Goal: Task Accomplishment & Management: Complete application form

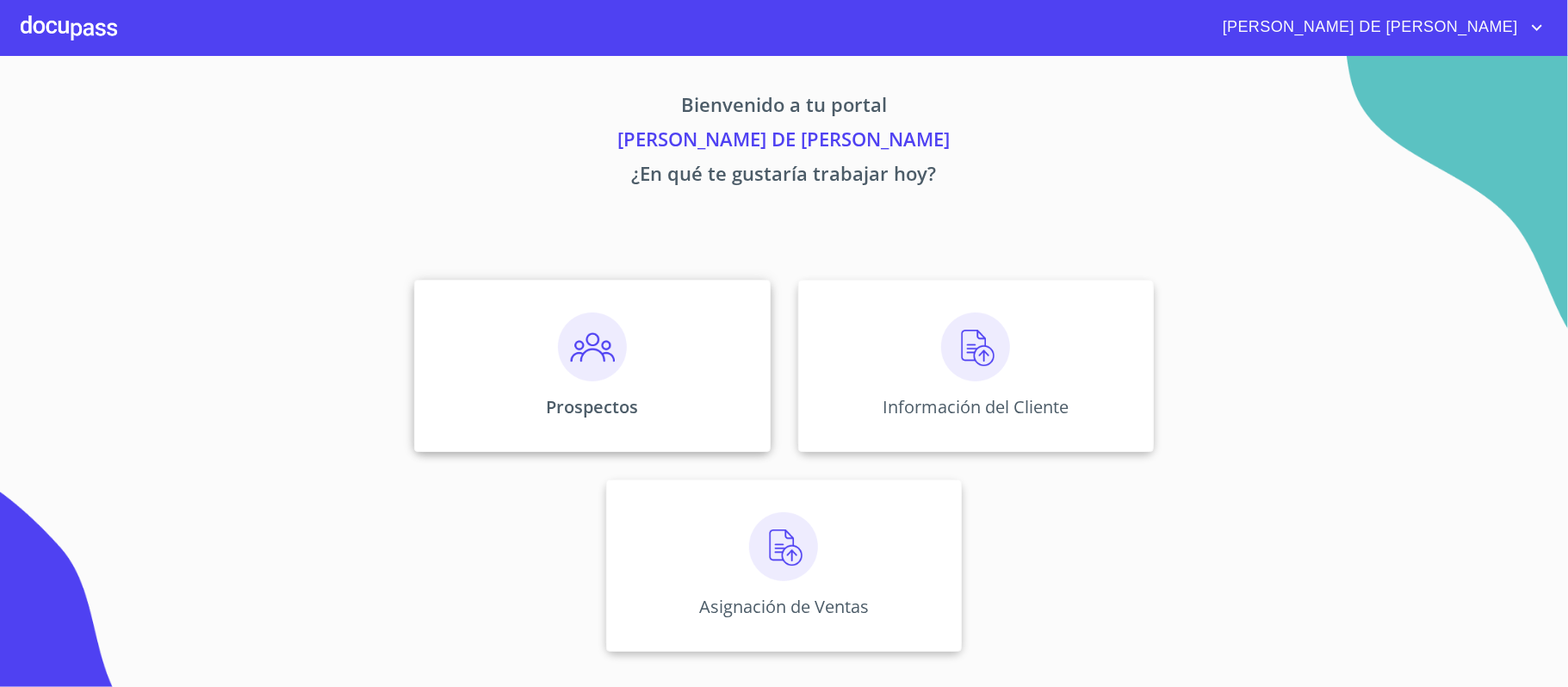
click at [621, 360] on img at bounding box center [592, 347] width 69 height 69
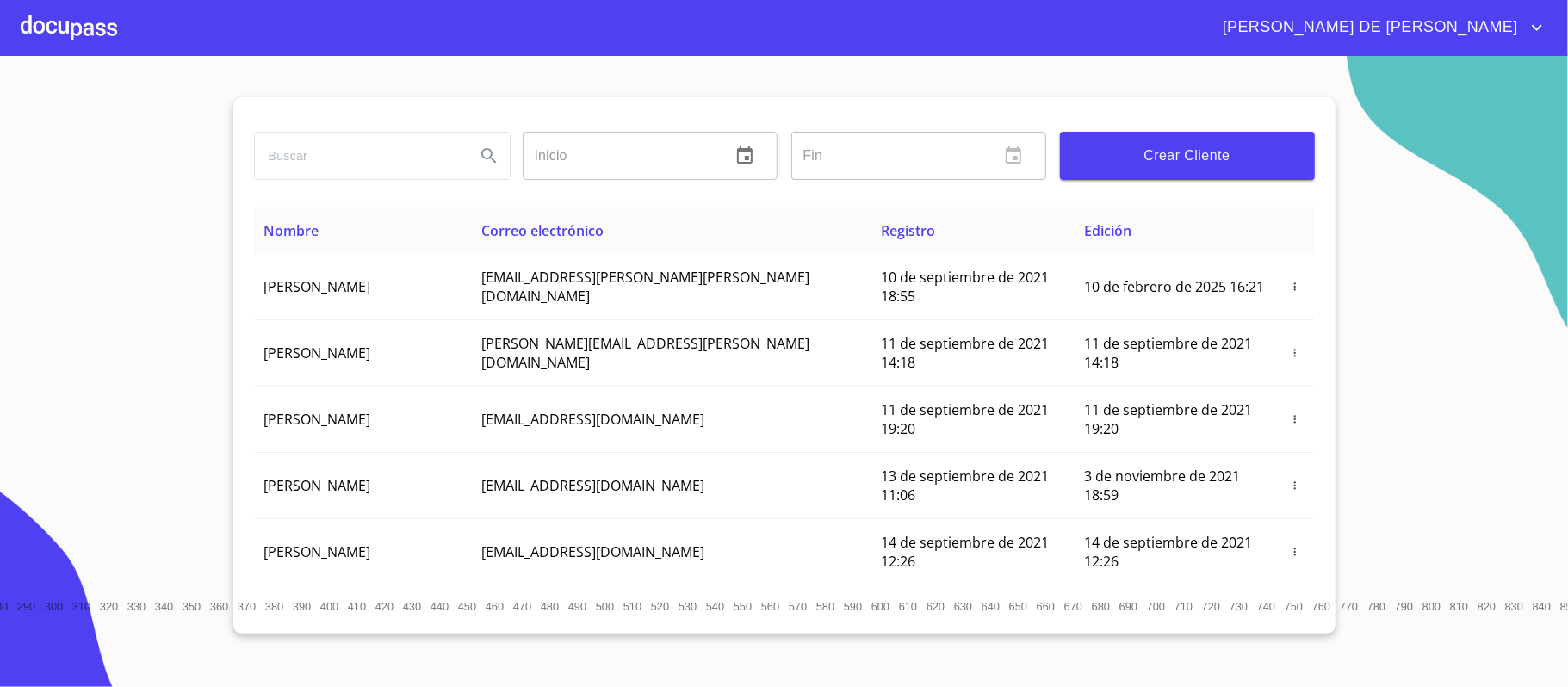
click at [1248, 125] on div "Crear Cliente" at bounding box center [1188, 156] width 269 height 62
click at [1248, 138] on button "Crear Cliente" at bounding box center [1188, 155] width 255 height 49
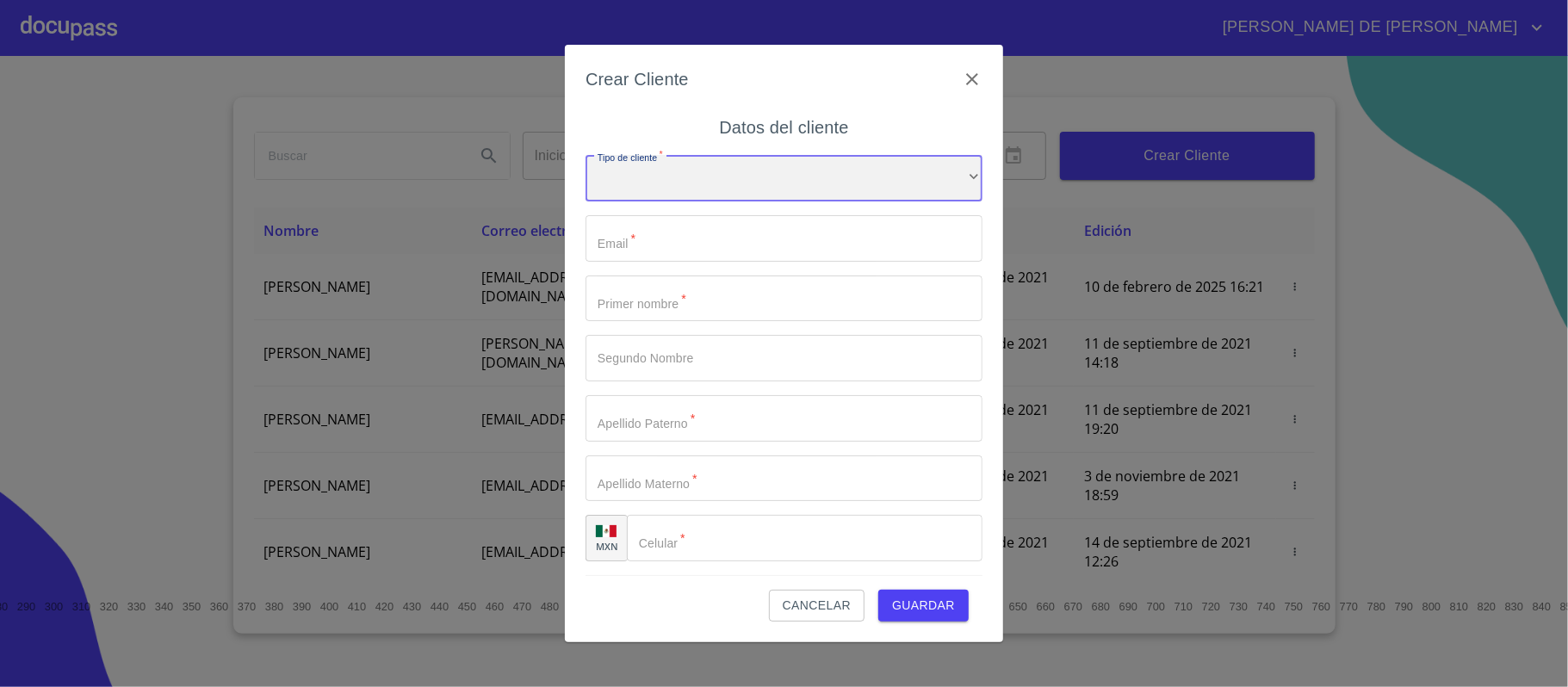
click at [763, 166] on div "​" at bounding box center [784, 178] width 397 height 47
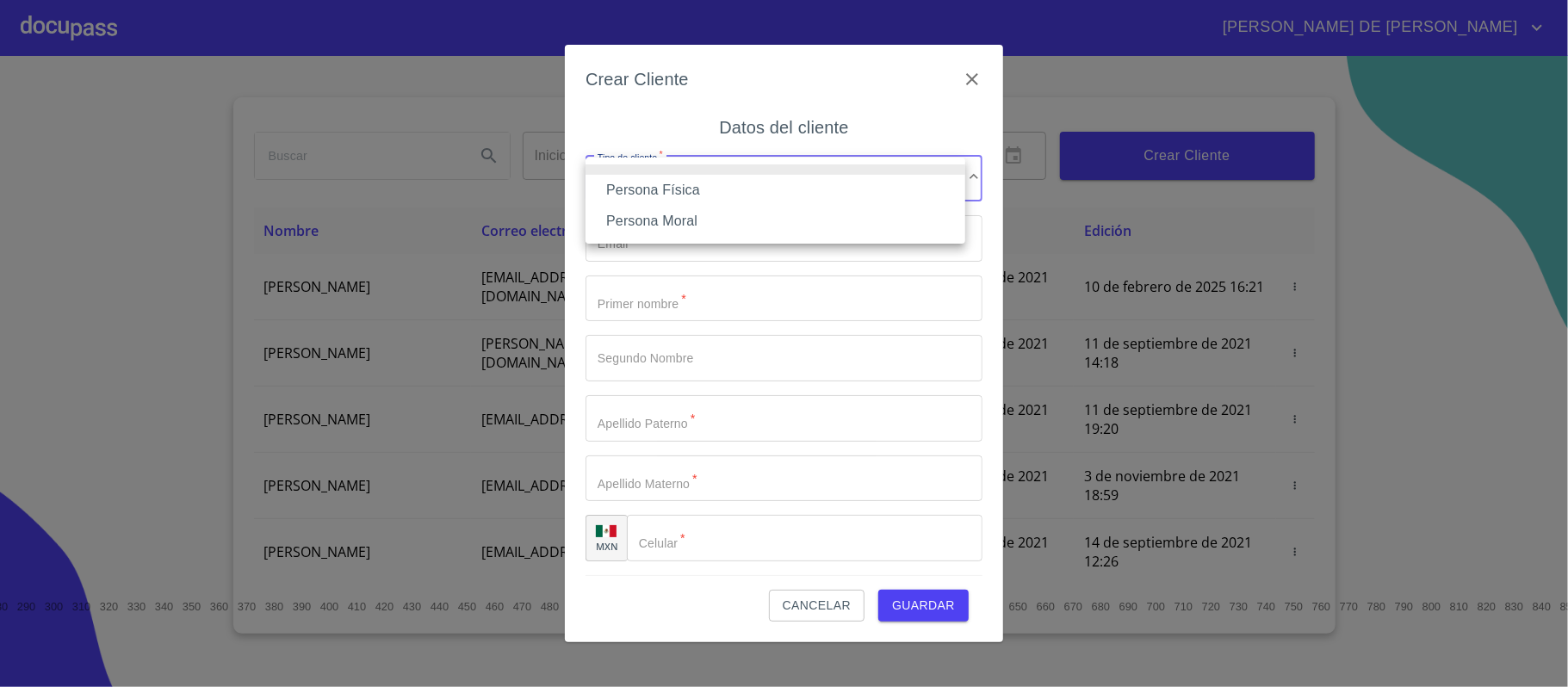
click at [770, 184] on li "Persona Física" at bounding box center [776, 190] width 379 height 31
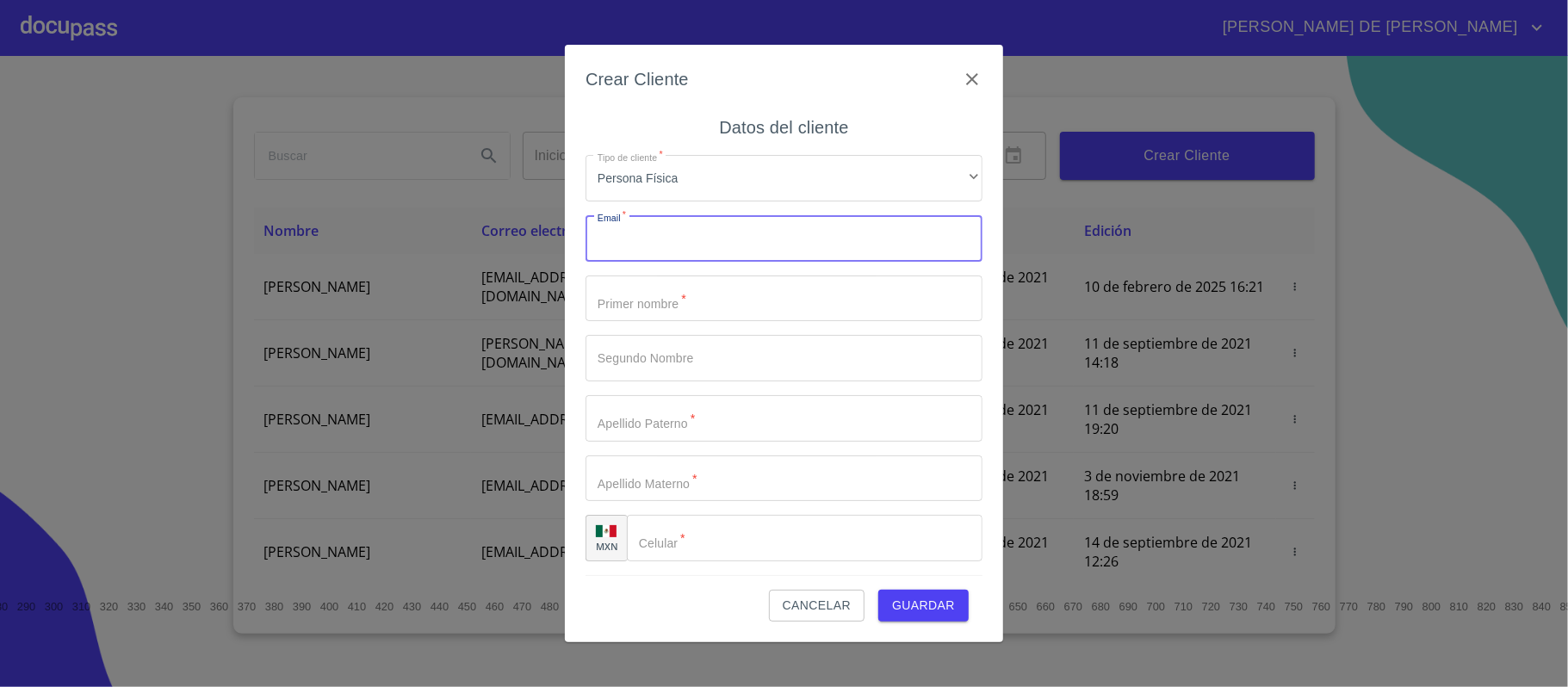
click at [763, 234] on input "Tipo de cliente   *" at bounding box center [784, 238] width 397 height 47
type input "[EMAIL_ADDRESS][DOMAIN_NAME]"
type input "[PERSON_NAME]"
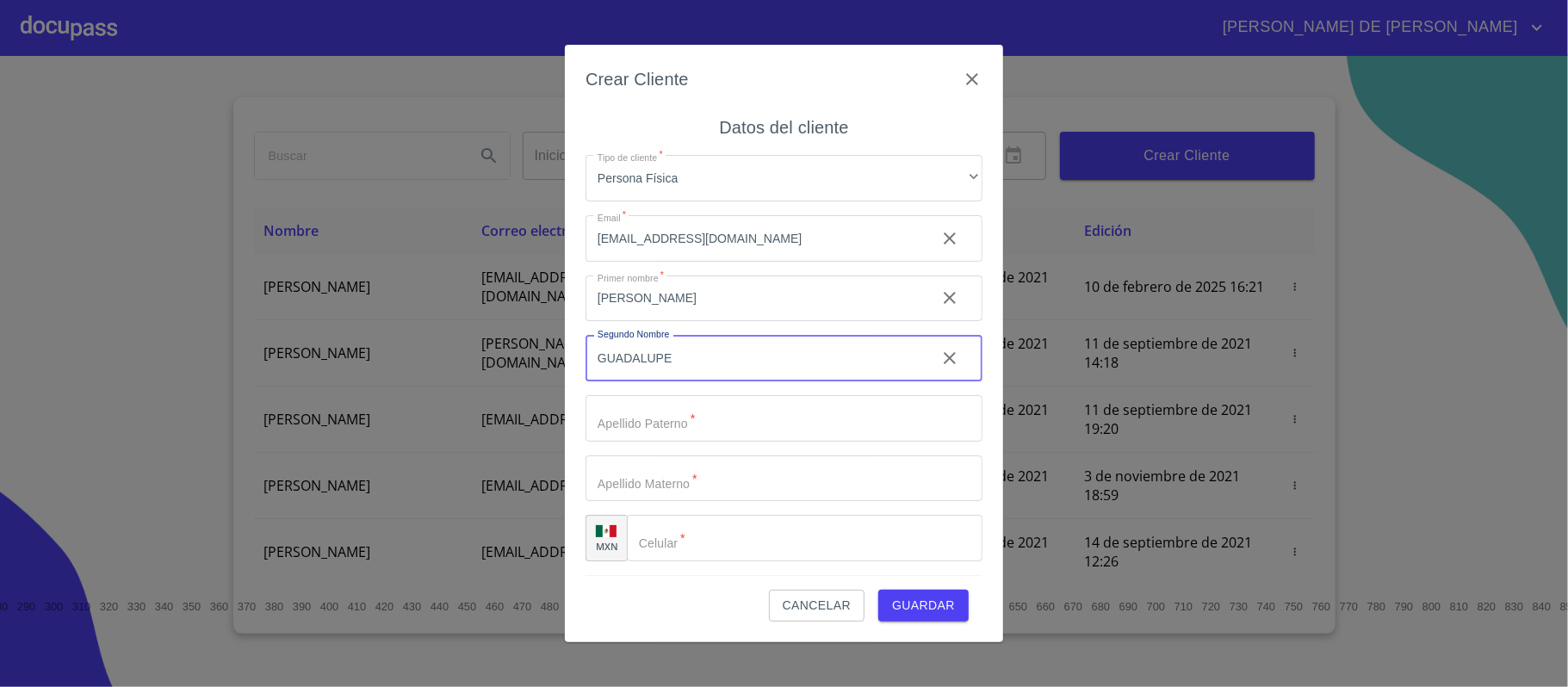
type input "GUADALUPE"
type input "GUTIERREZ"
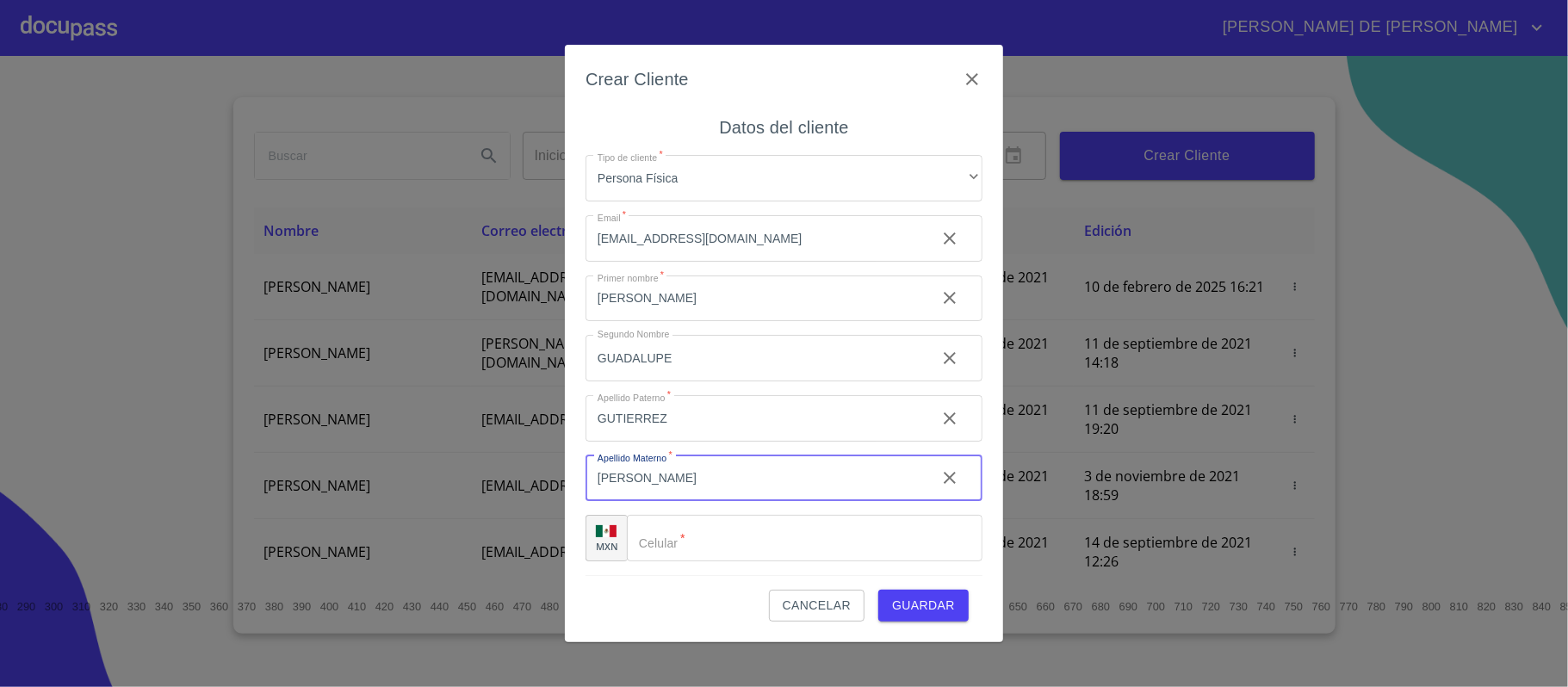
type input "[PERSON_NAME]"
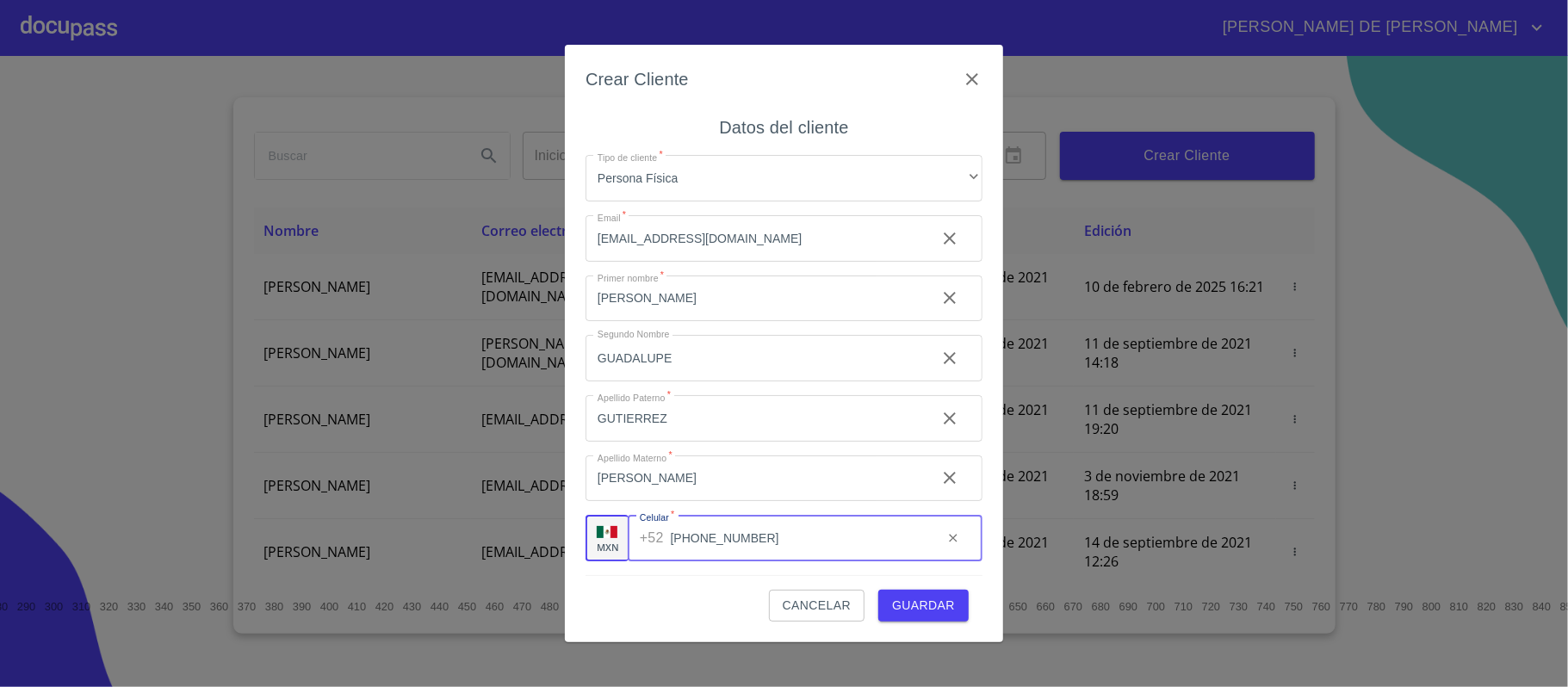
type input "[PHONE_NUMBER]"
click at [930, 609] on span "Guardar" at bounding box center [923, 605] width 63 height 21
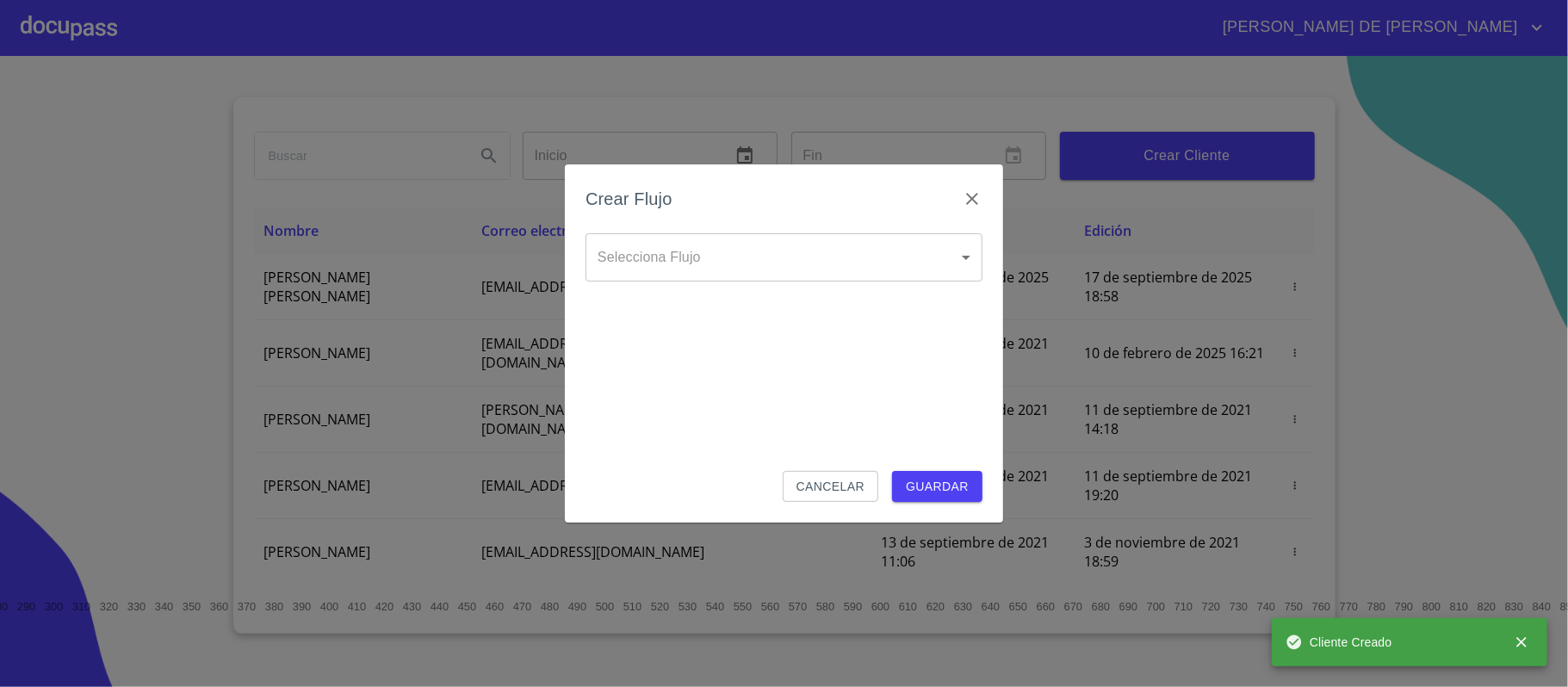
click at [776, 255] on body "[PERSON_NAME] DE [PERSON_NAME] Inicio ​ Fin ​ Crear Cliente Nombre Correo elect…" at bounding box center [784, 343] width 1568 height 687
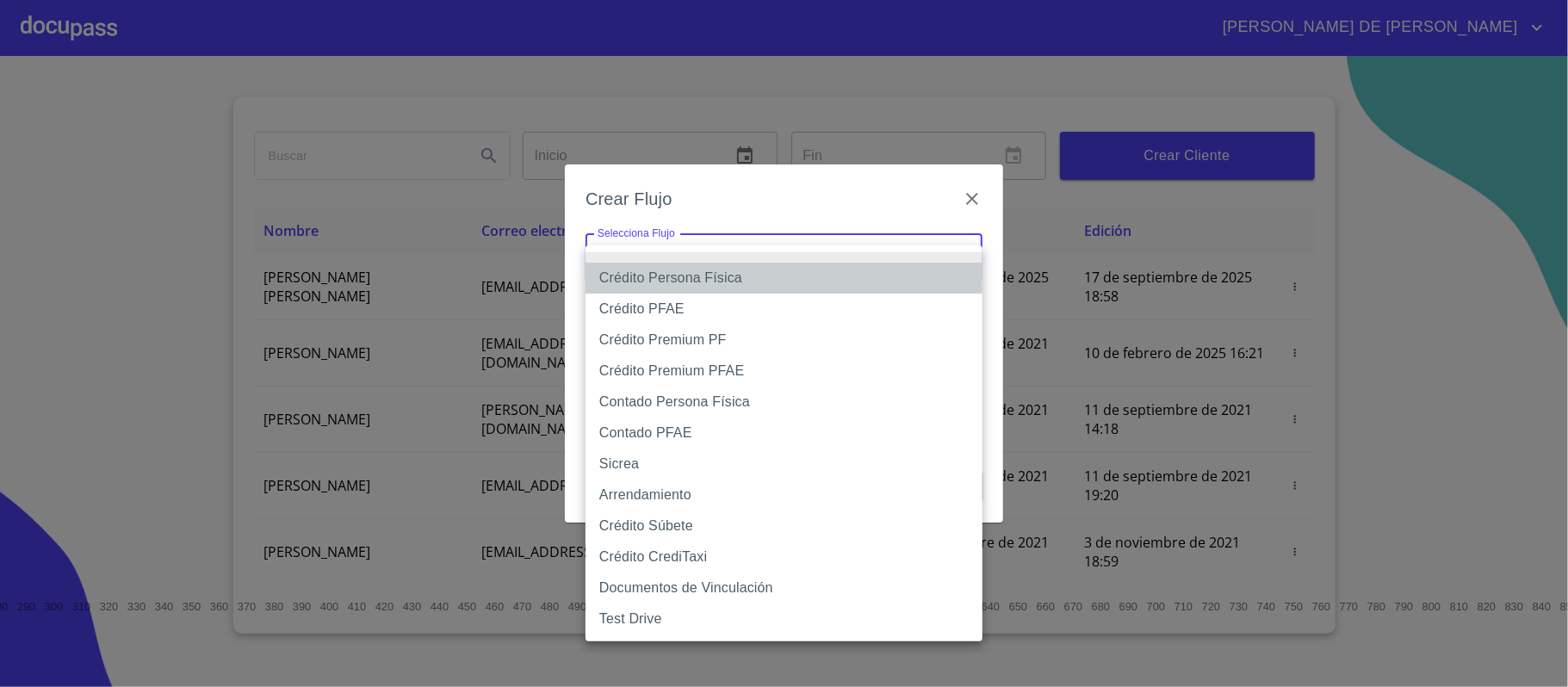
click at [775, 284] on li "Crédito Persona Física" at bounding box center [784, 278] width 397 height 31
type input "6009fb3c7d1714eb8809aa97"
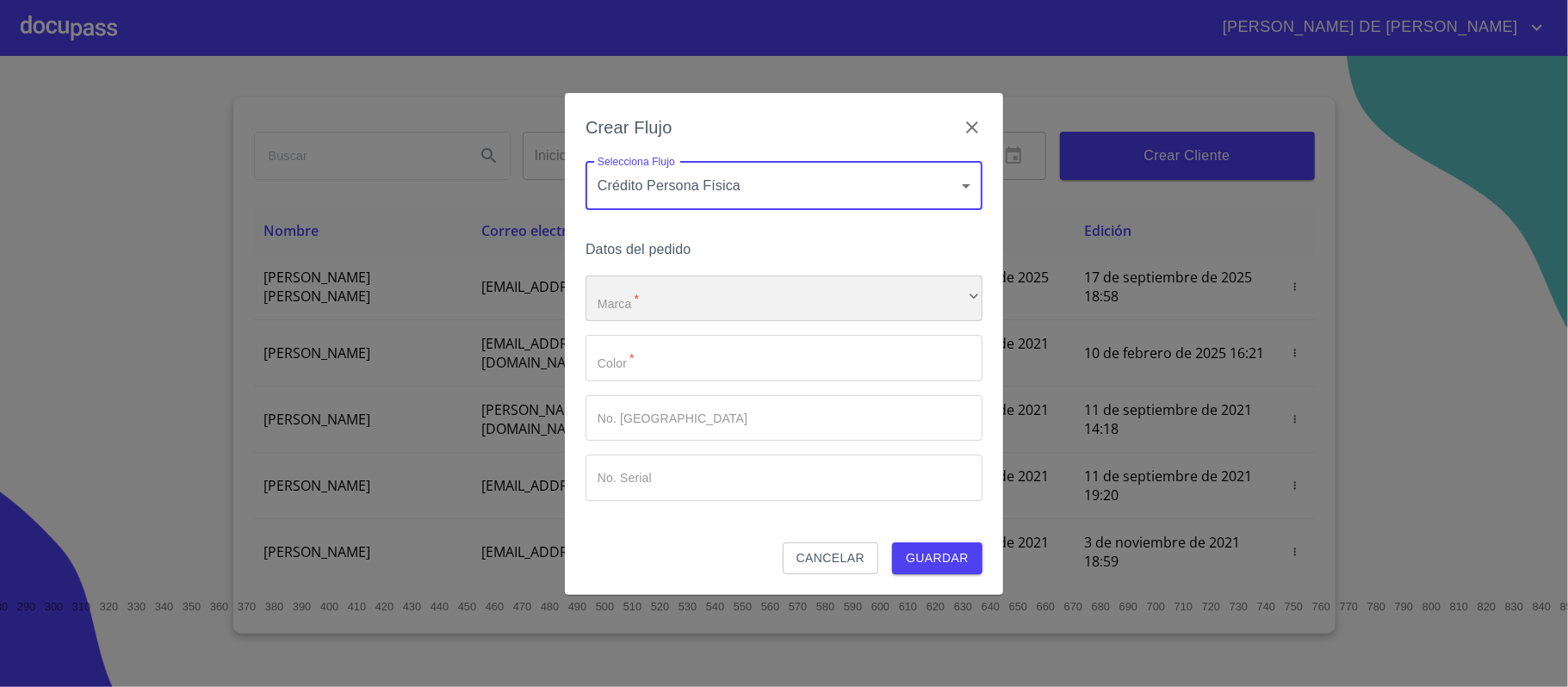
click at [776, 297] on div "​" at bounding box center [784, 298] width 397 height 47
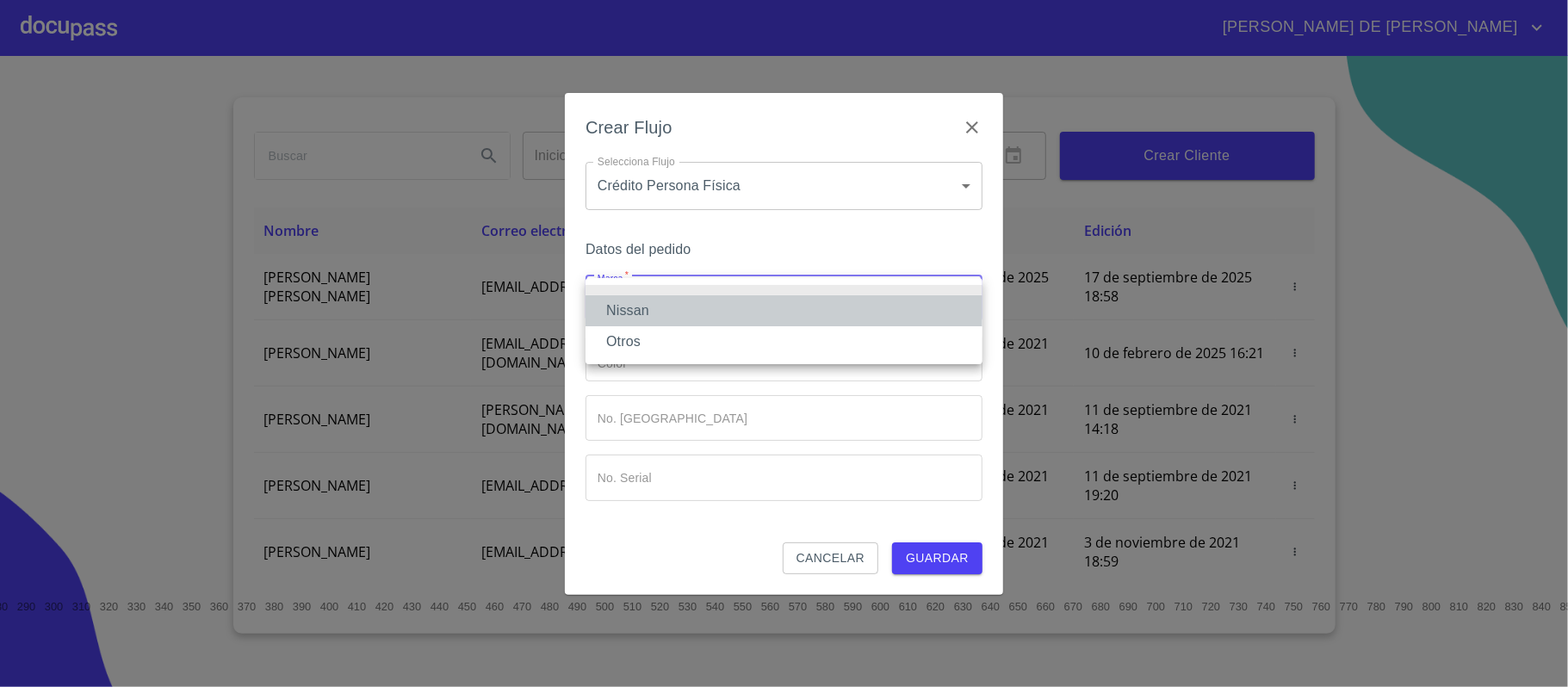
click at [741, 310] on li "Nissan" at bounding box center [784, 310] width 397 height 31
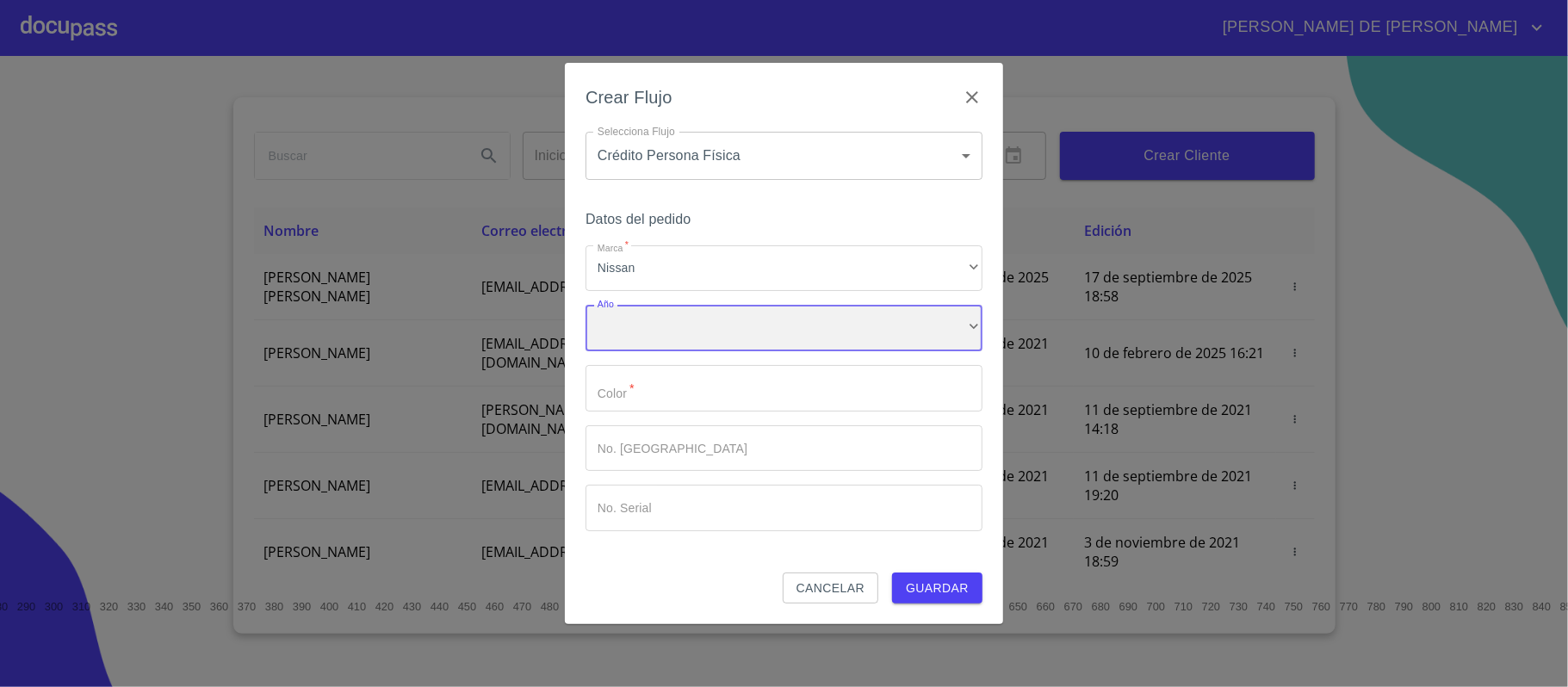
click at [731, 325] on div "​" at bounding box center [784, 328] width 397 height 47
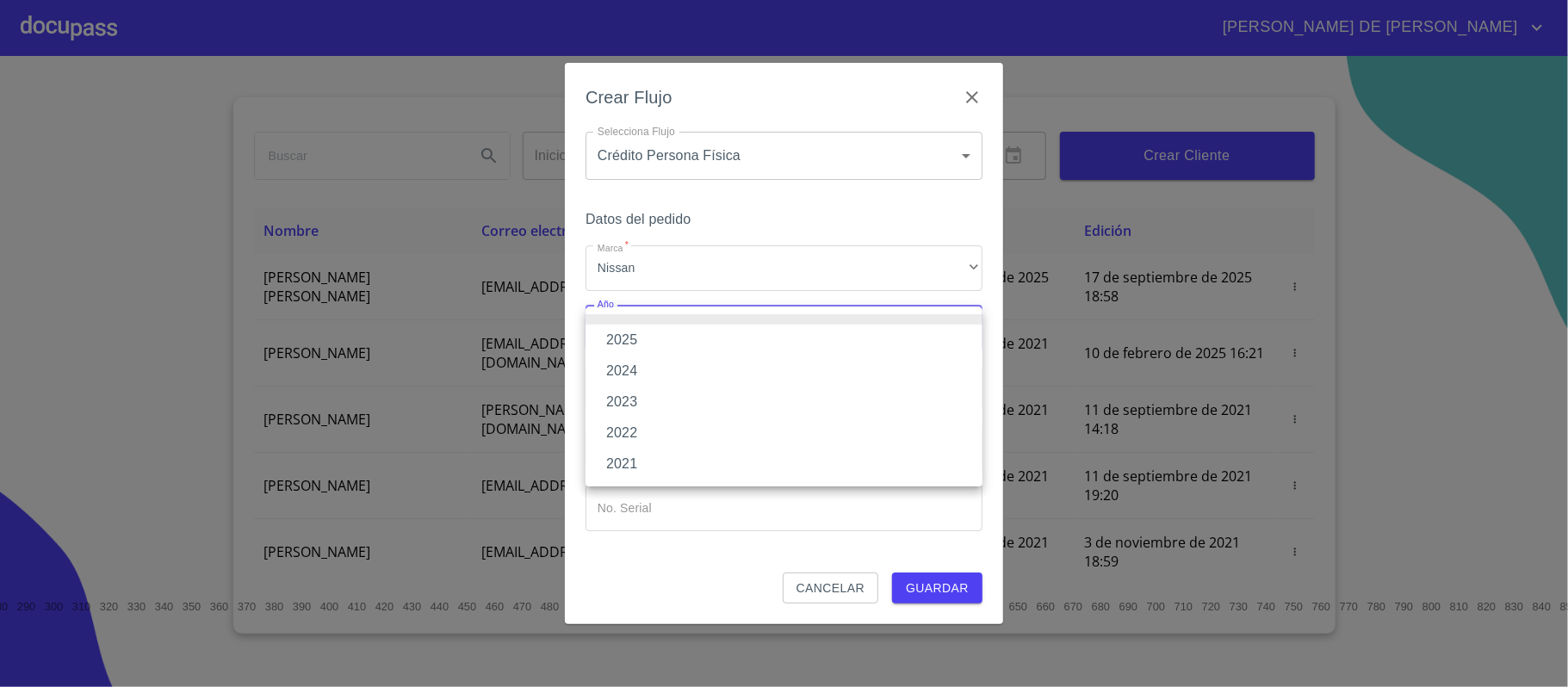
click at [704, 344] on li "2025" at bounding box center [784, 340] width 397 height 31
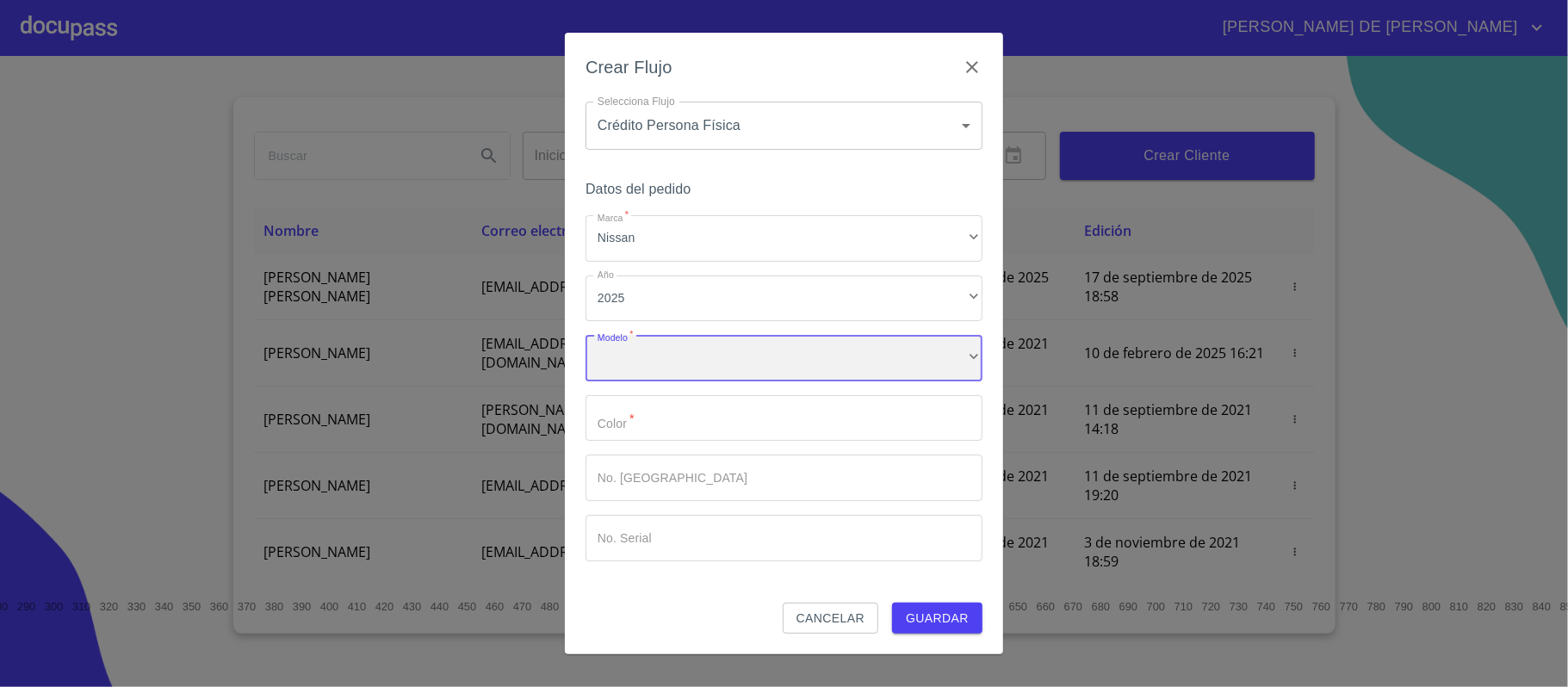
click at [720, 366] on div "​" at bounding box center [784, 358] width 397 height 47
click at [676, 359] on div "​" at bounding box center [784, 358] width 397 height 47
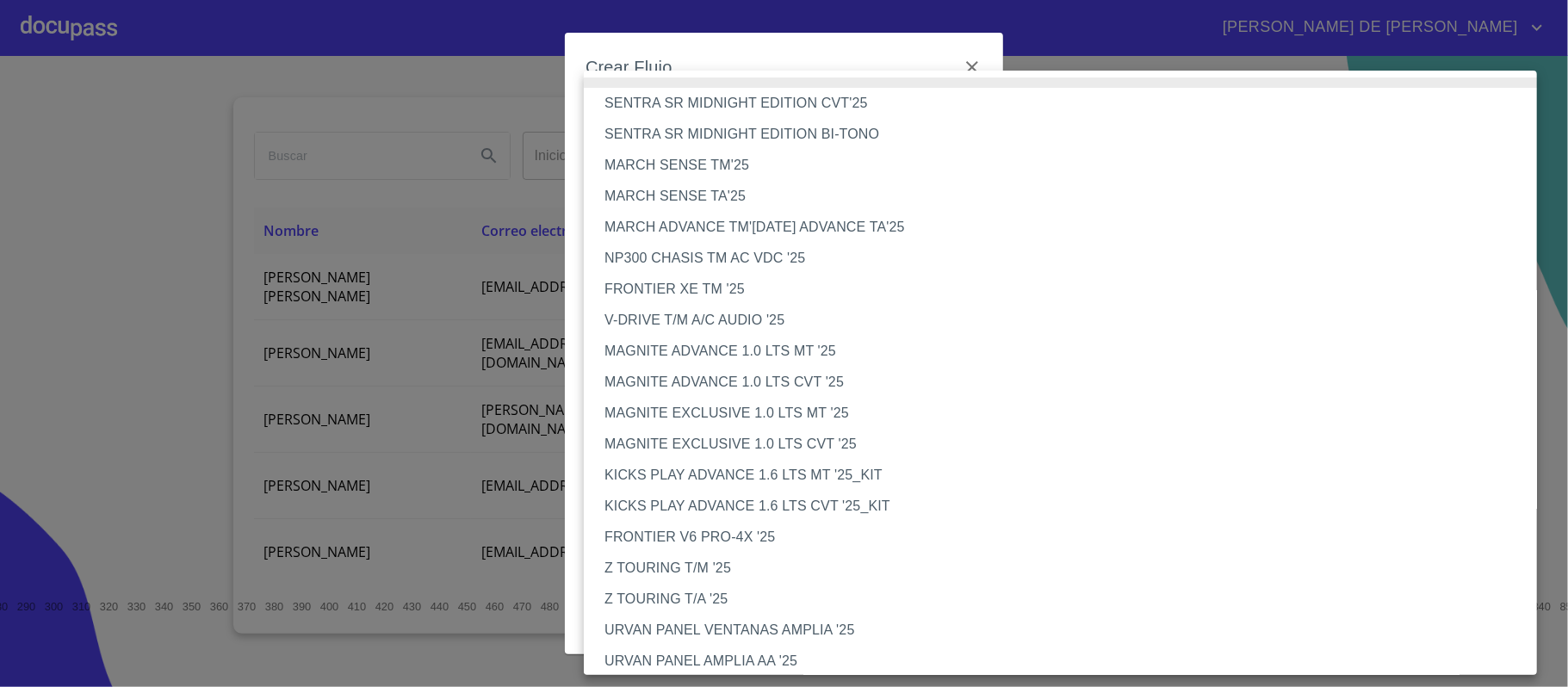
click at [698, 382] on li "MAGNITE ADVANCE 1.0 LTS CVT '25" at bounding box center [1069, 382] width 971 height 31
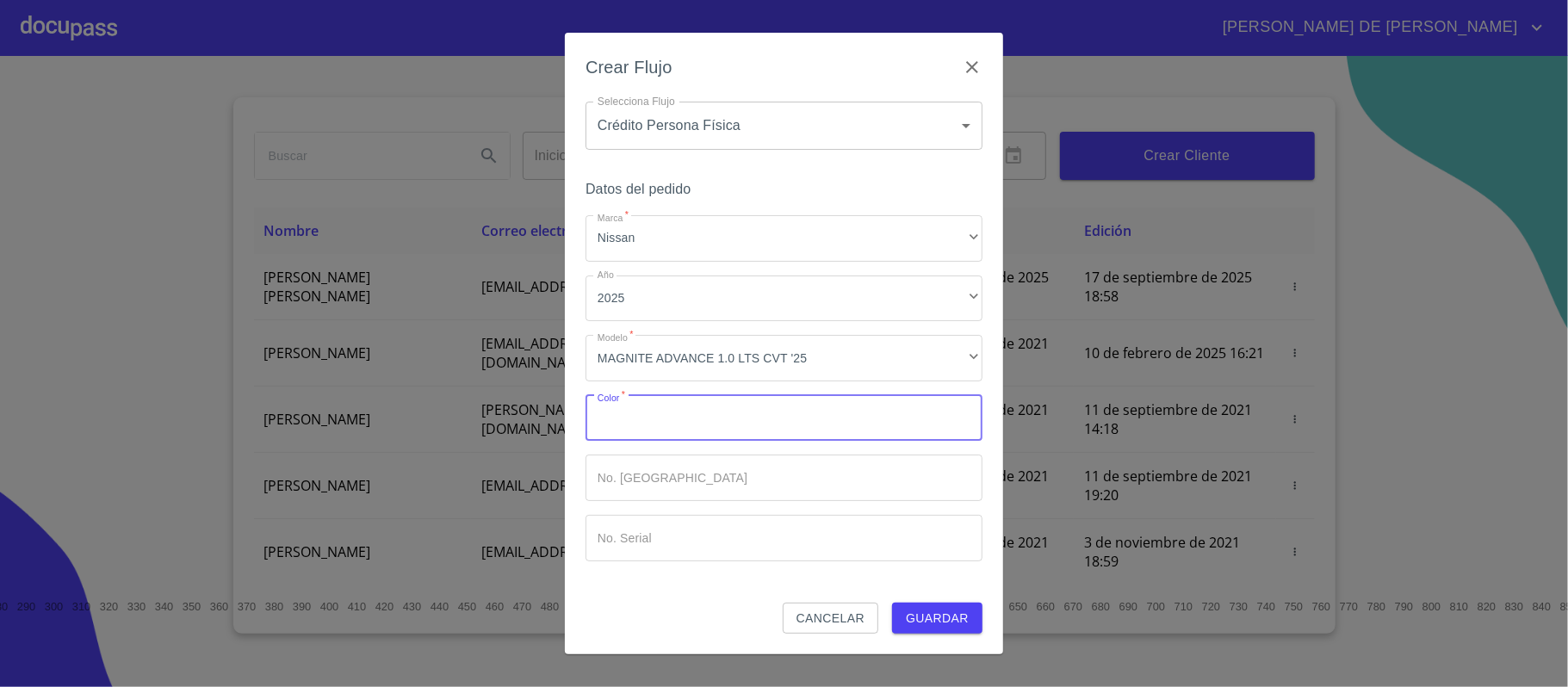
click at [698, 417] on input "Marca   *" at bounding box center [784, 418] width 397 height 47
type input "BLANCO"
click at [964, 620] on span "Guardar" at bounding box center [937, 618] width 63 height 21
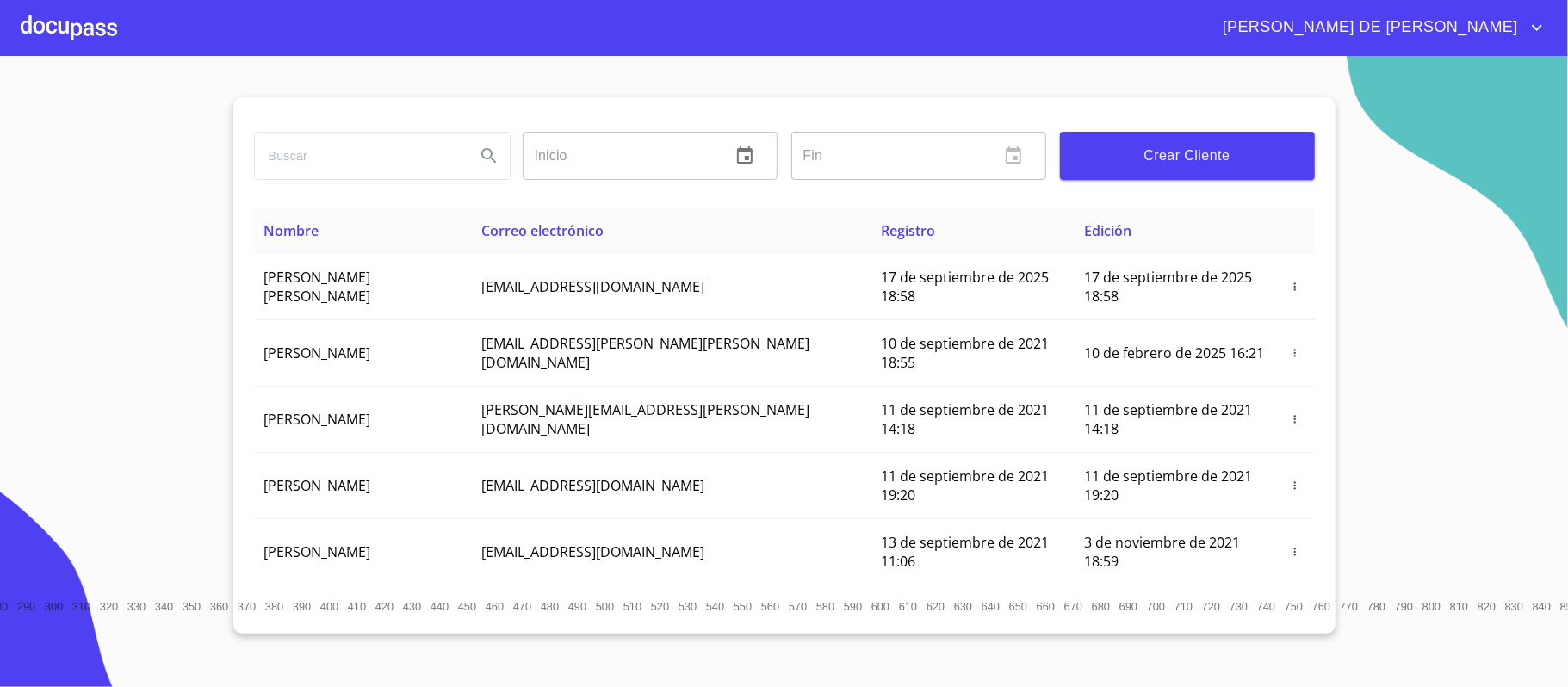
click at [86, 29] on div at bounding box center [68, 27] width 96 height 55
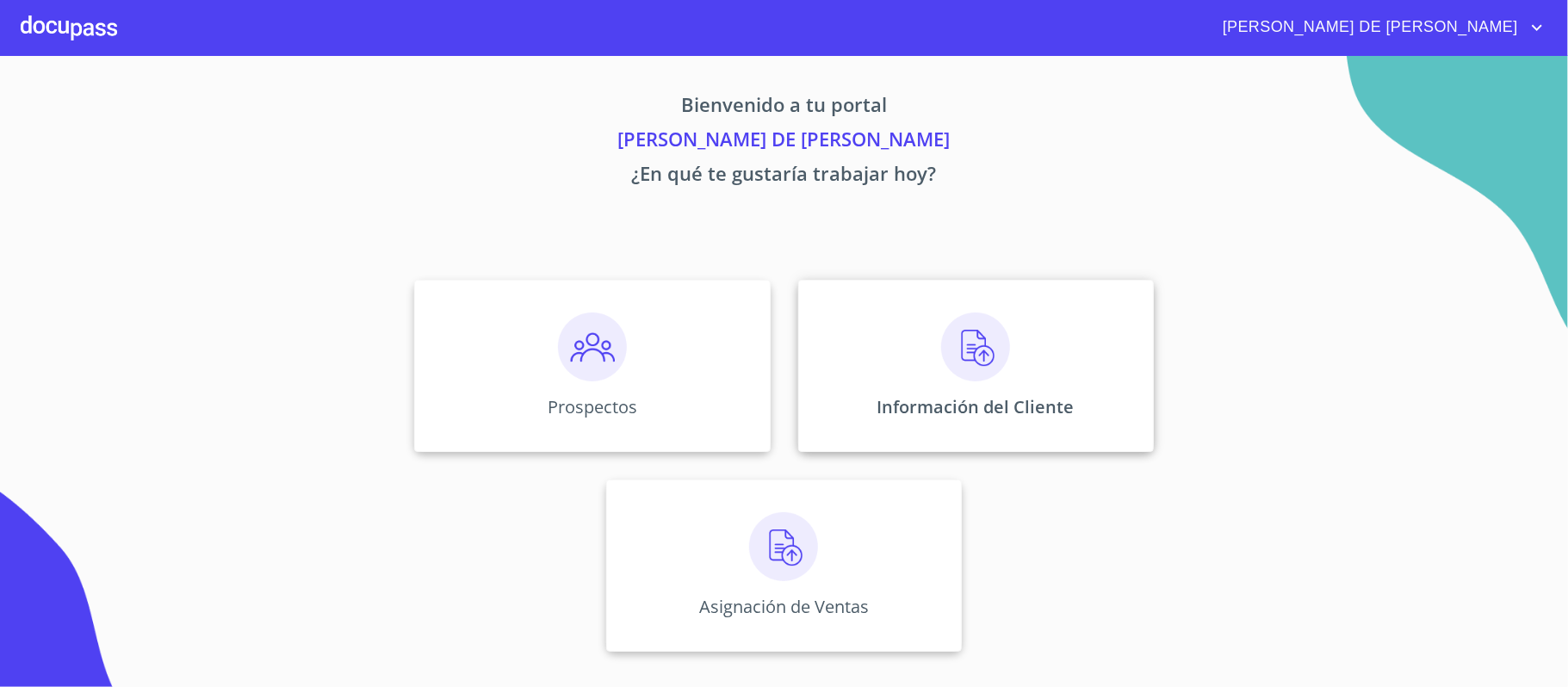
click at [927, 370] on div "Información del Cliente" at bounding box center [976, 365] width 356 height 172
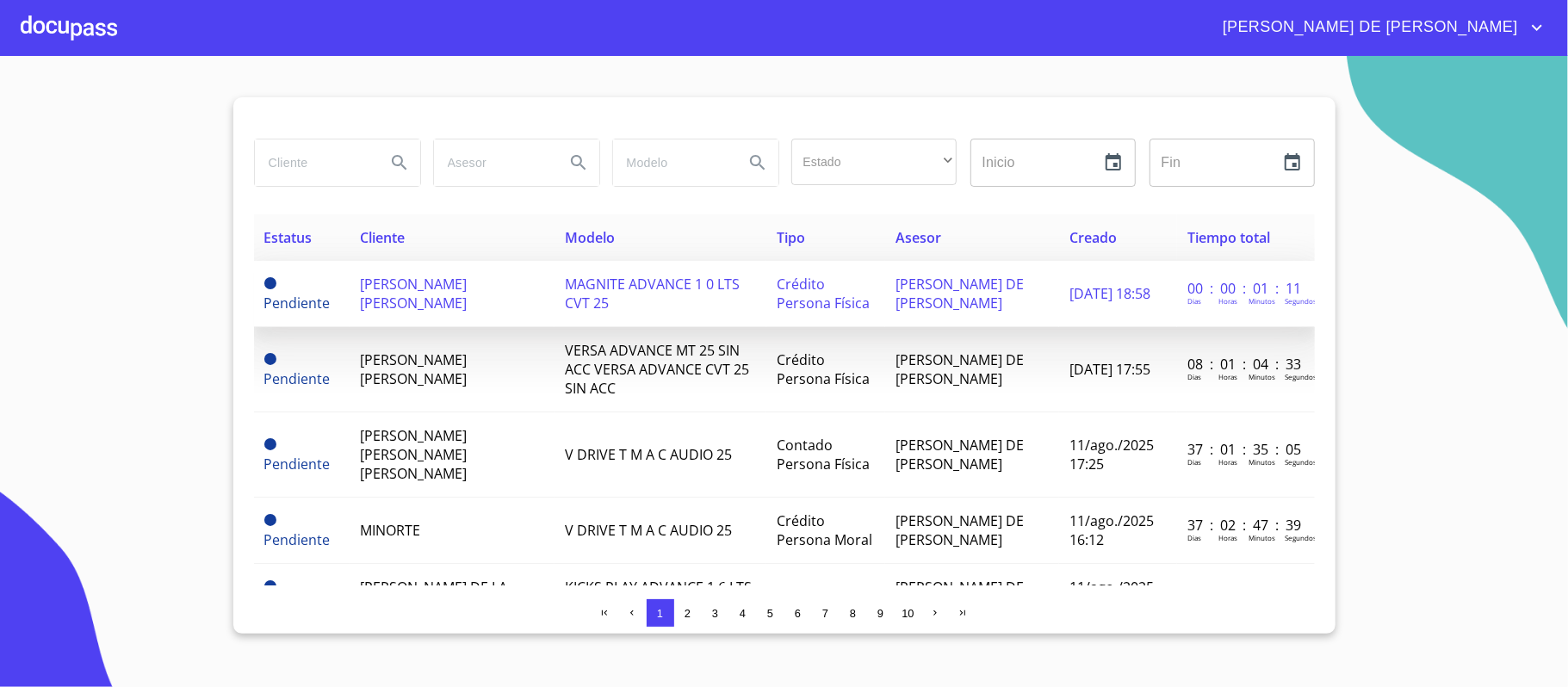
click at [370, 265] on td "[PERSON_NAME] [PERSON_NAME]" at bounding box center [452, 294] width 205 height 66
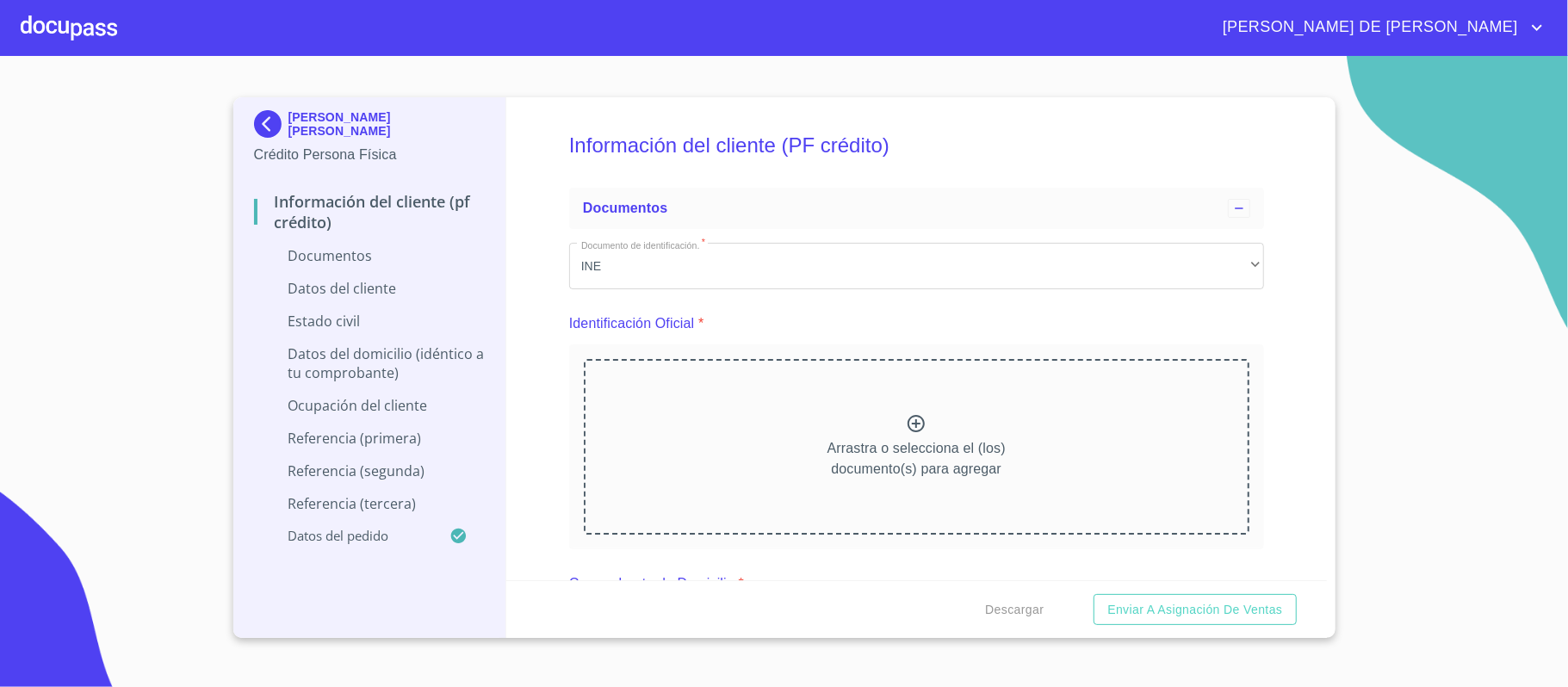
click at [889, 432] on div "Arrastra o selecciona el (los) documento(s) para agregar" at bounding box center [917, 446] width 665 height 175
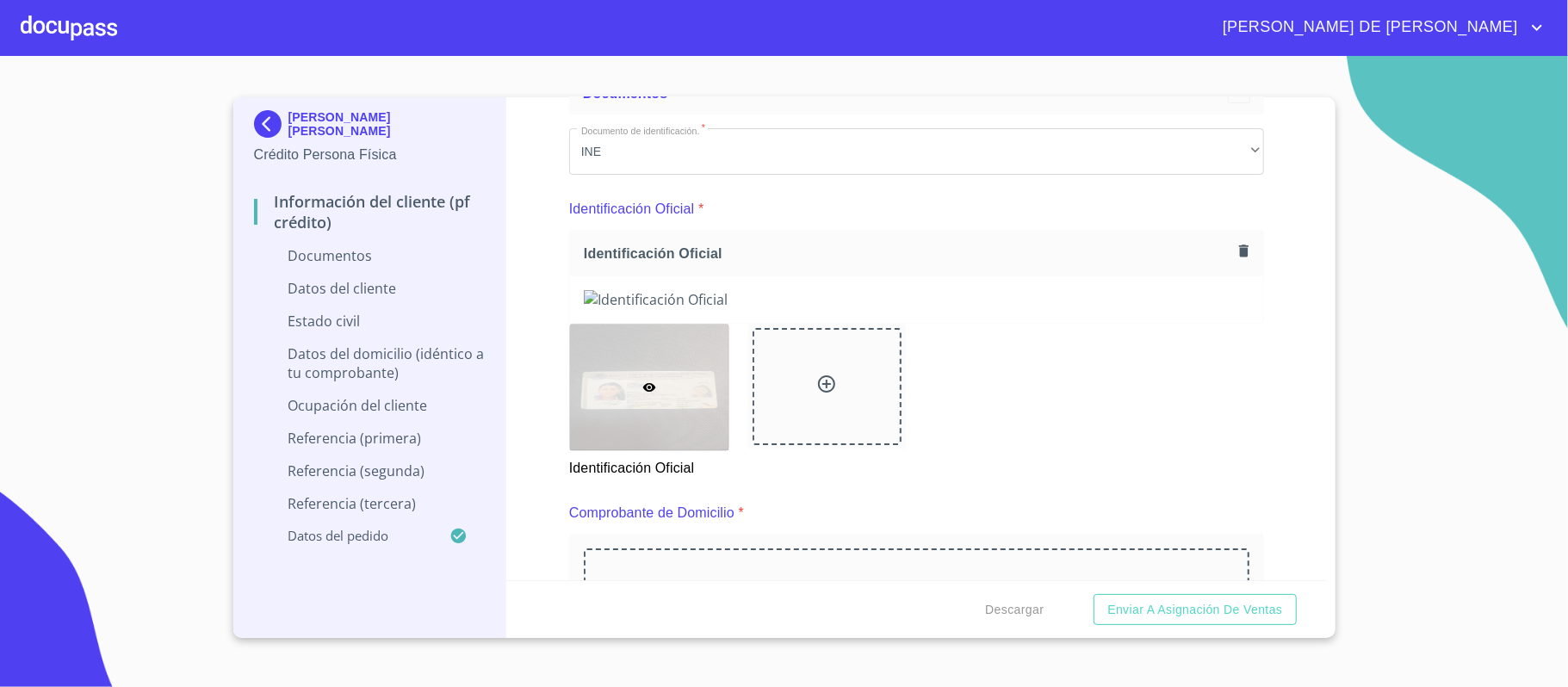
click at [1261, 442] on div "Información del cliente (PF crédito) Documentos Documento de identificación.   …" at bounding box center [917, 339] width 821 height 483
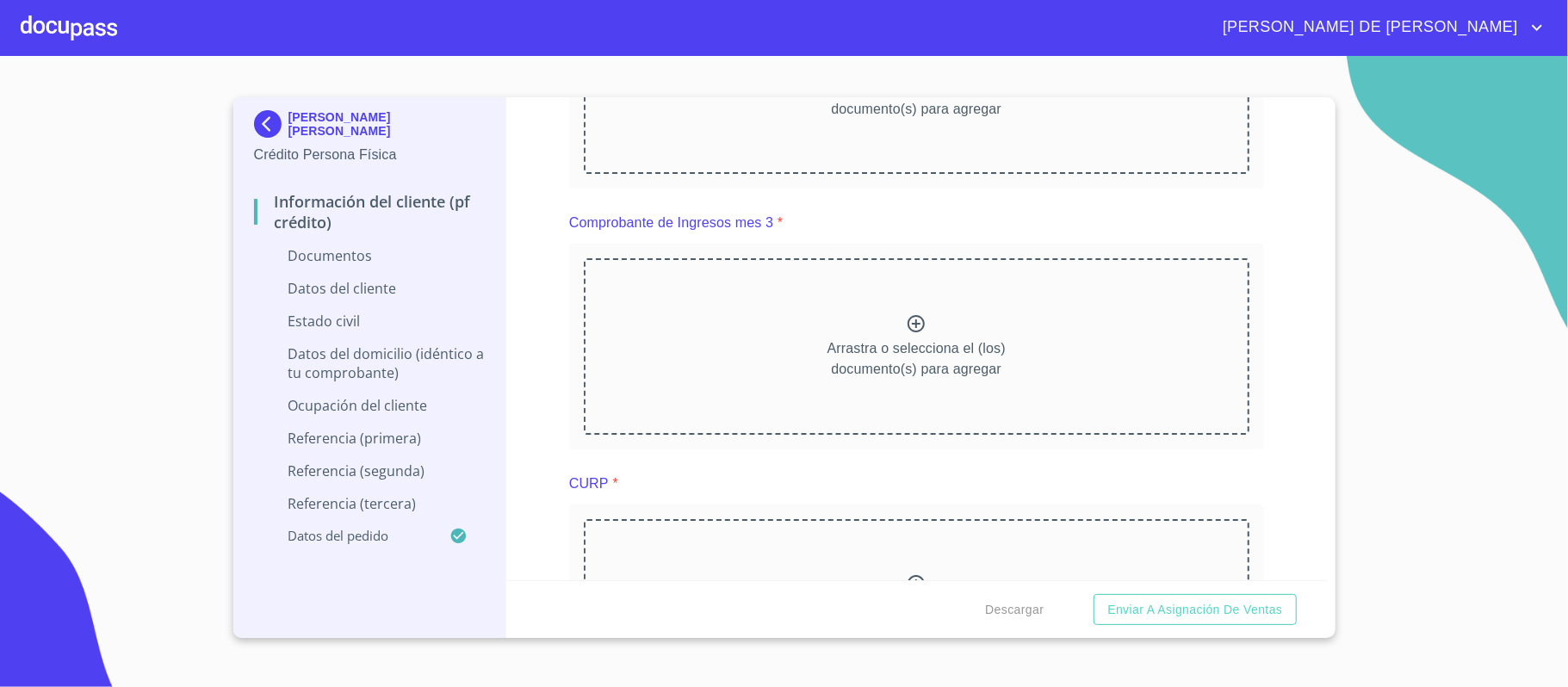
scroll to position [1262, 0]
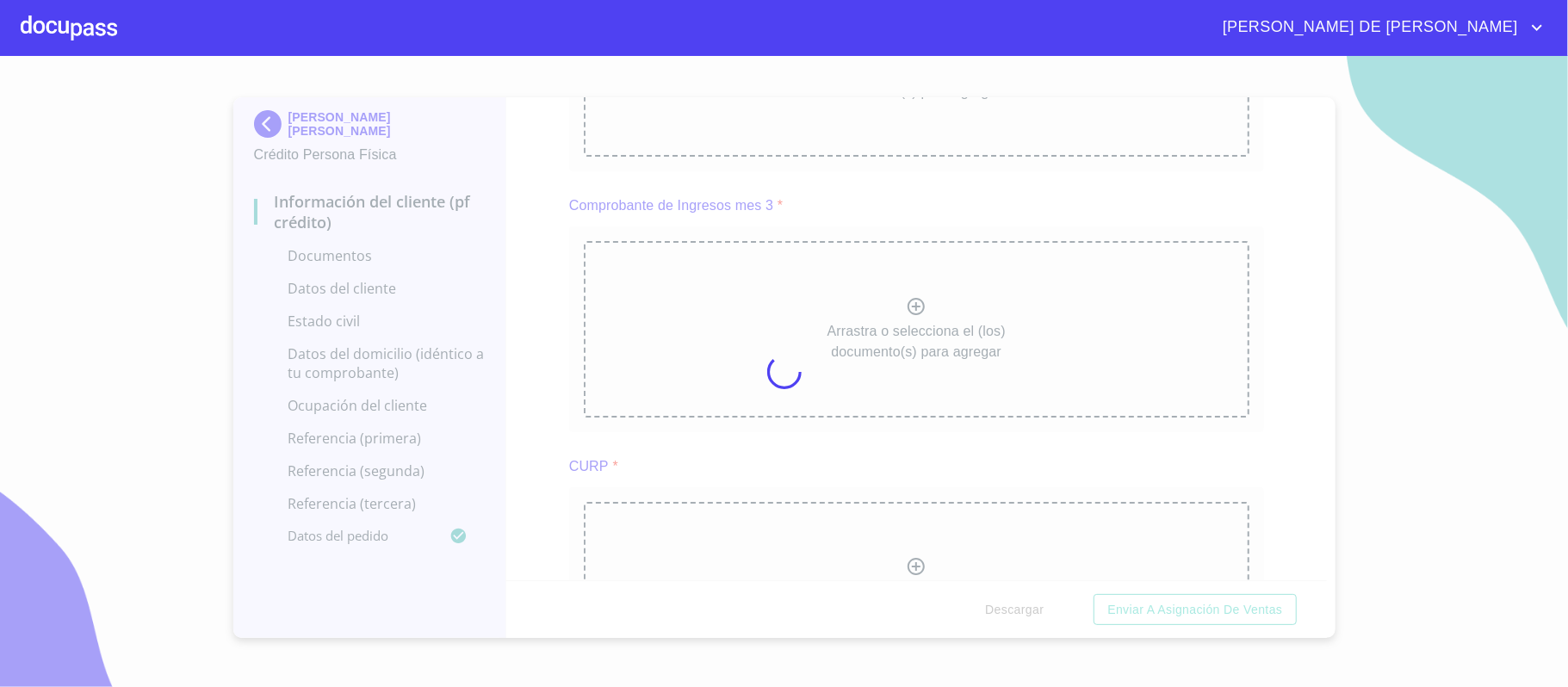
click at [1287, 421] on div at bounding box center [784, 370] width 1568 height 631
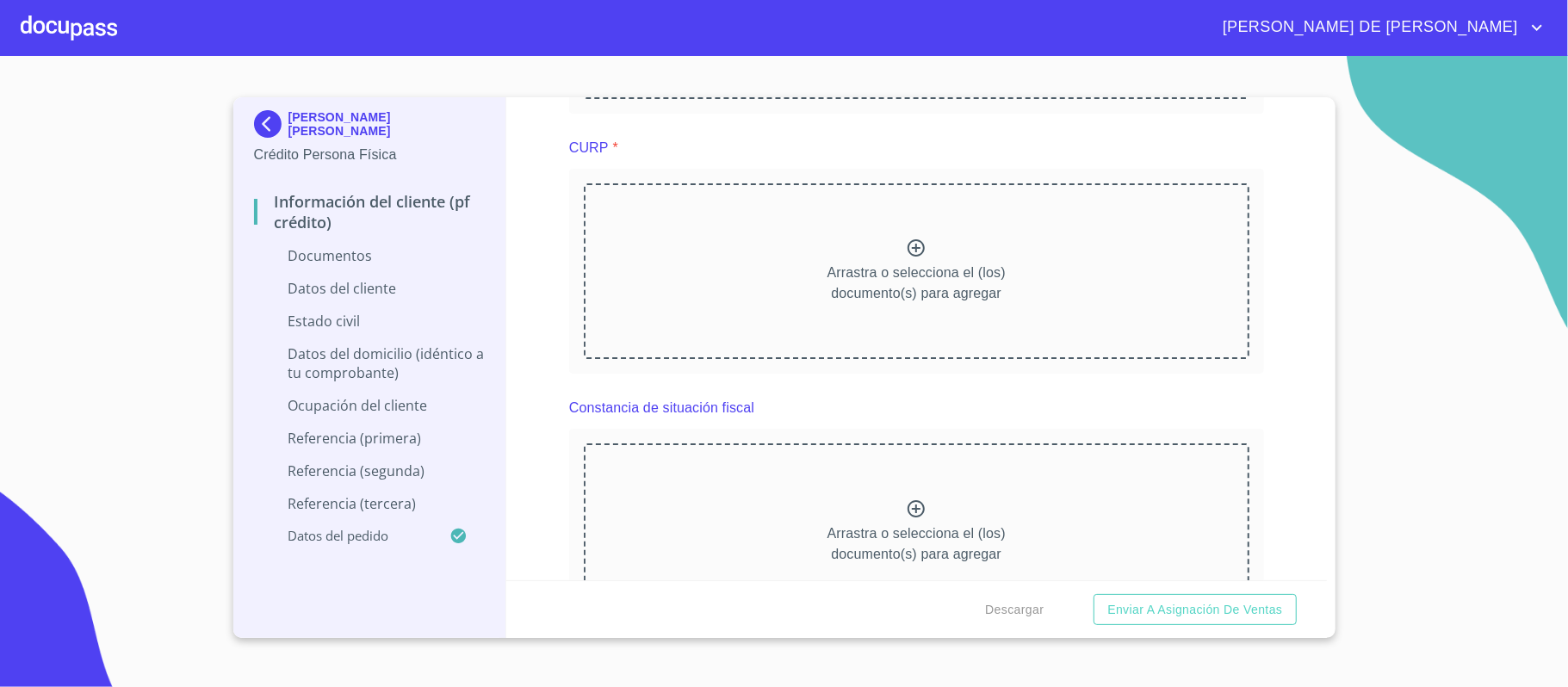
scroll to position [1606, 0]
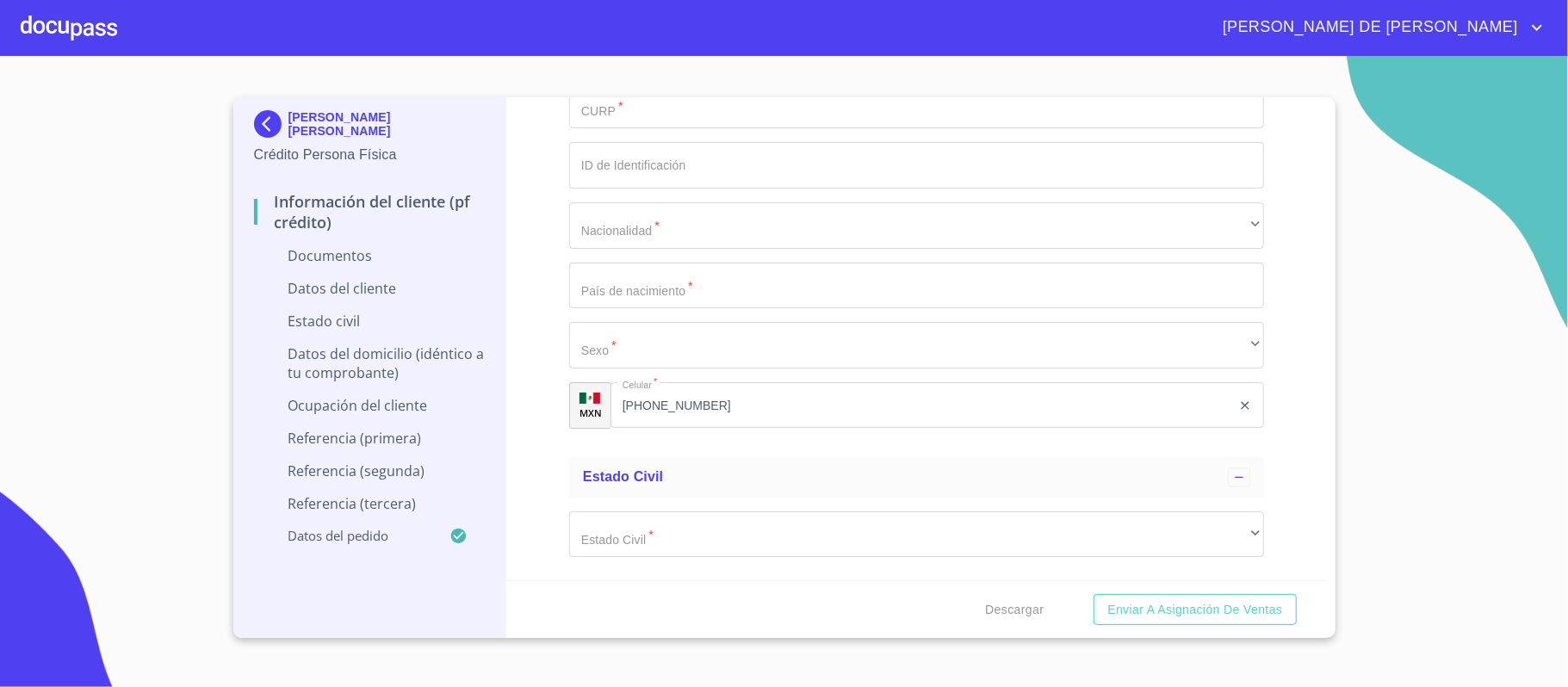
scroll to position [2640, 0]
drag, startPoint x: 908, startPoint y: 429, endPoint x: 1152, endPoint y: 320, distance: 267.2
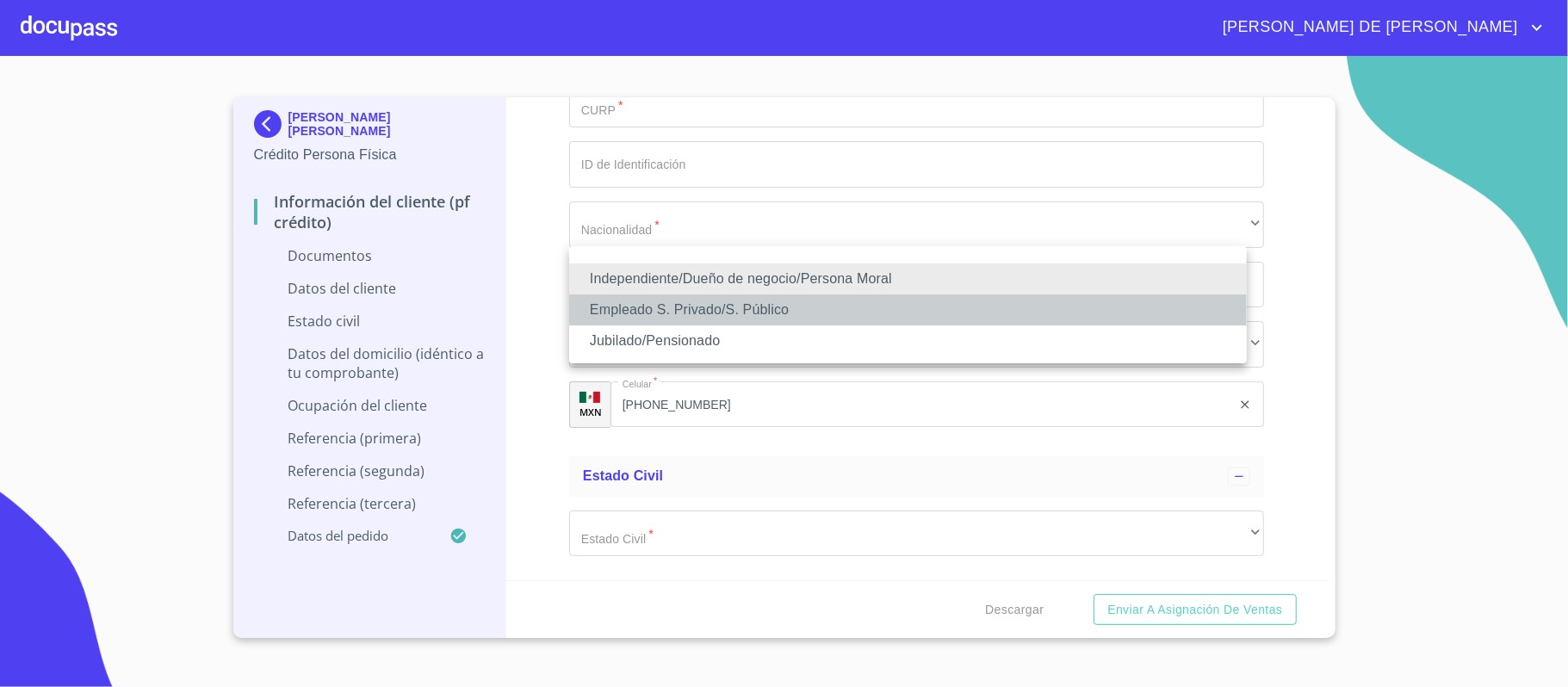
click at [672, 307] on li "Empleado S. Privado/S. Público" at bounding box center [908, 310] width 678 height 31
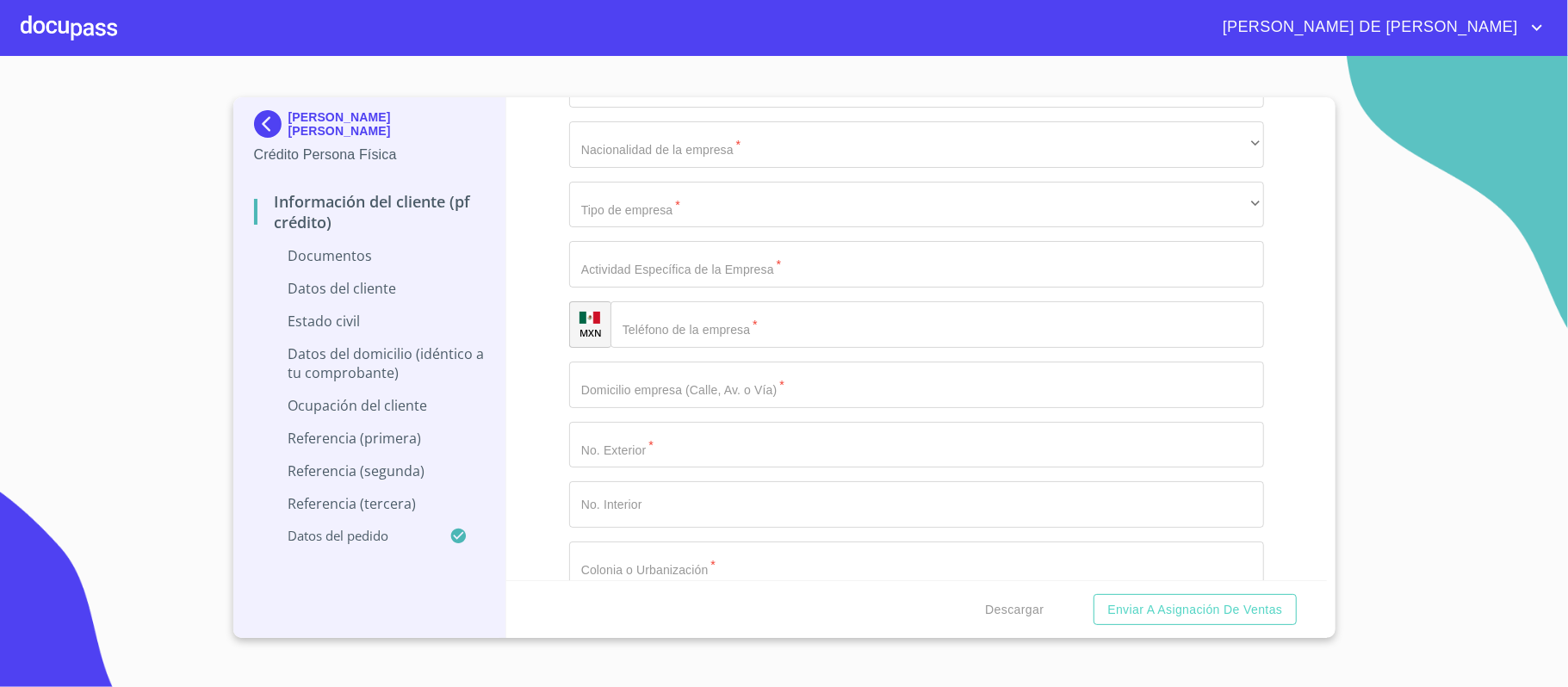
scroll to position [4246, 0]
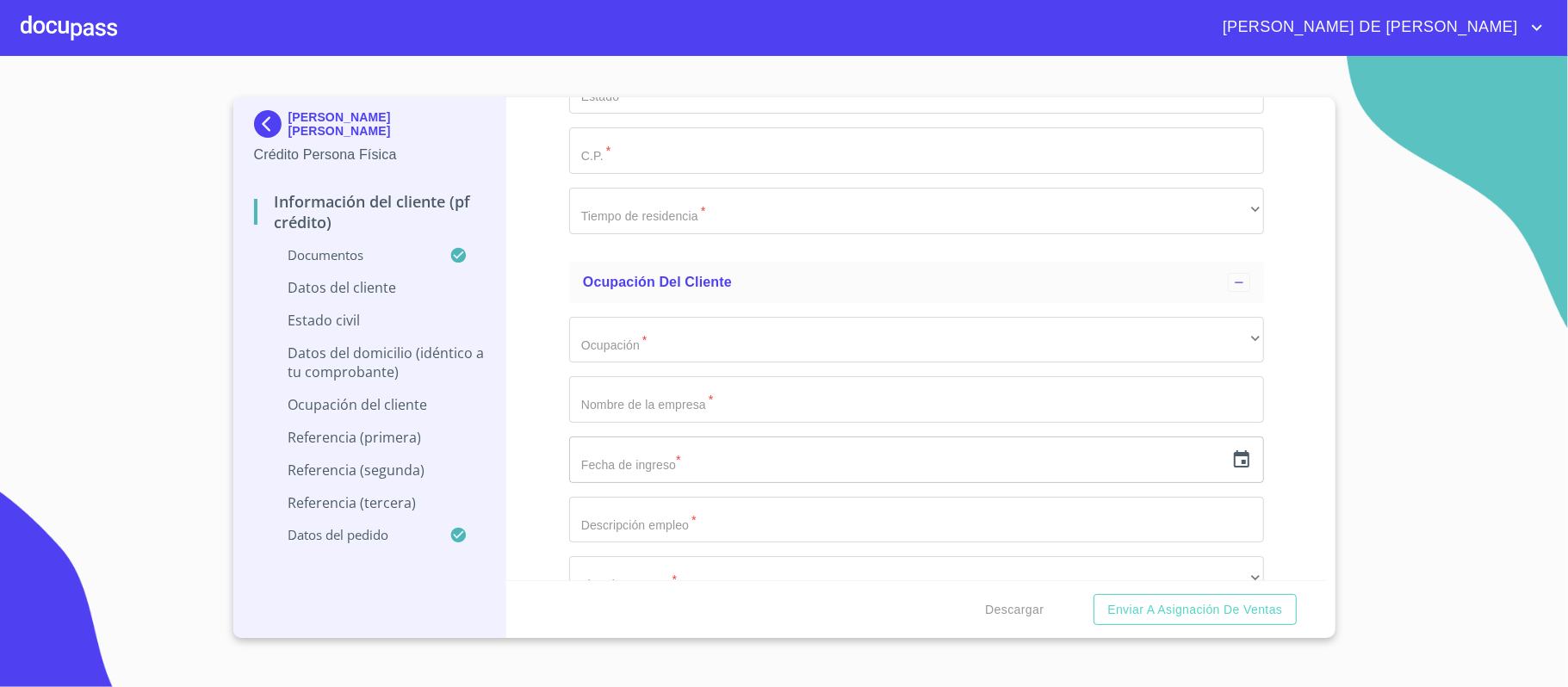
click at [1268, 372] on div "Información del cliente (PF crédito) Documentos Documento de identificación.   …" at bounding box center [917, 339] width 821 height 483
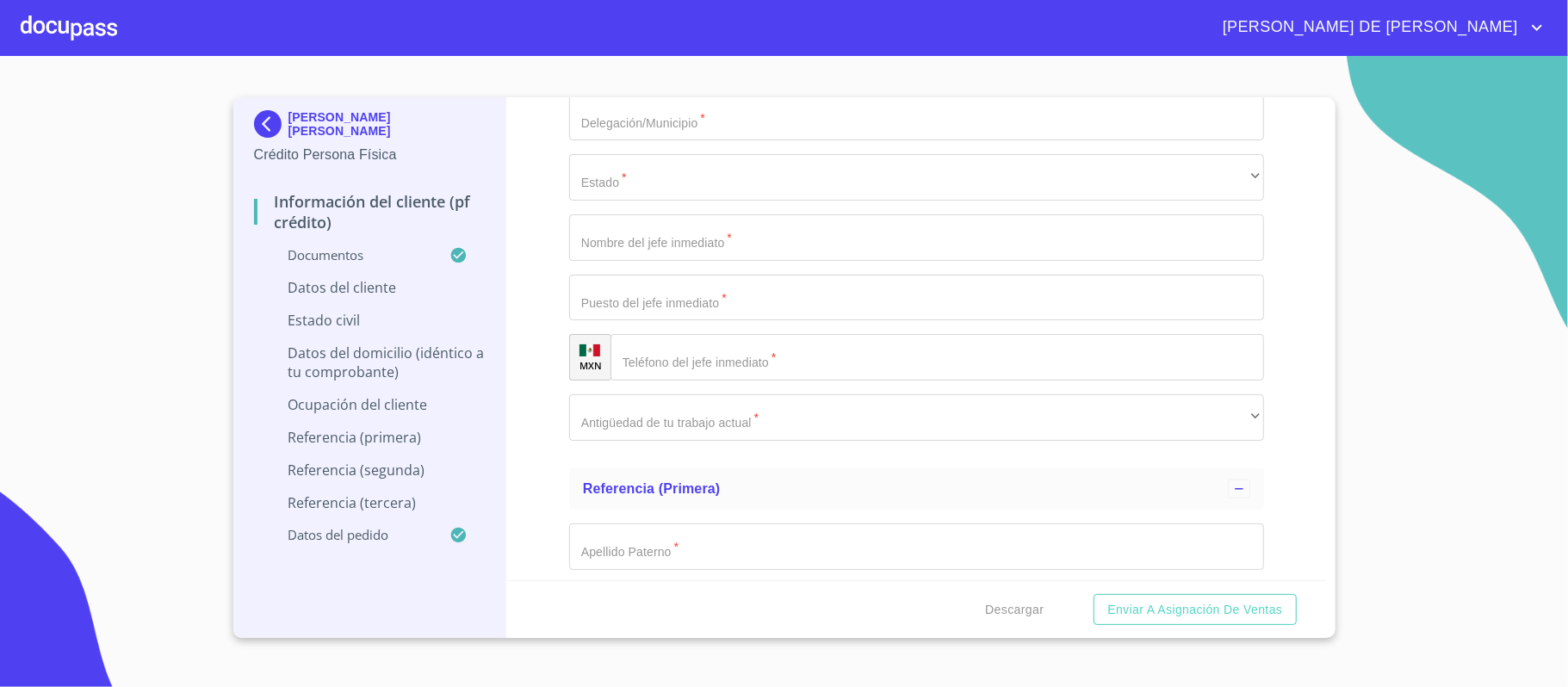
scroll to position [5394, 0]
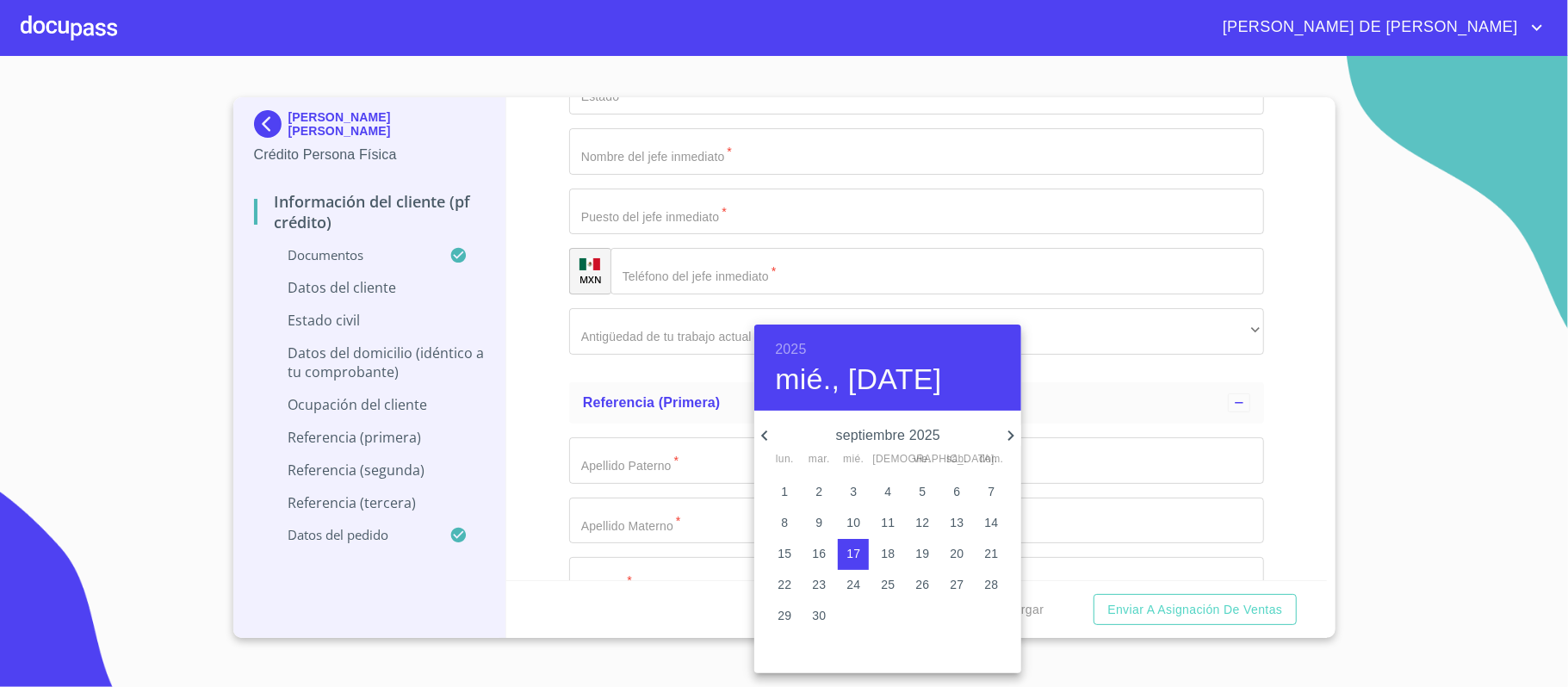
click at [787, 348] on h6 "2025" at bounding box center [790, 349] width 31 height 24
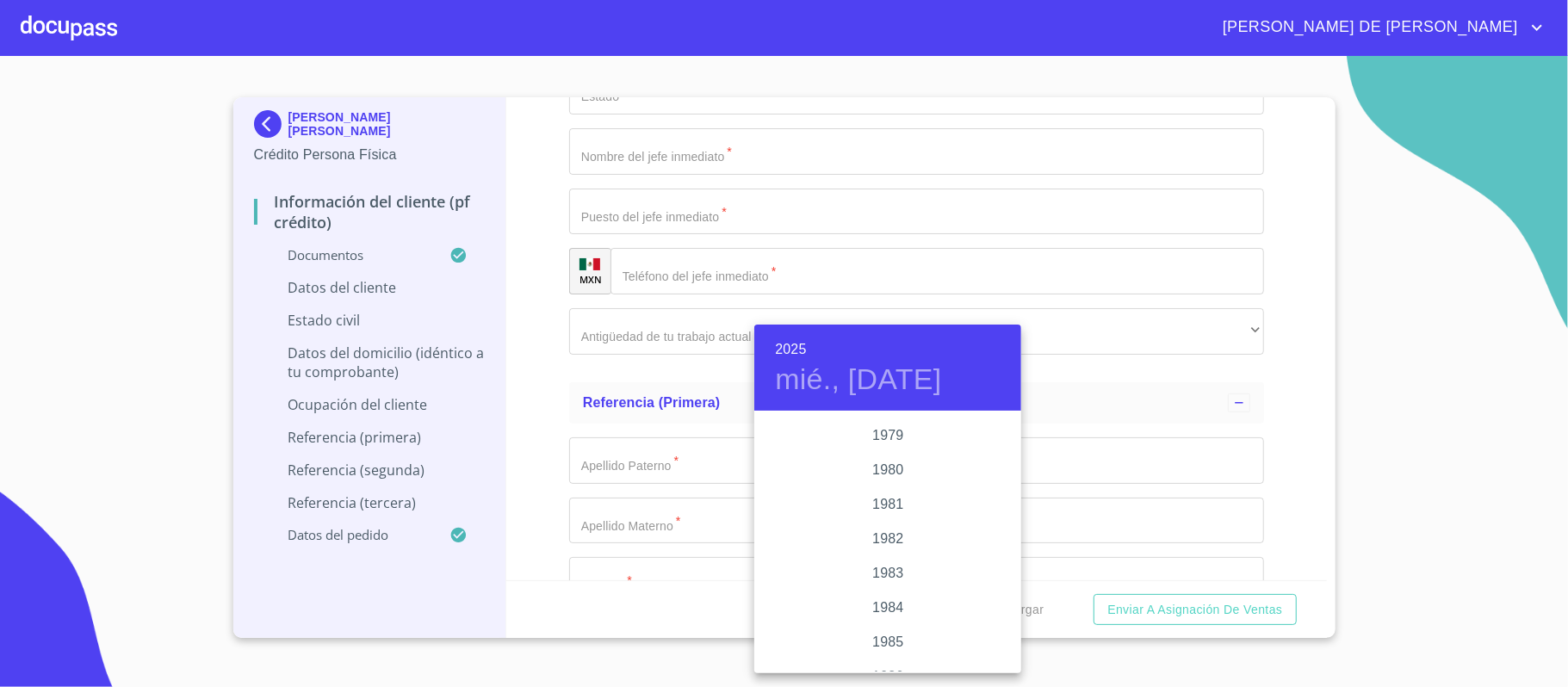
scroll to position [1848, 0]
click at [882, 477] on div "1980" at bounding box center [888, 476] width 267 height 34
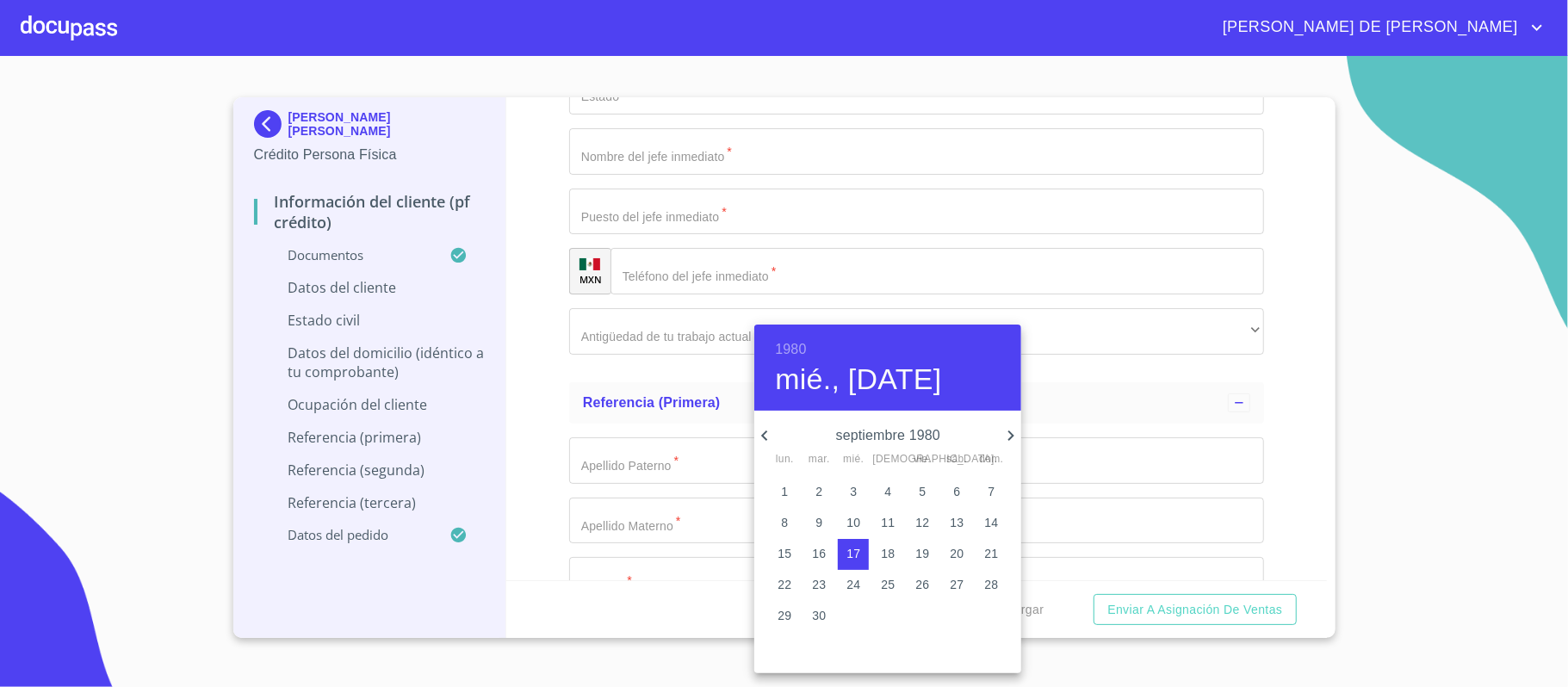
click at [1011, 431] on icon "button" at bounding box center [1010, 435] width 20 height 20
click at [816, 552] on p "11" at bounding box center [819, 554] width 14 height 18
type input "11 de nov. de 1980"
click at [811, 545] on span "11" at bounding box center [819, 554] width 31 height 18
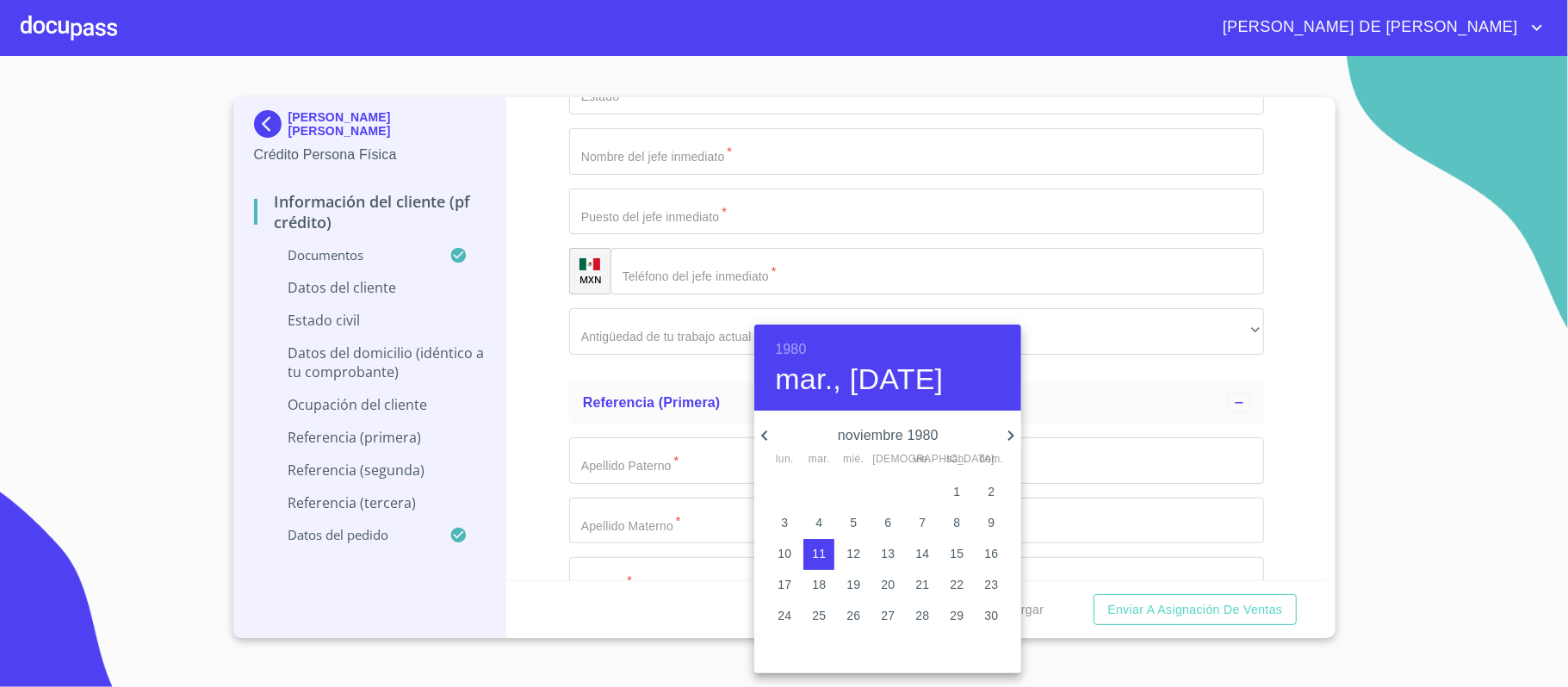
click at [649, 397] on div at bounding box center [784, 343] width 1568 height 687
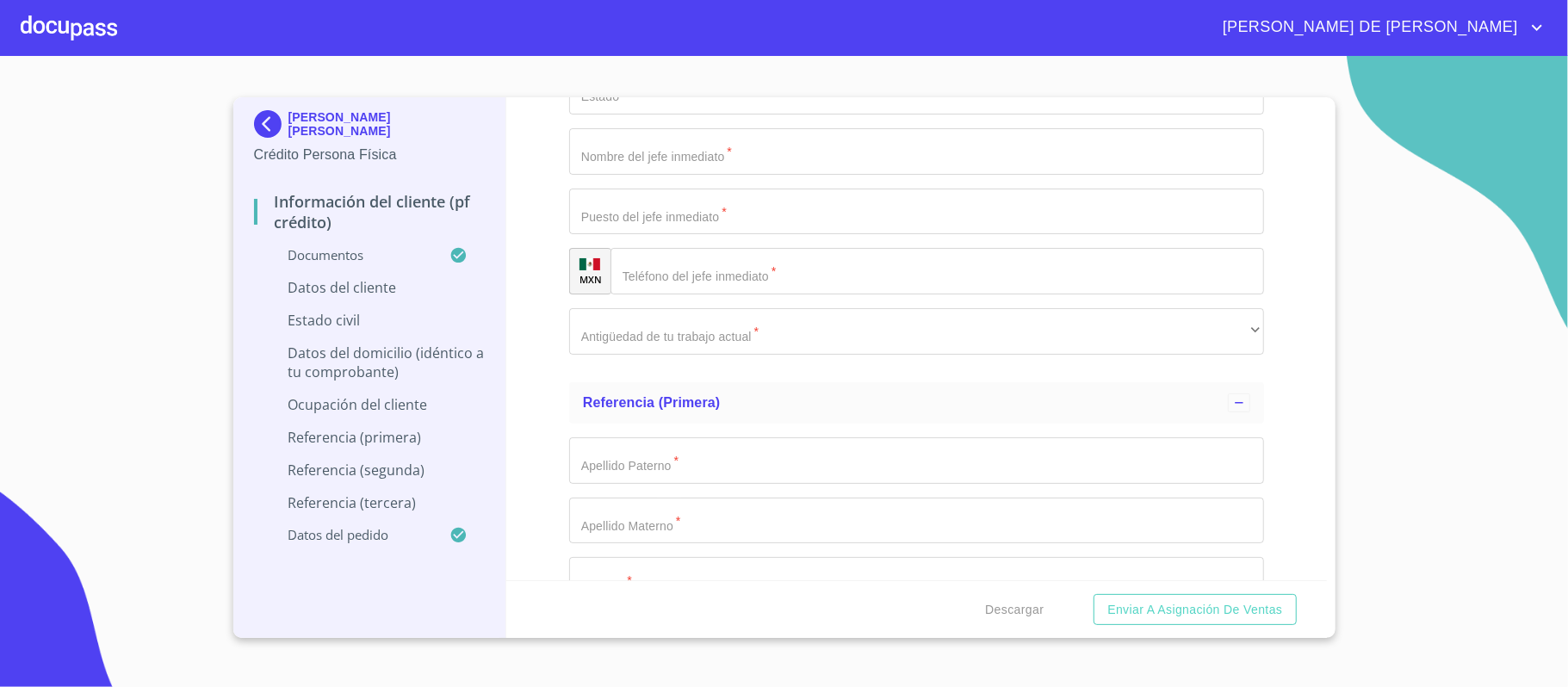
type input "GUCF801111N25"
type input "GUCF801111MJCTNB08"
type input "2394675723"
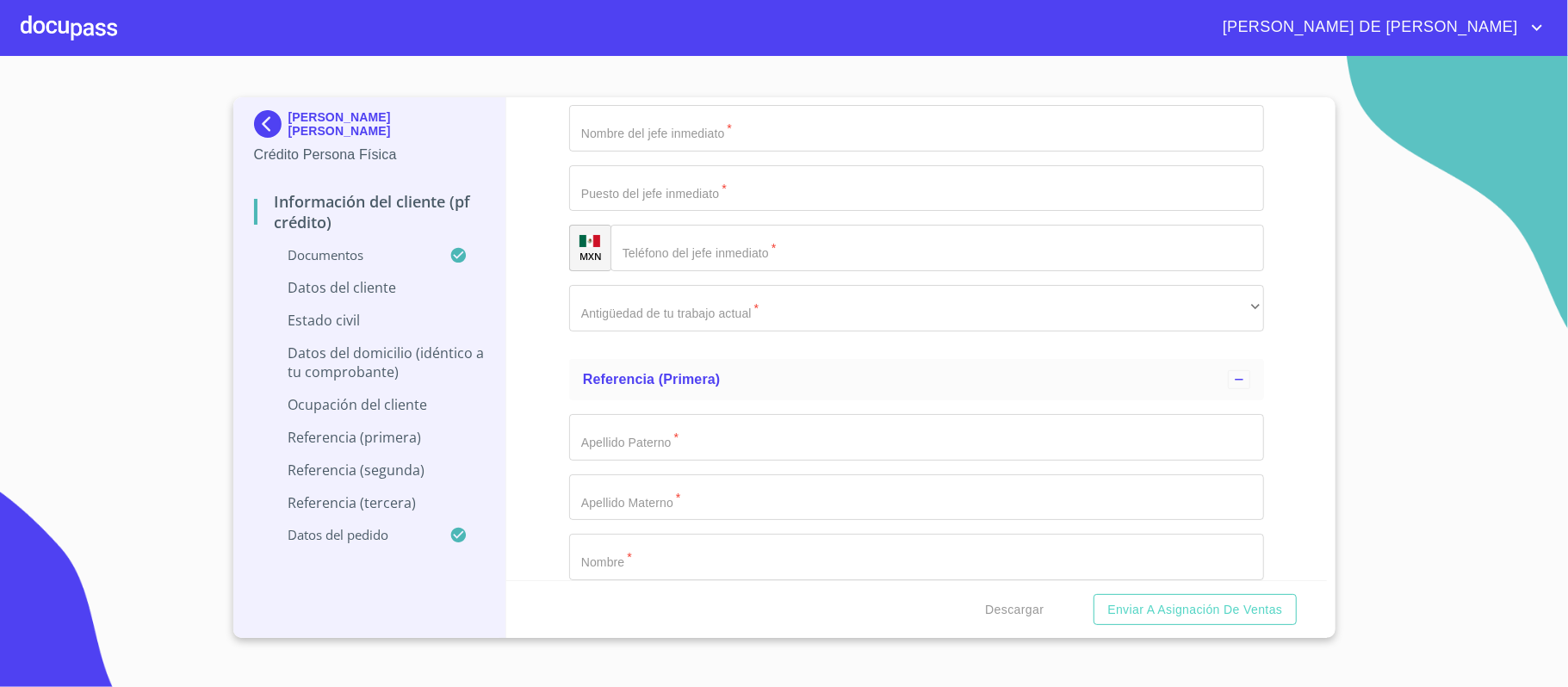
scroll to position [5531, 0]
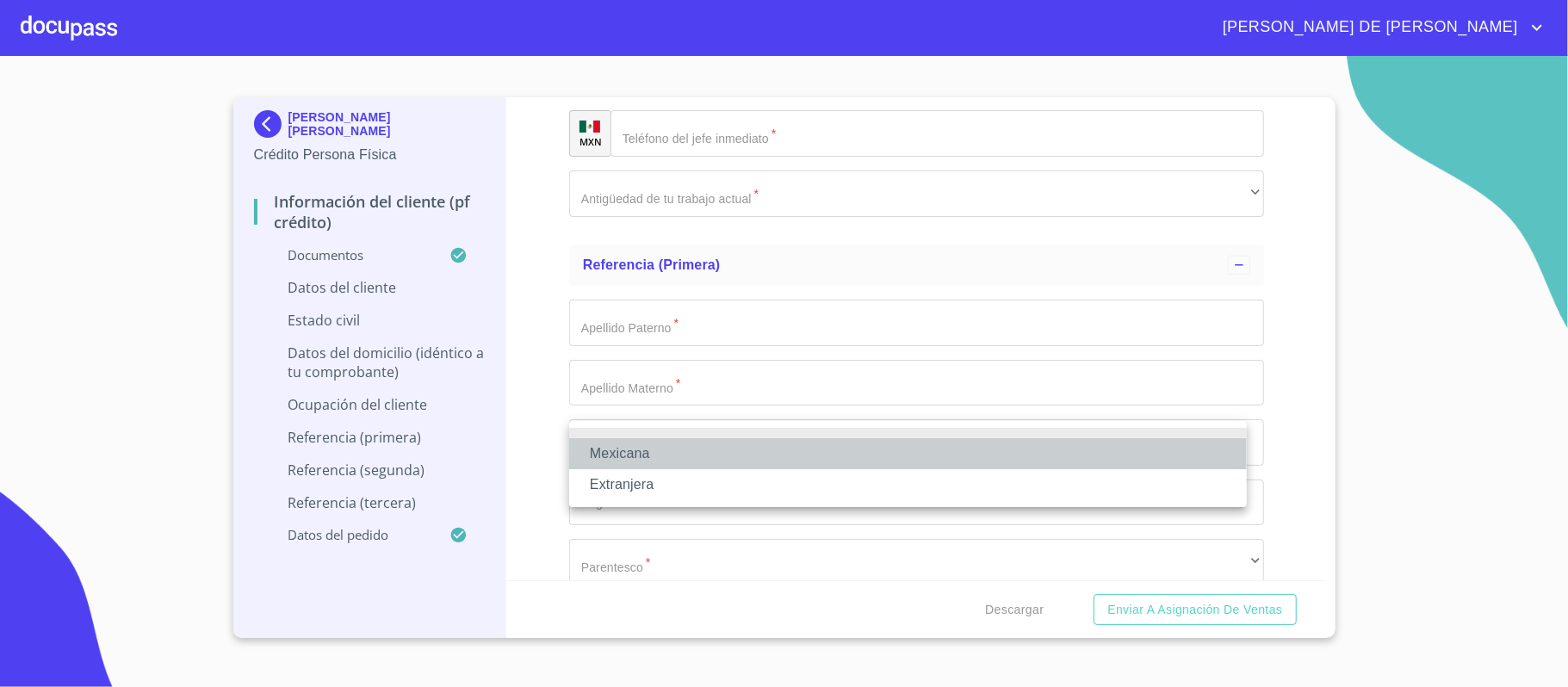
drag, startPoint x: 664, startPoint y: 449, endPoint x: 670, endPoint y: 459, distance: 11.7
click at [664, 451] on li "Mexicana" at bounding box center [908, 453] width 678 height 31
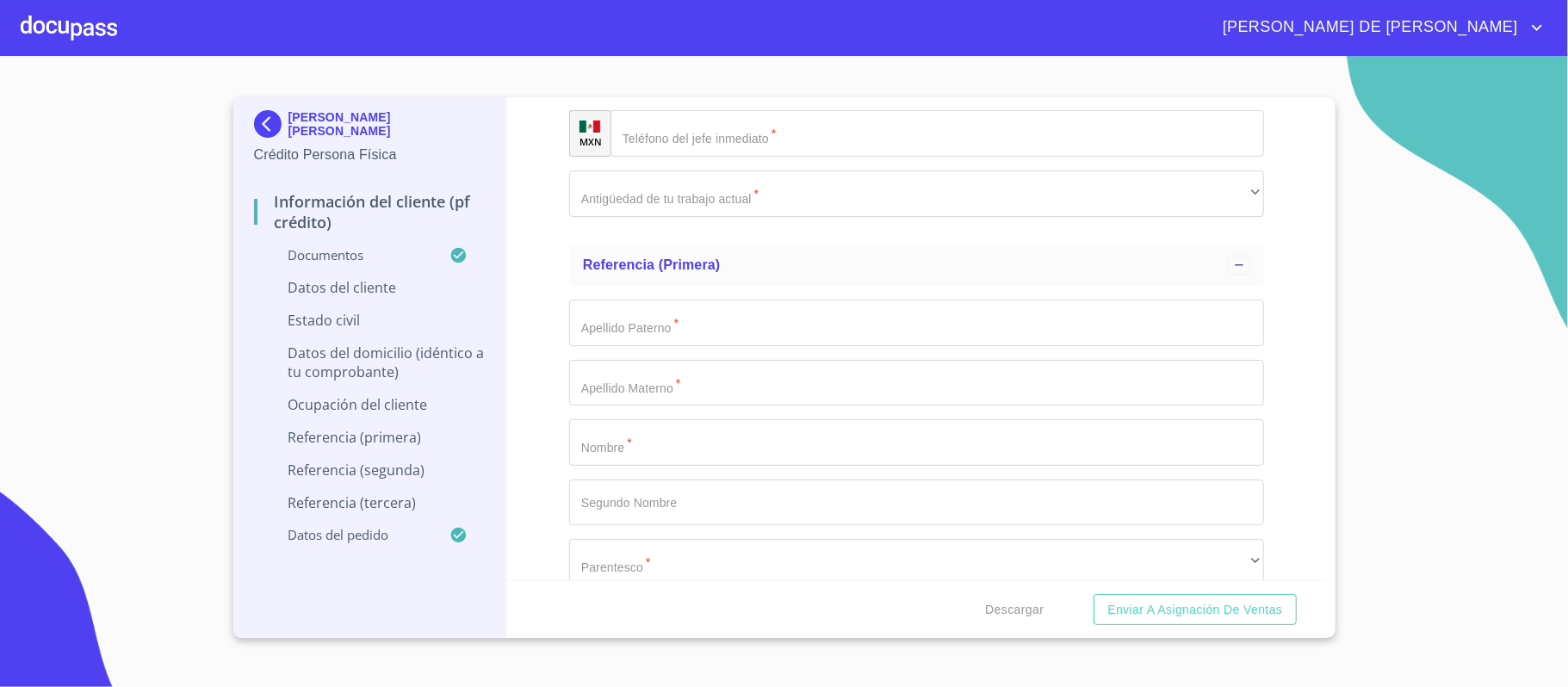
type input "[GEOGRAPHIC_DATA]"
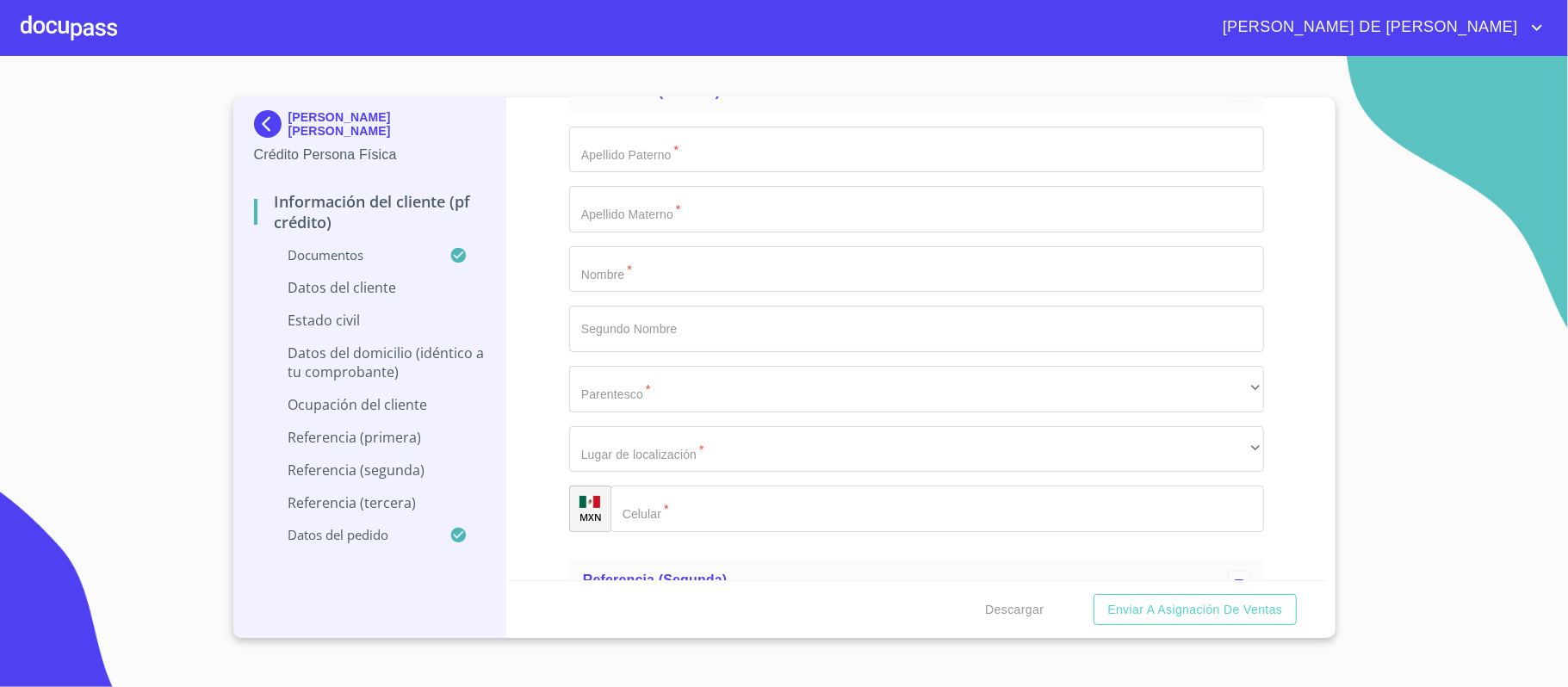
scroll to position [5766, 0]
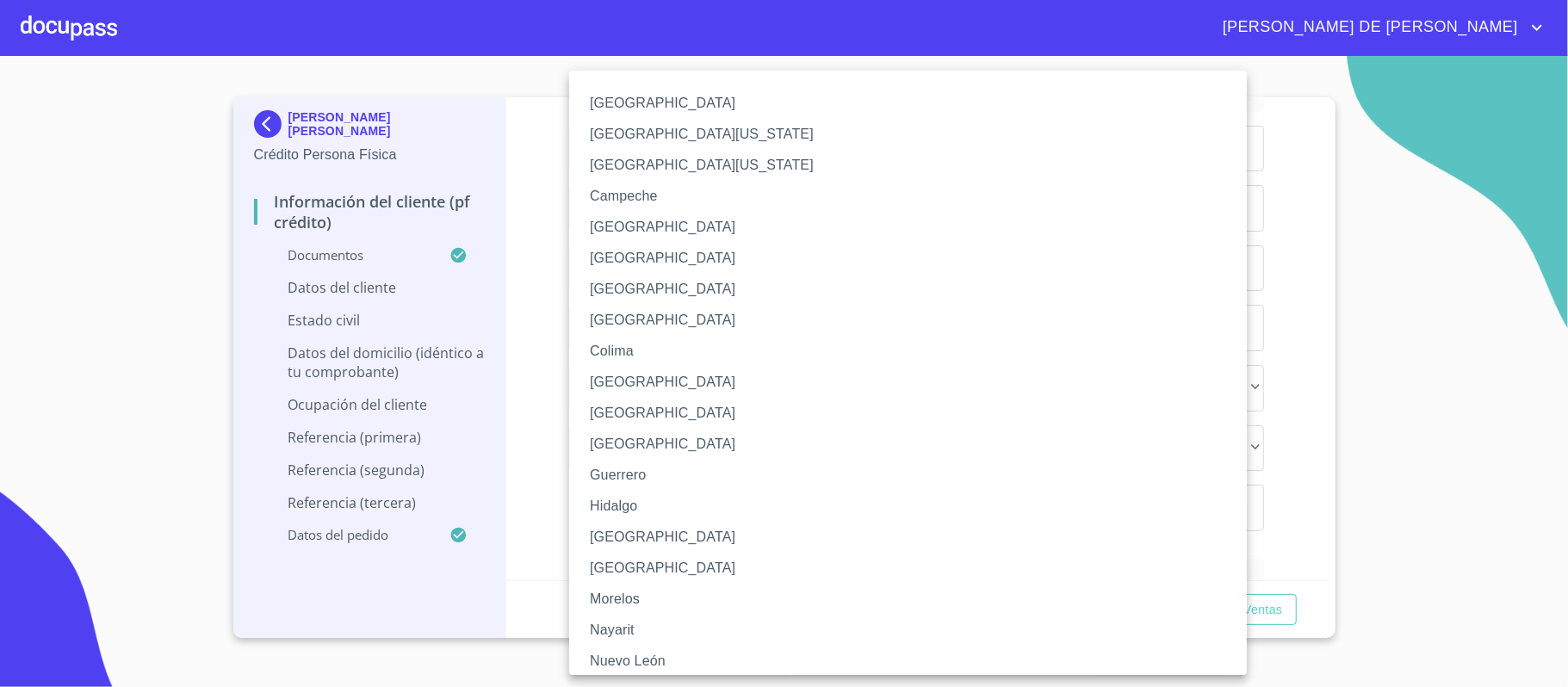
click at [669, 530] on li "[GEOGRAPHIC_DATA]" at bounding box center [917, 536] width 695 height 31
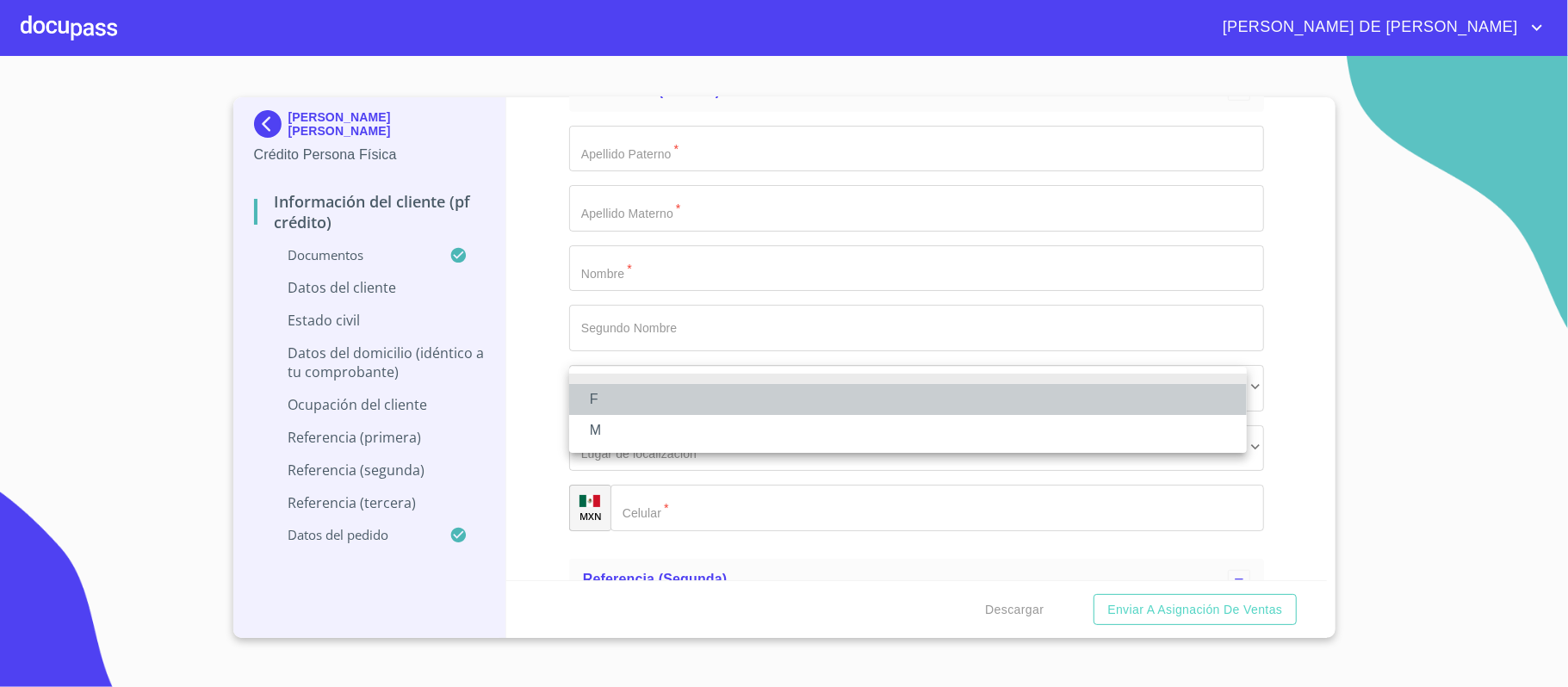
click at [672, 408] on li "F" at bounding box center [908, 399] width 678 height 31
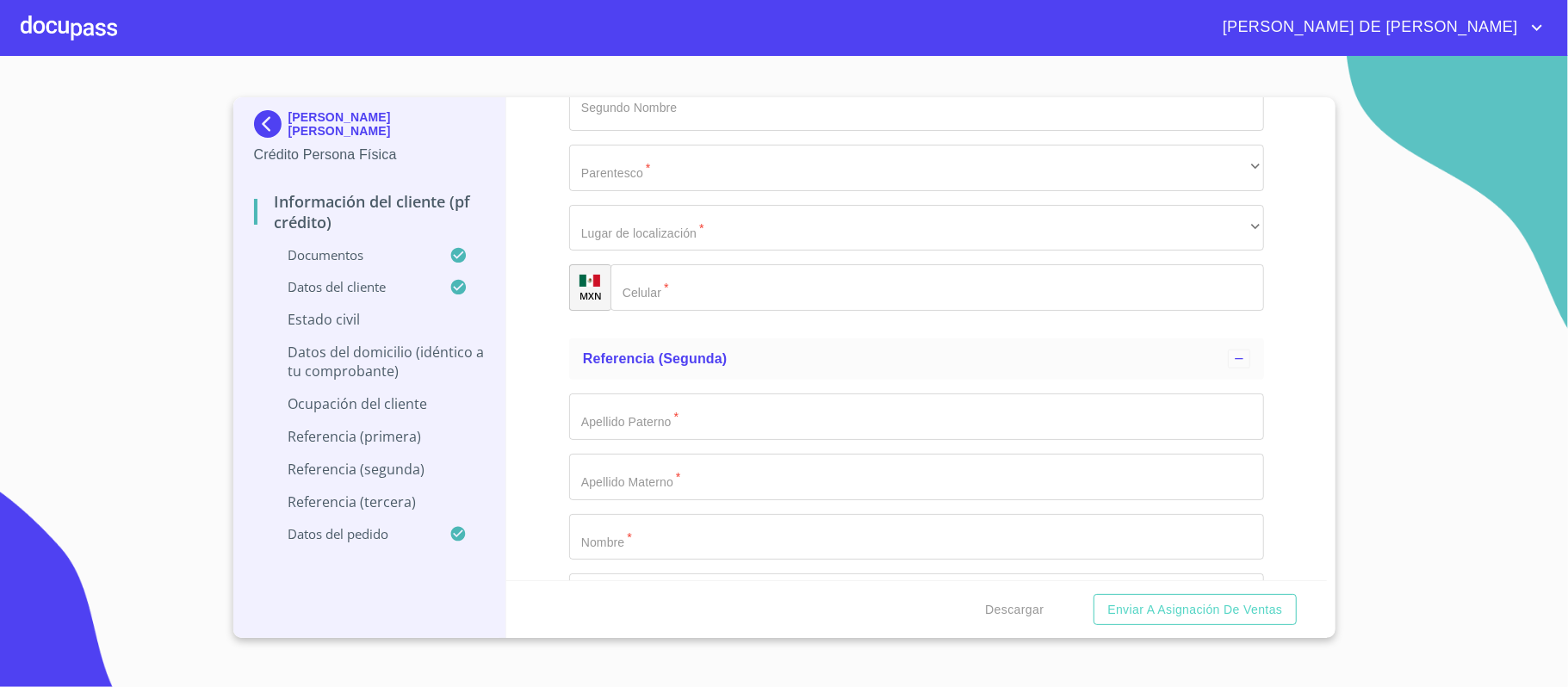
scroll to position [5995, 0]
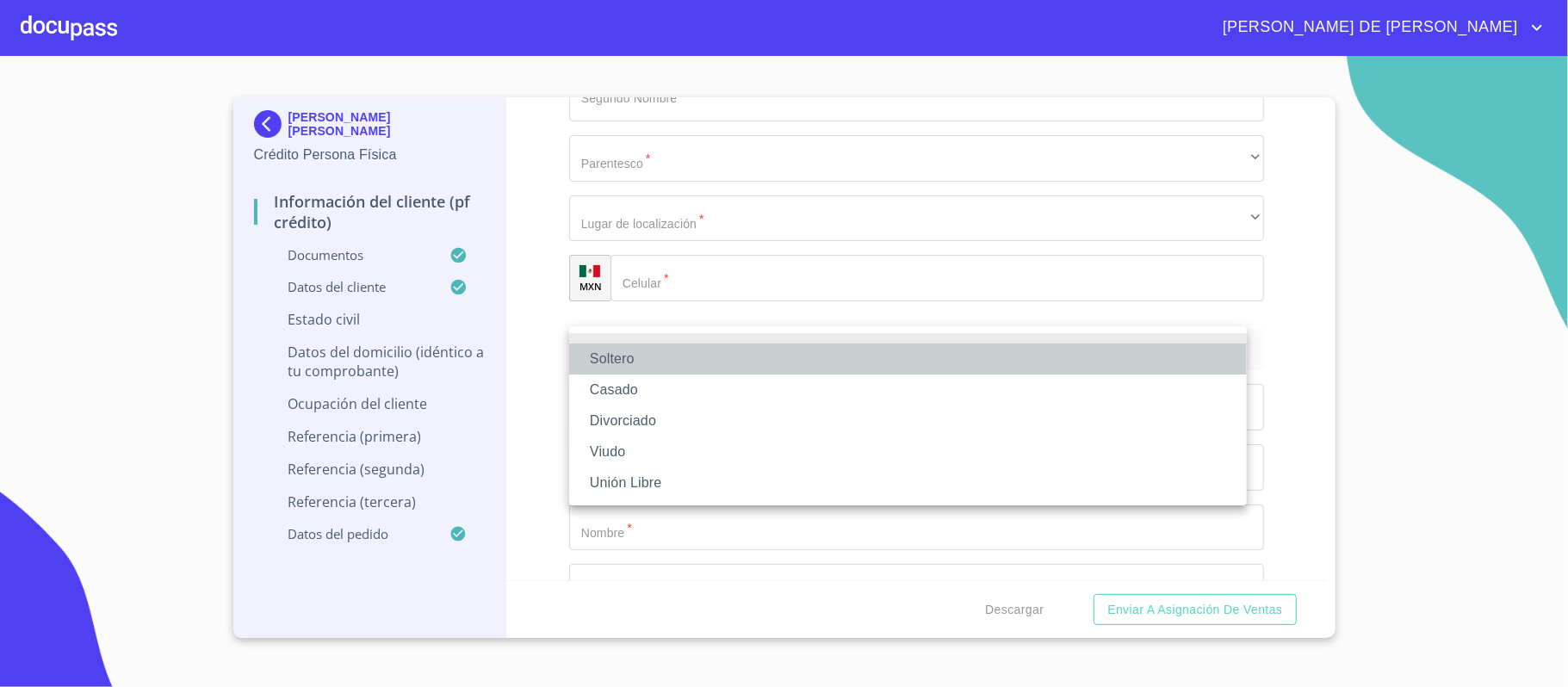
click at [703, 349] on li "Soltero" at bounding box center [908, 358] width 678 height 31
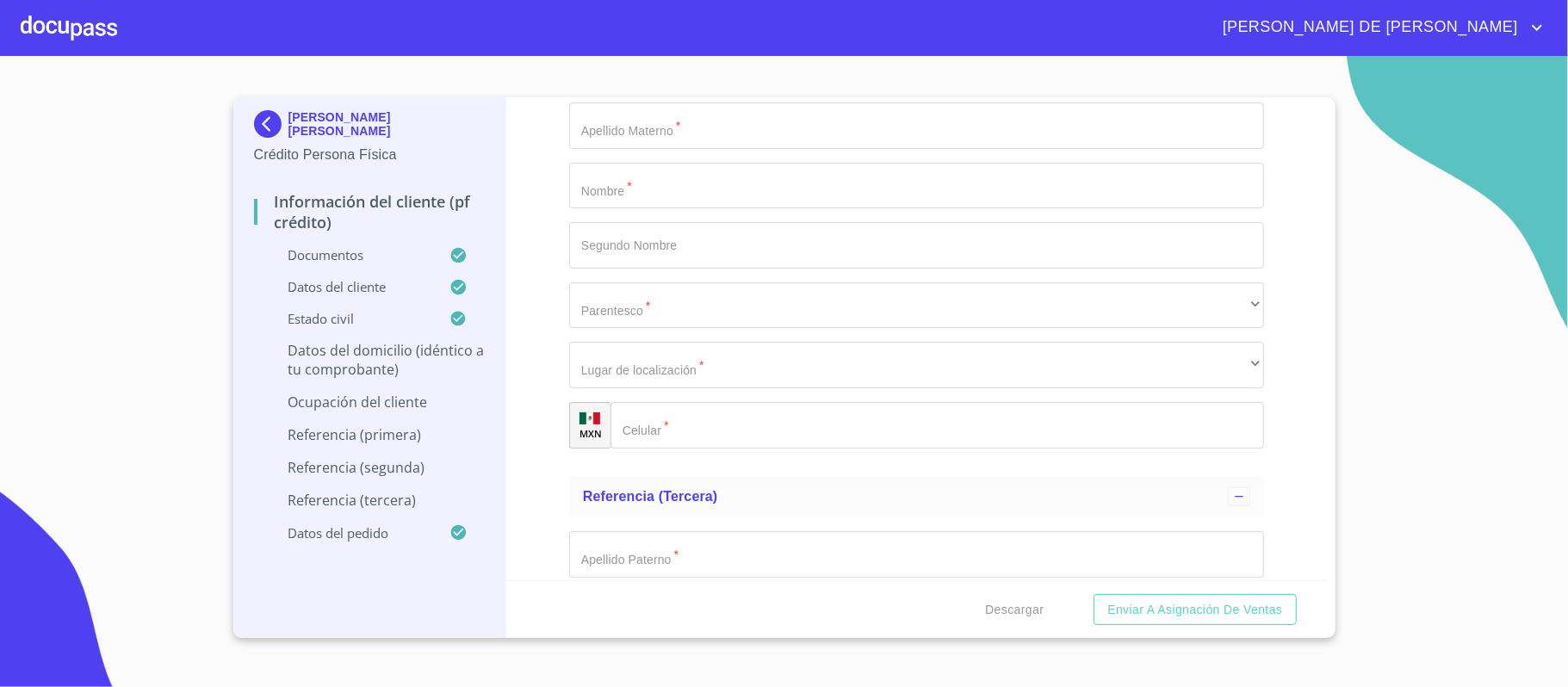
scroll to position [6340, 0]
type input "[GEOGRAPHIC_DATA]"
type input "14"
type input "SANTA [PERSON_NAME] Y PRIVADA SANTA [PERSON_NAME]"
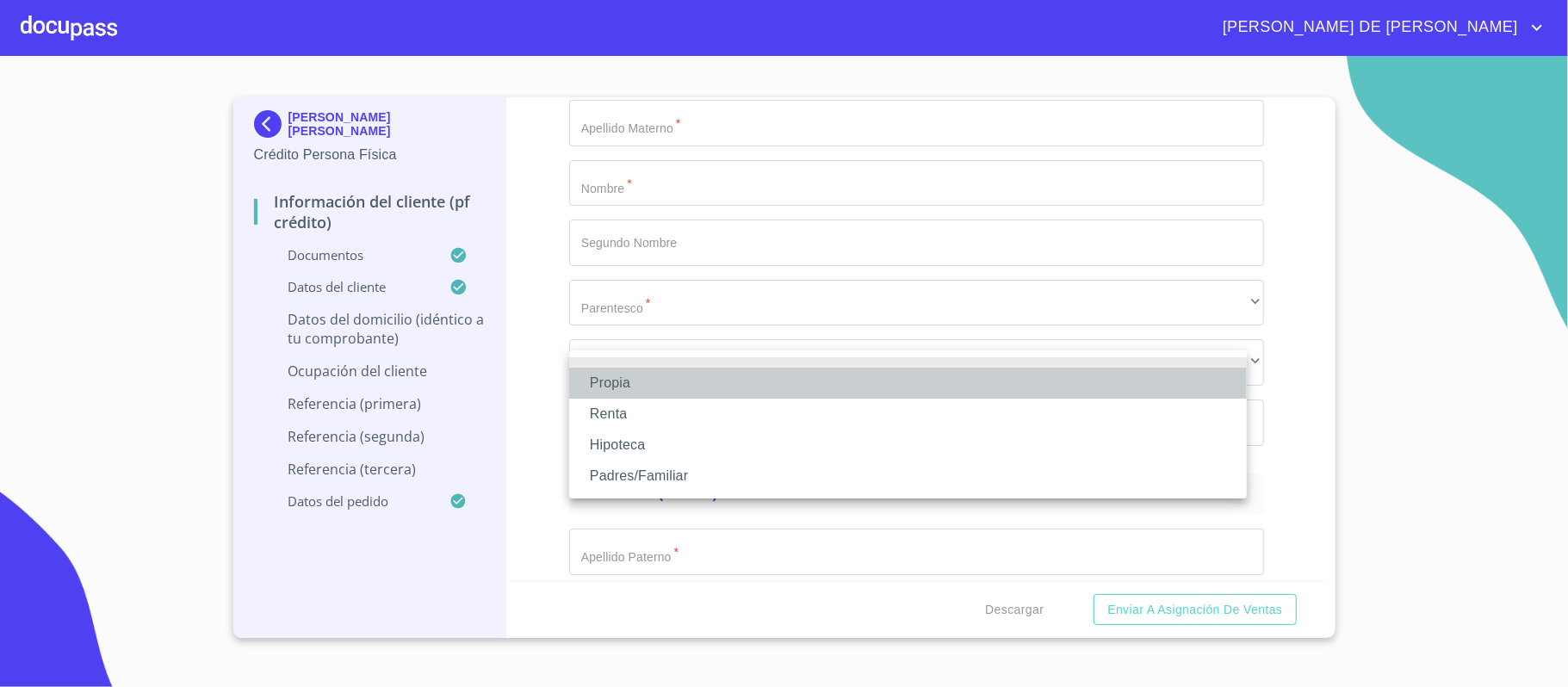
click at [696, 385] on li "Propia" at bounding box center [908, 383] width 678 height 31
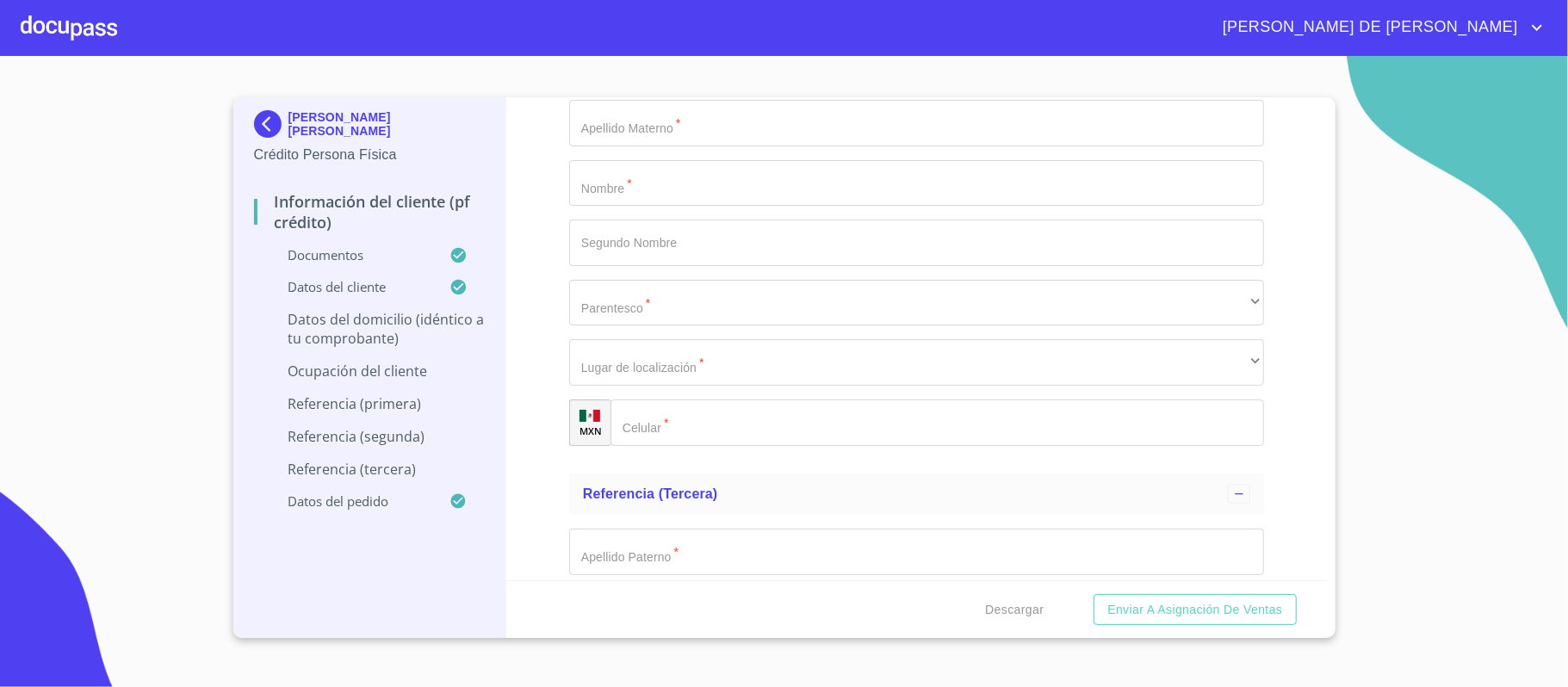
type input "$2"
type input "$1,800,000"
type input "PACIFICO"
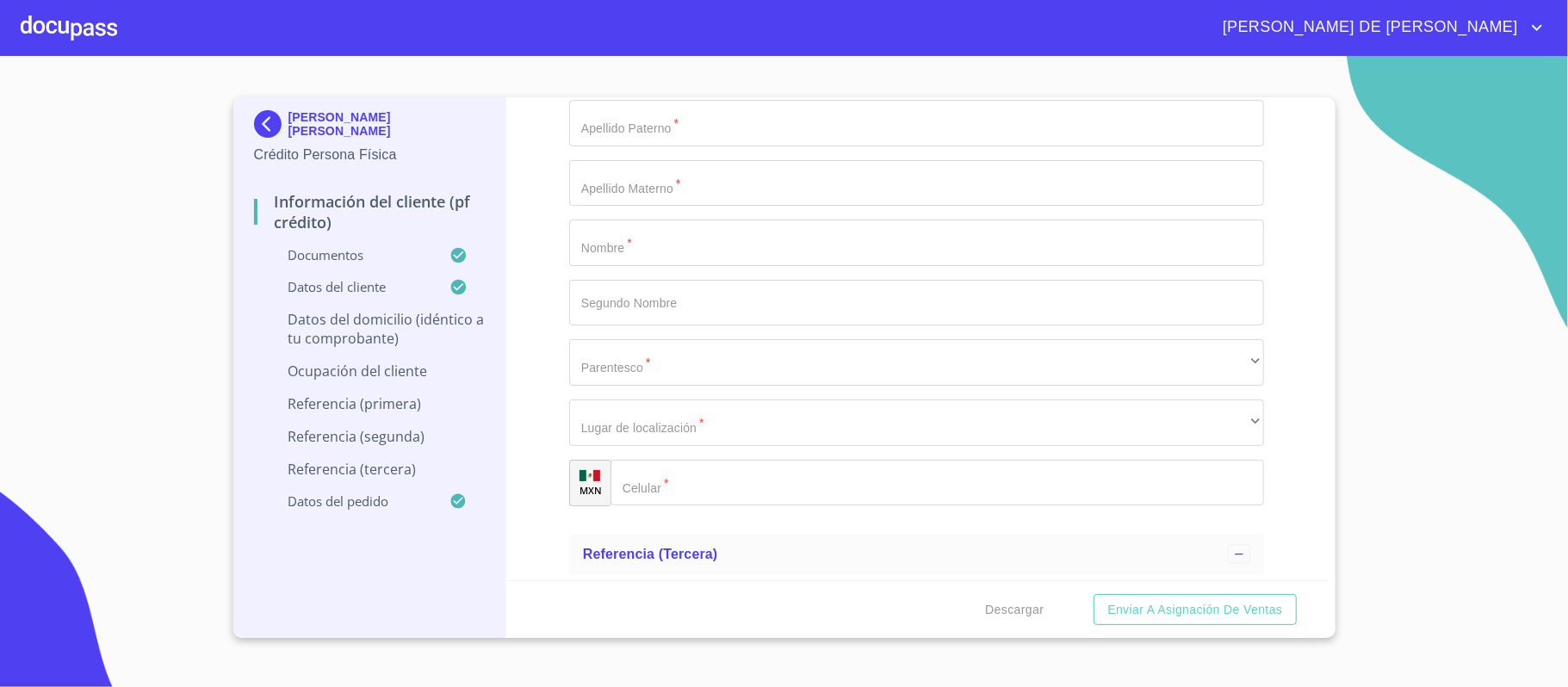
type input "[GEOGRAPHIC_DATA]"
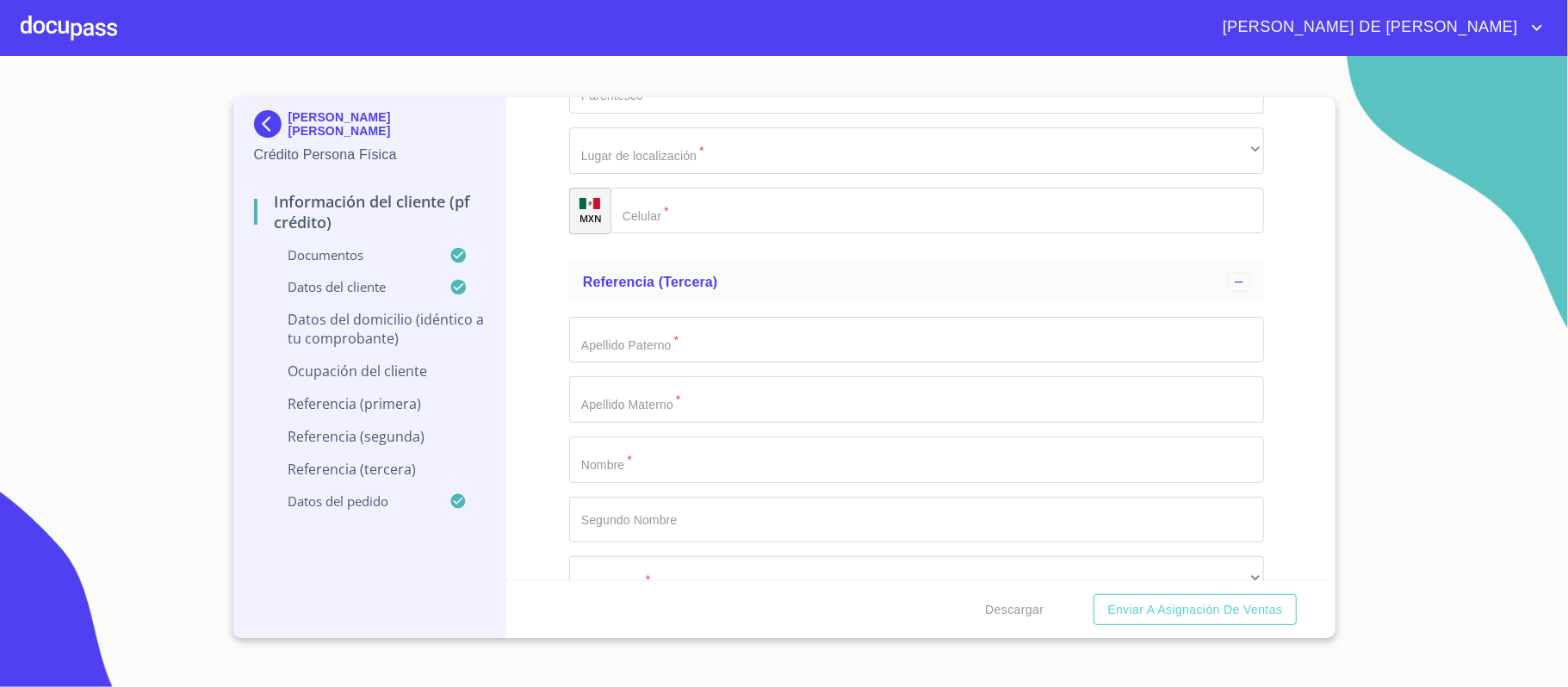
type input "EL SALTO"
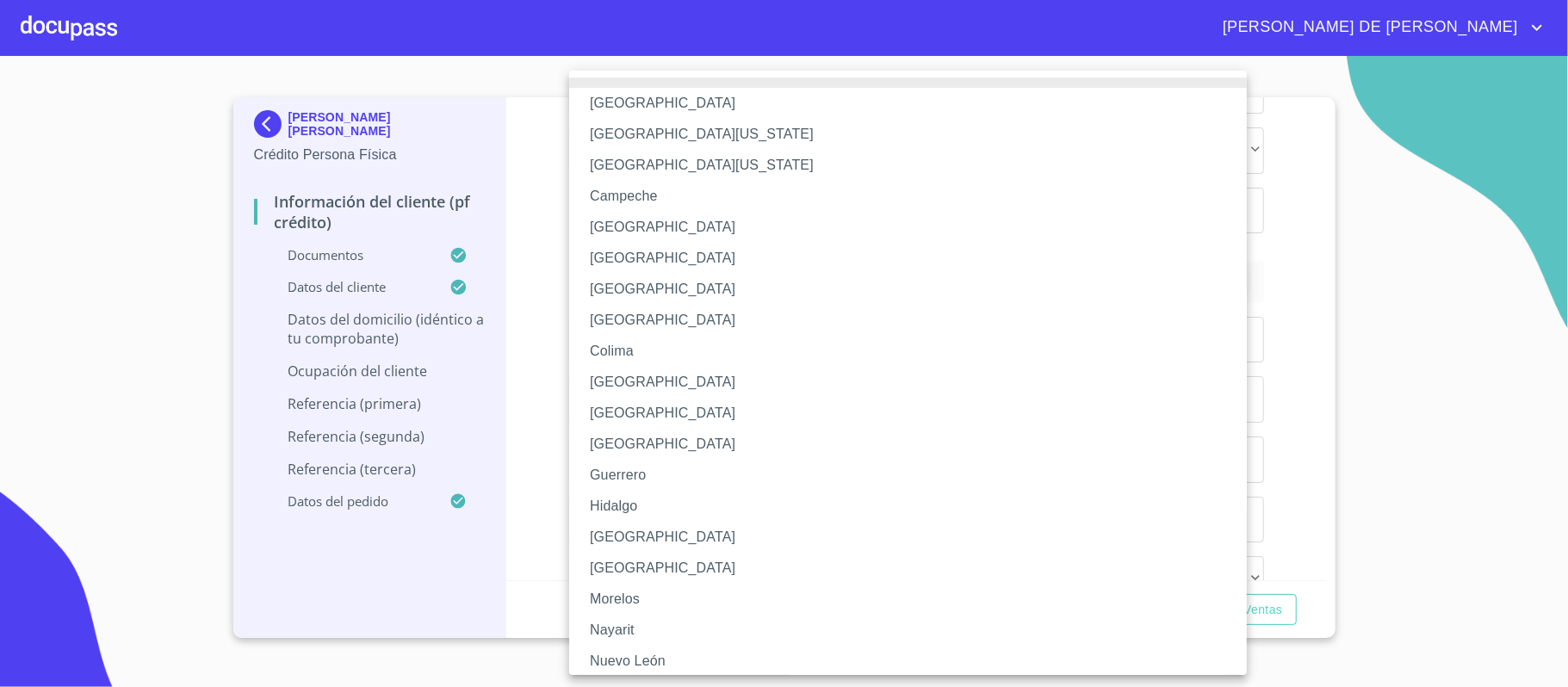
click at [670, 534] on li "[GEOGRAPHIC_DATA]" at bounding box center [917, 536] width 695 height 31
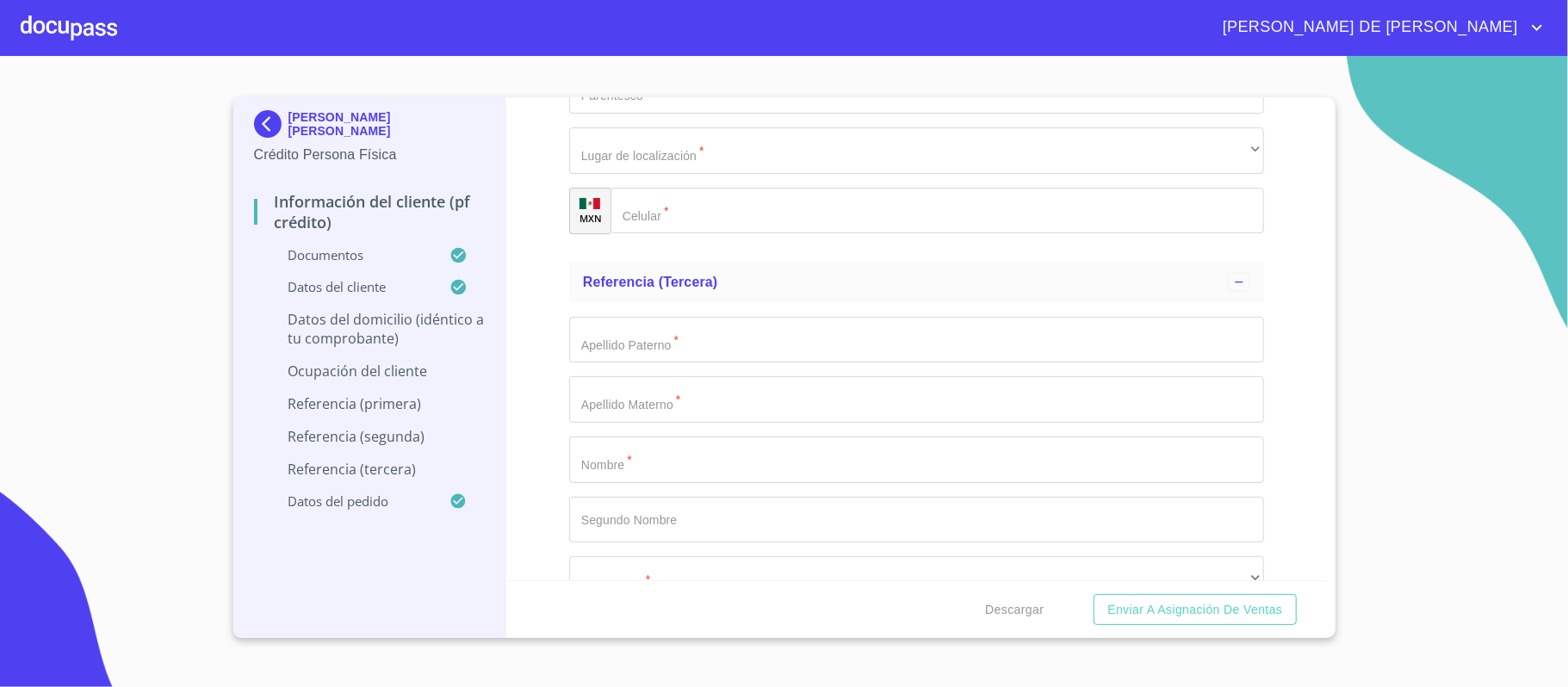
type input "45690"
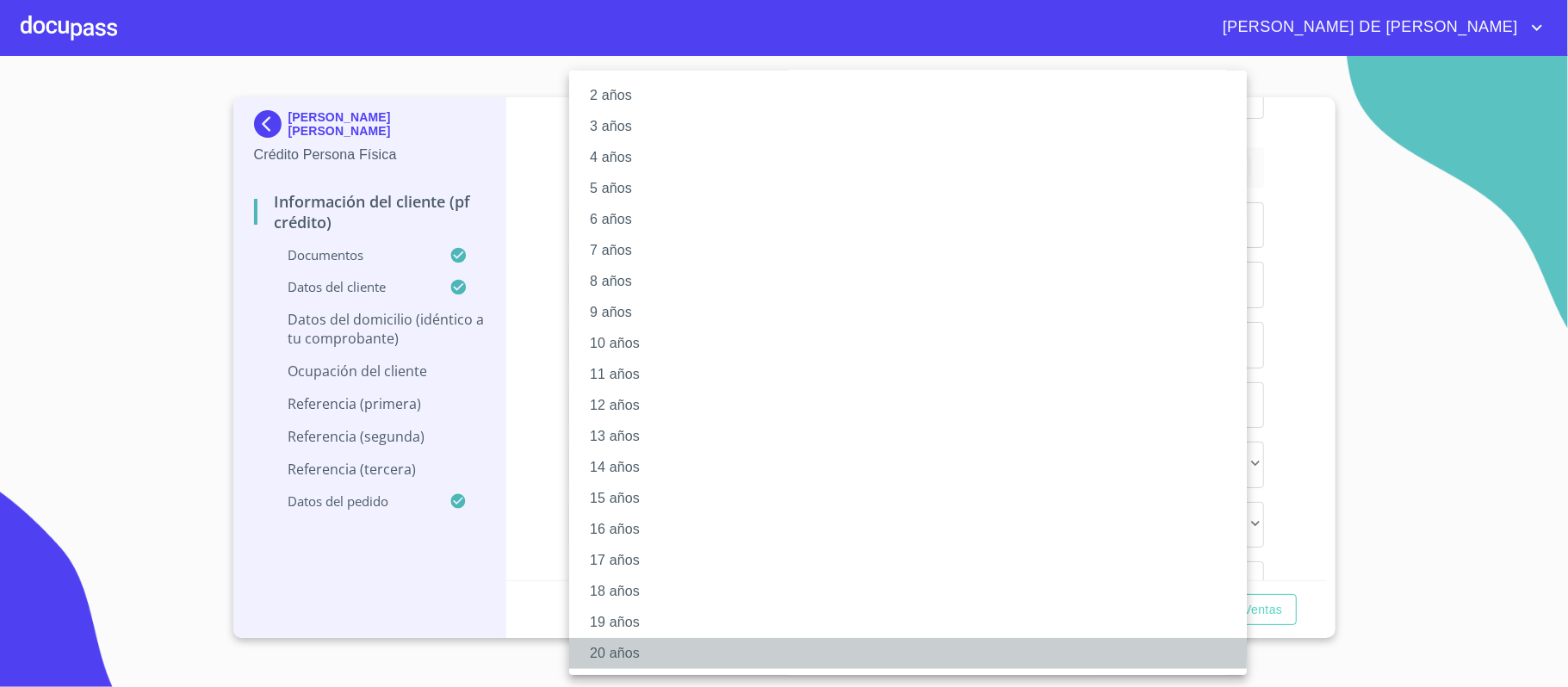
click at [637, 661] on li "20 años" at bounding box center [917, 653] width 695 height 31
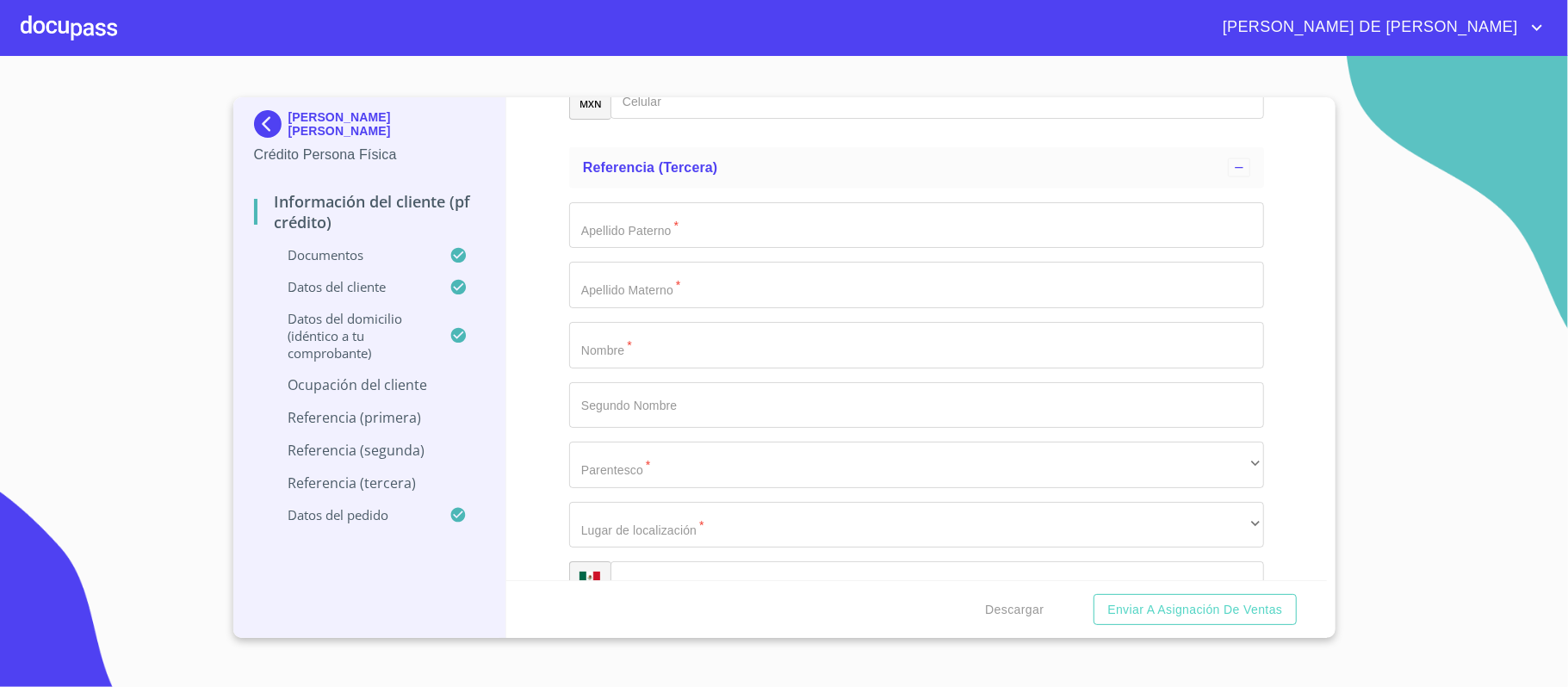
scroll to position [69, 0]
click at [558, 417] on div "Información del cliente (PF crédito) Documentos Documento de identificación.   …" at bounding box center [917, 339] width 821 height 483
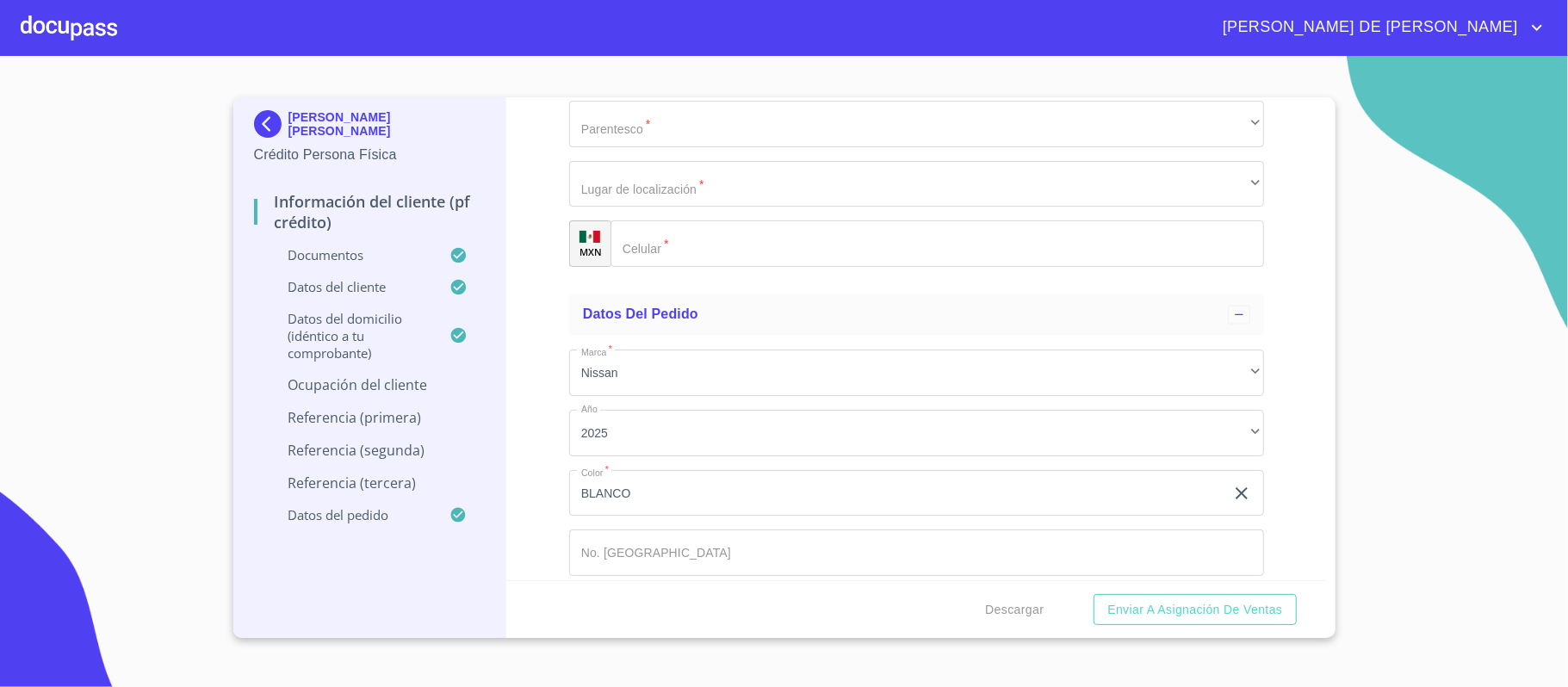
scroll to position [7070, 0]
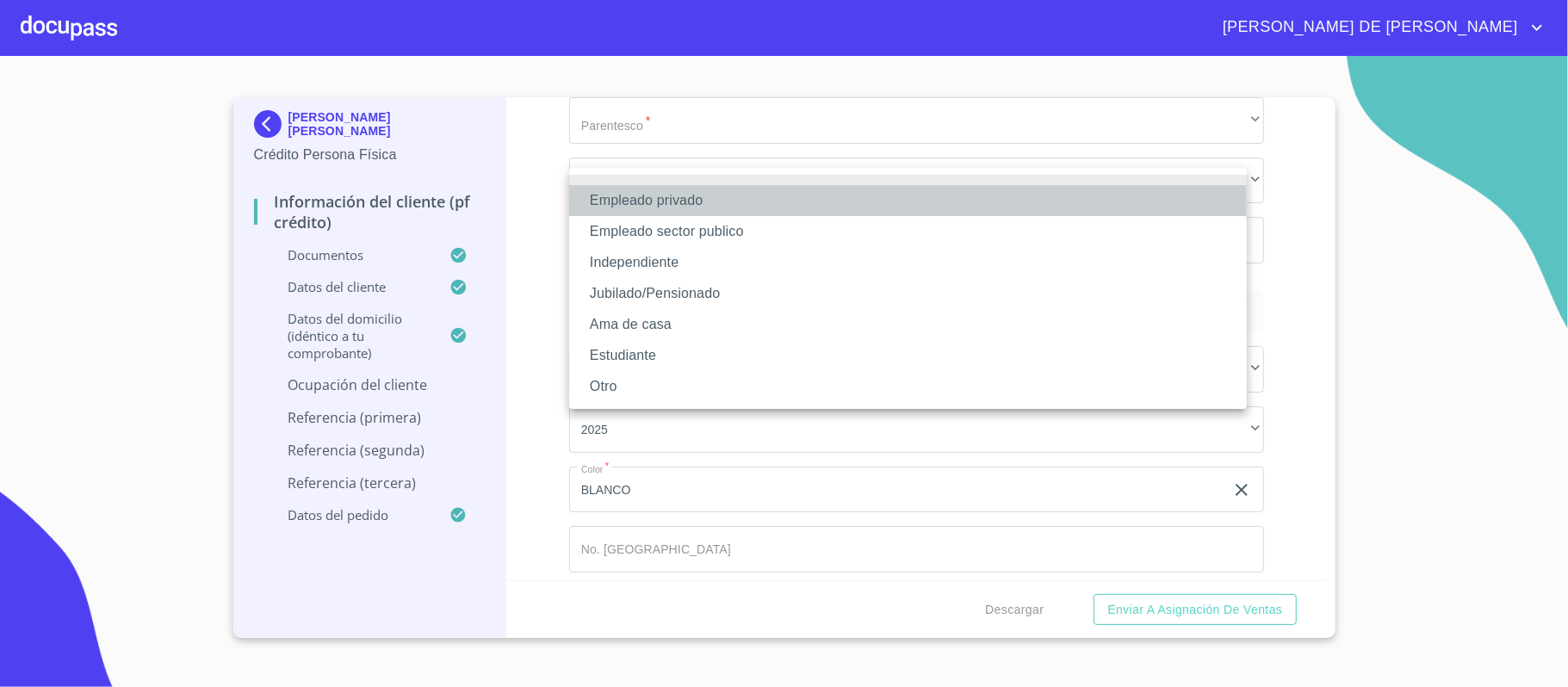
click at [698, 203] on li "Empleado privado" at bounding box center [908, 200] width 678 height 31
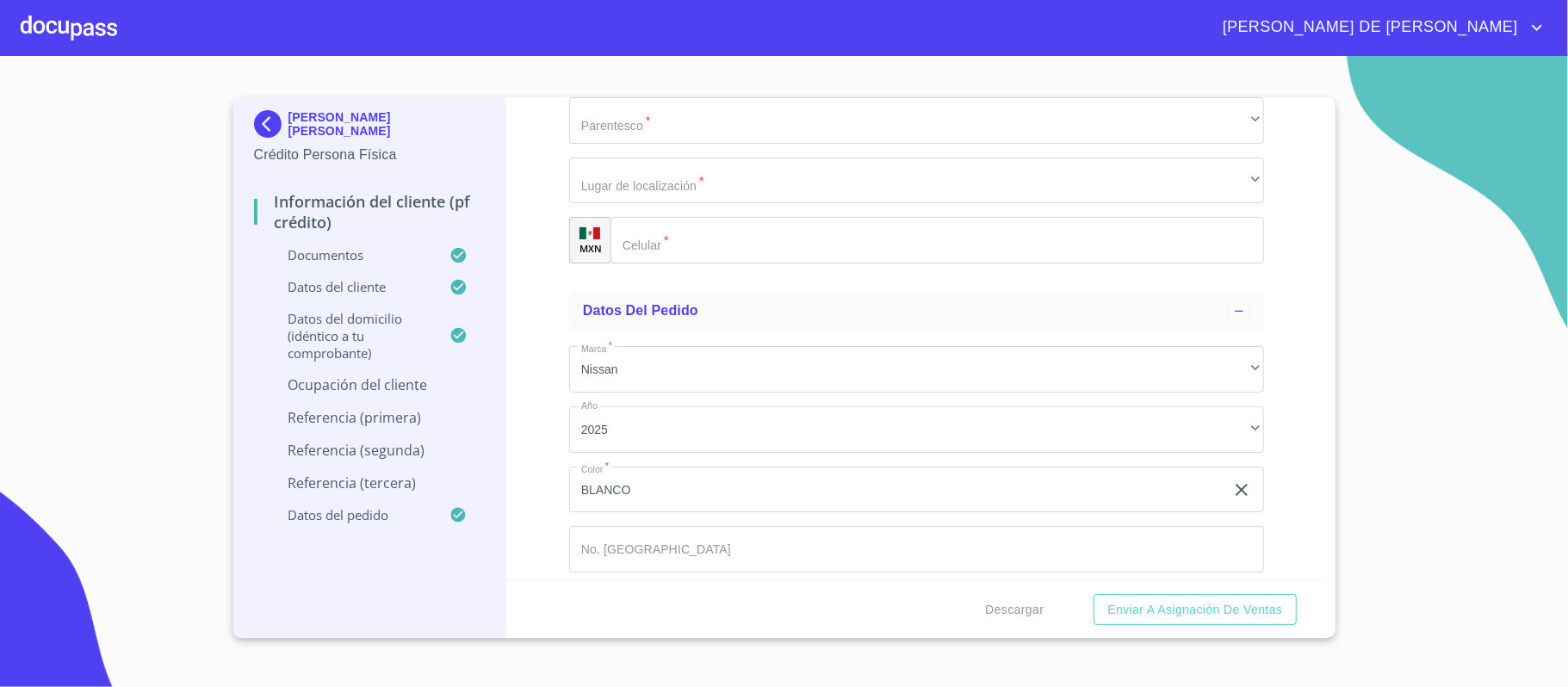
type input "MOLEX"
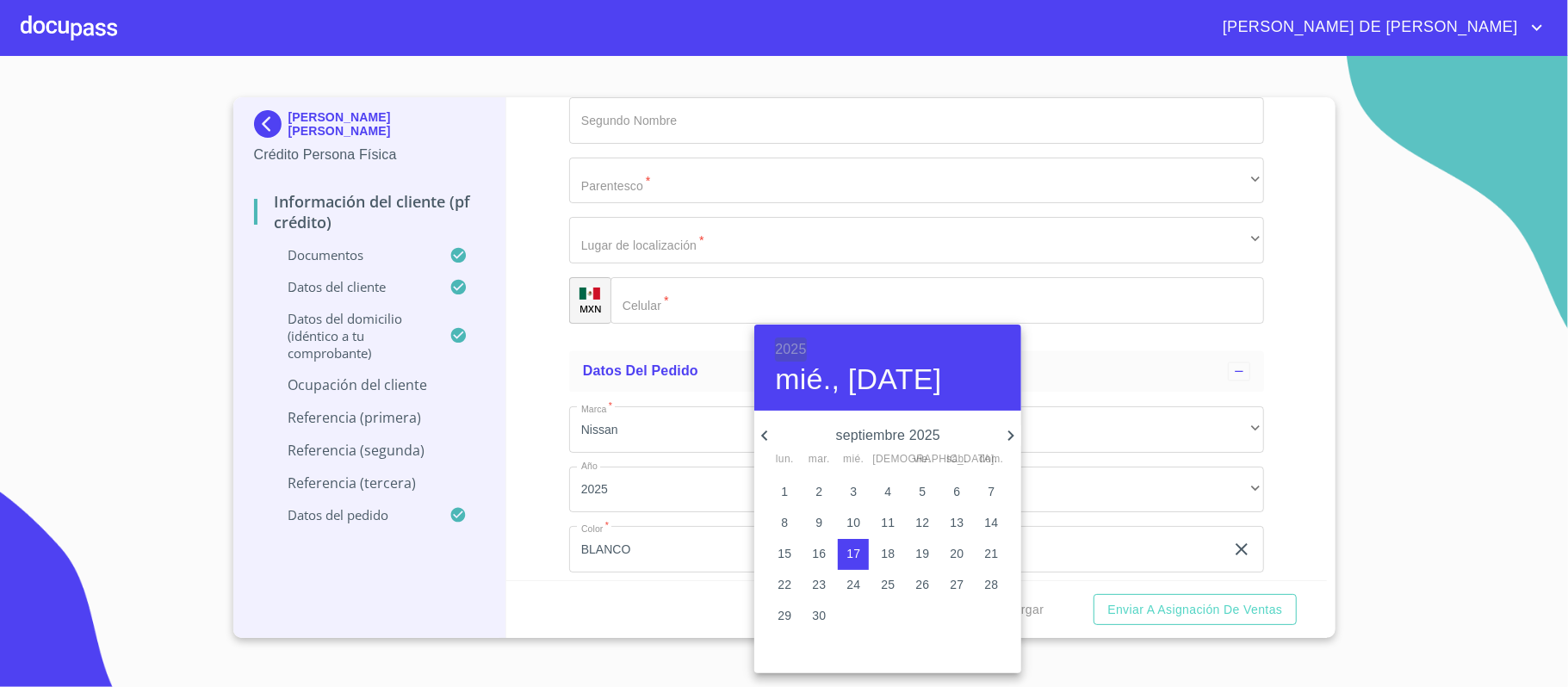
click at [796, 345] on h6 "2025" at bounding box center [790, 349] width 31 height 24
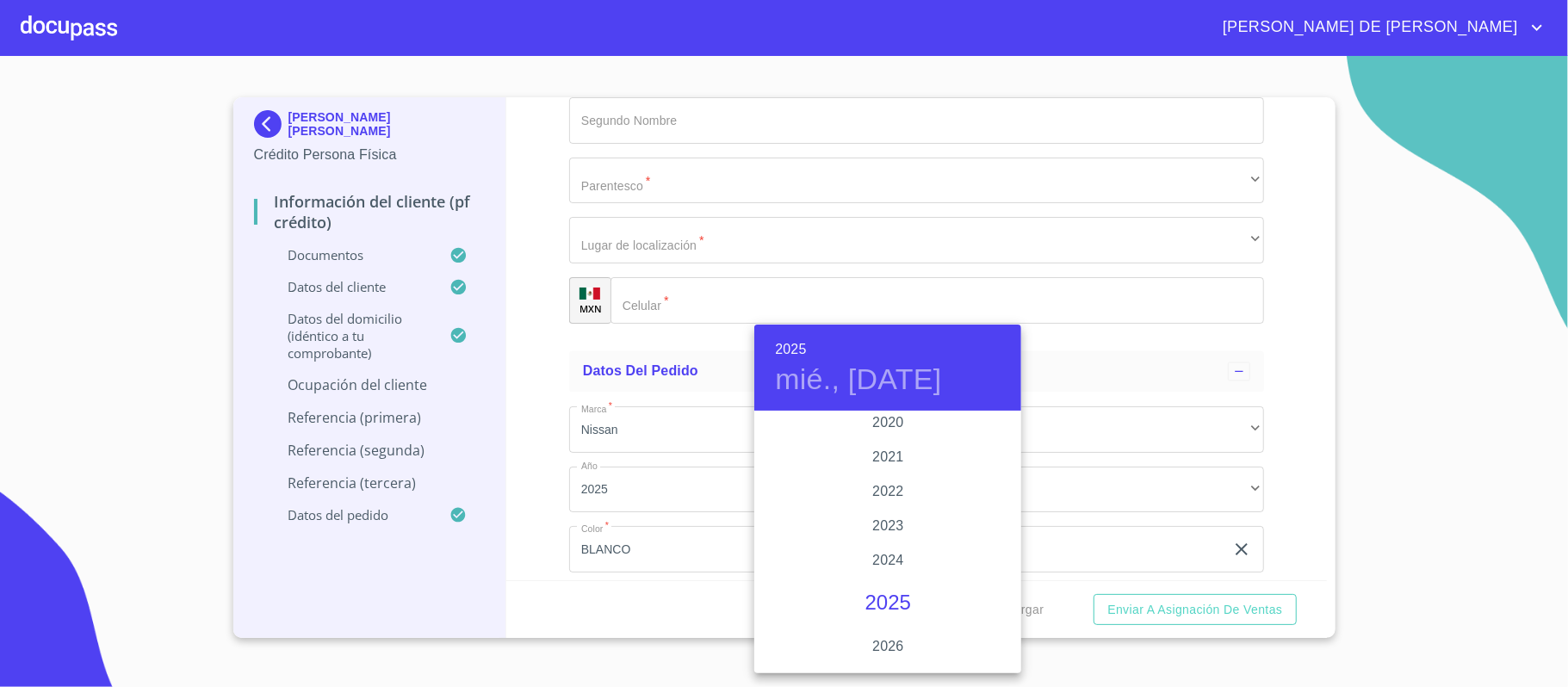
scroll to position [3224, 0]
click at [883, 546] on div "2022" at bounding box center [888, 545] width 267 height 34
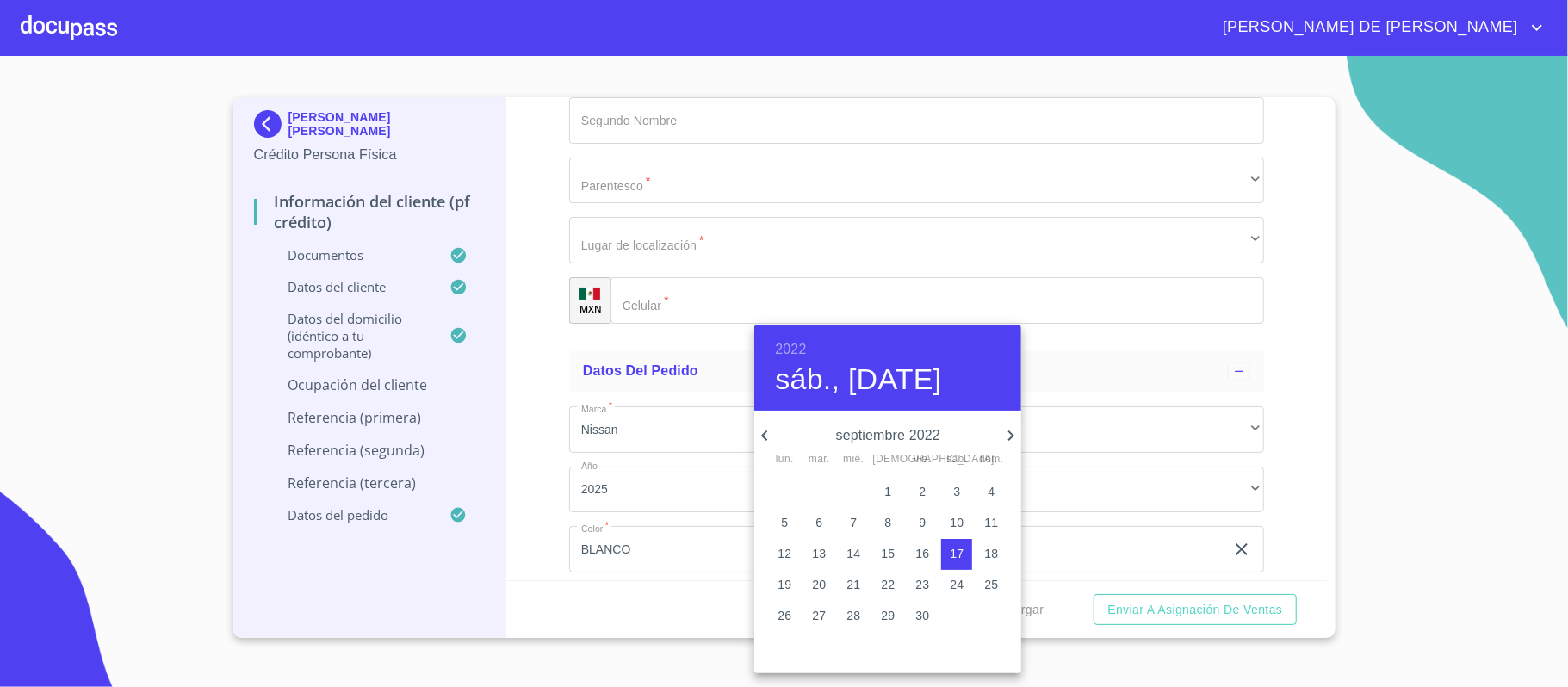
click at [769, 438] on icon "button" at bounding box center [764, 435] width 20 height 20
click at [767, 438] on icon "button" at bounding box center [764, 435] width 20 height 20
click at [767, 438] on icon "button" at bounding box center [764, 436] width 6 height 11
click at [766, 438] on icon "button" at bounding box center [764, 436] width 6 height 11
click at [881, 613] on p "26" at bounding box center [888, 616] width 14 height 18
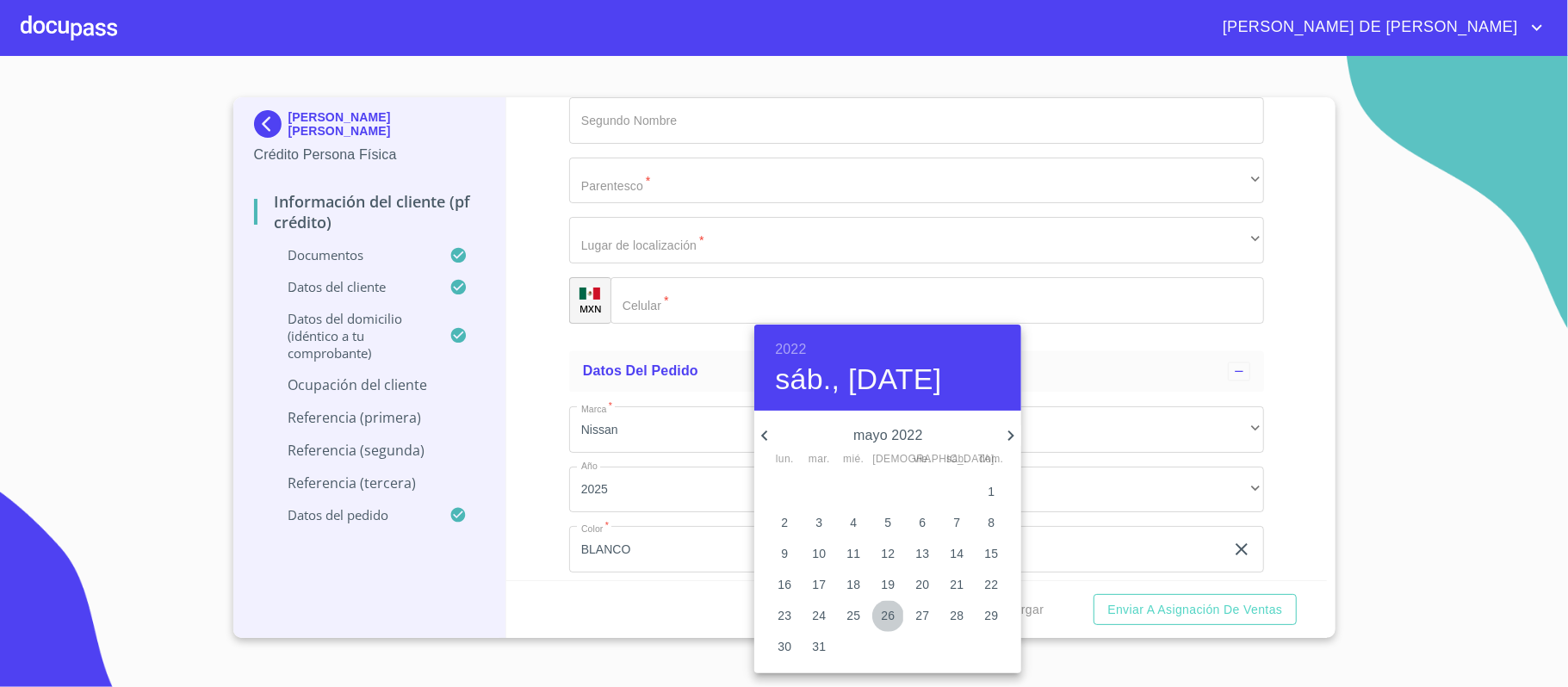
type input "26 de may. de 2022"
click at [641, 370] on div at bounding box center [784, 343] width 1568 height 687
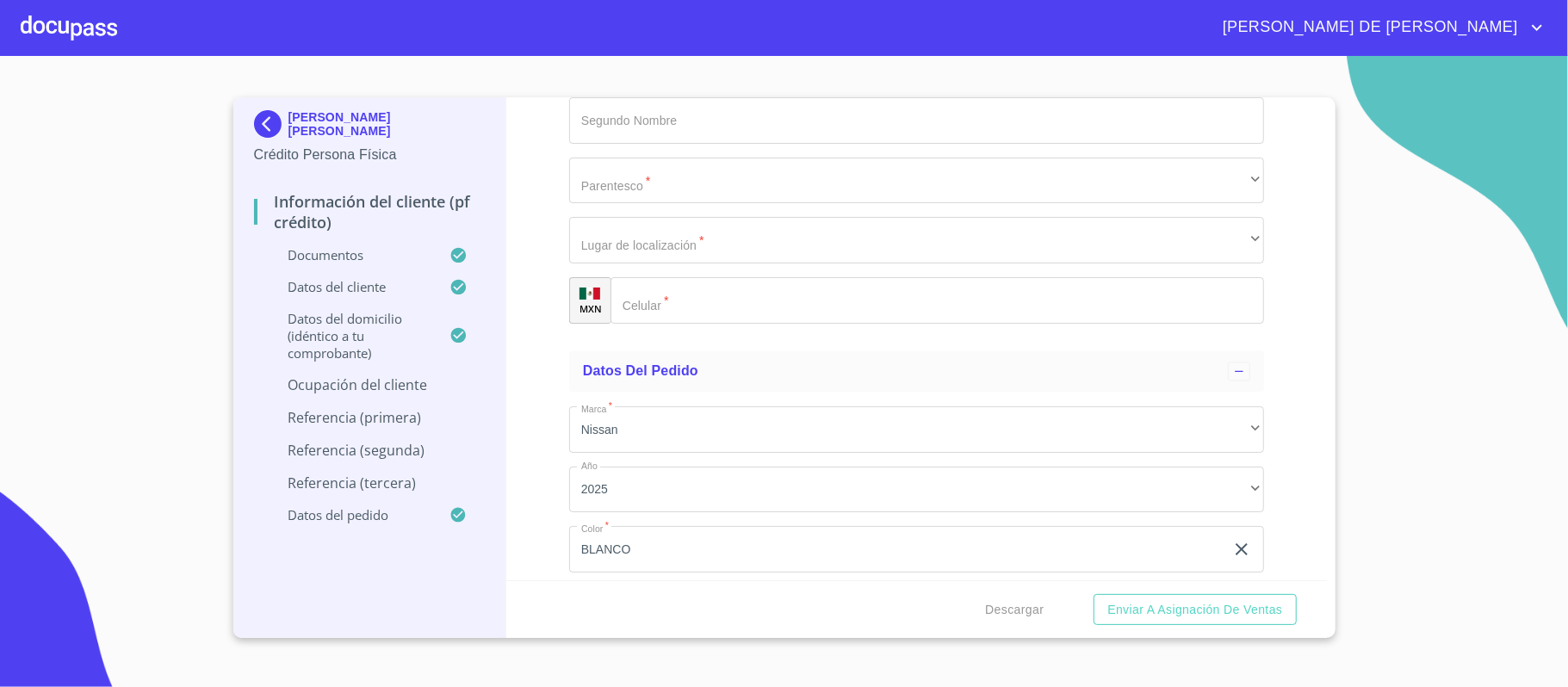
type input "AUDITOR DE CALIDAD"
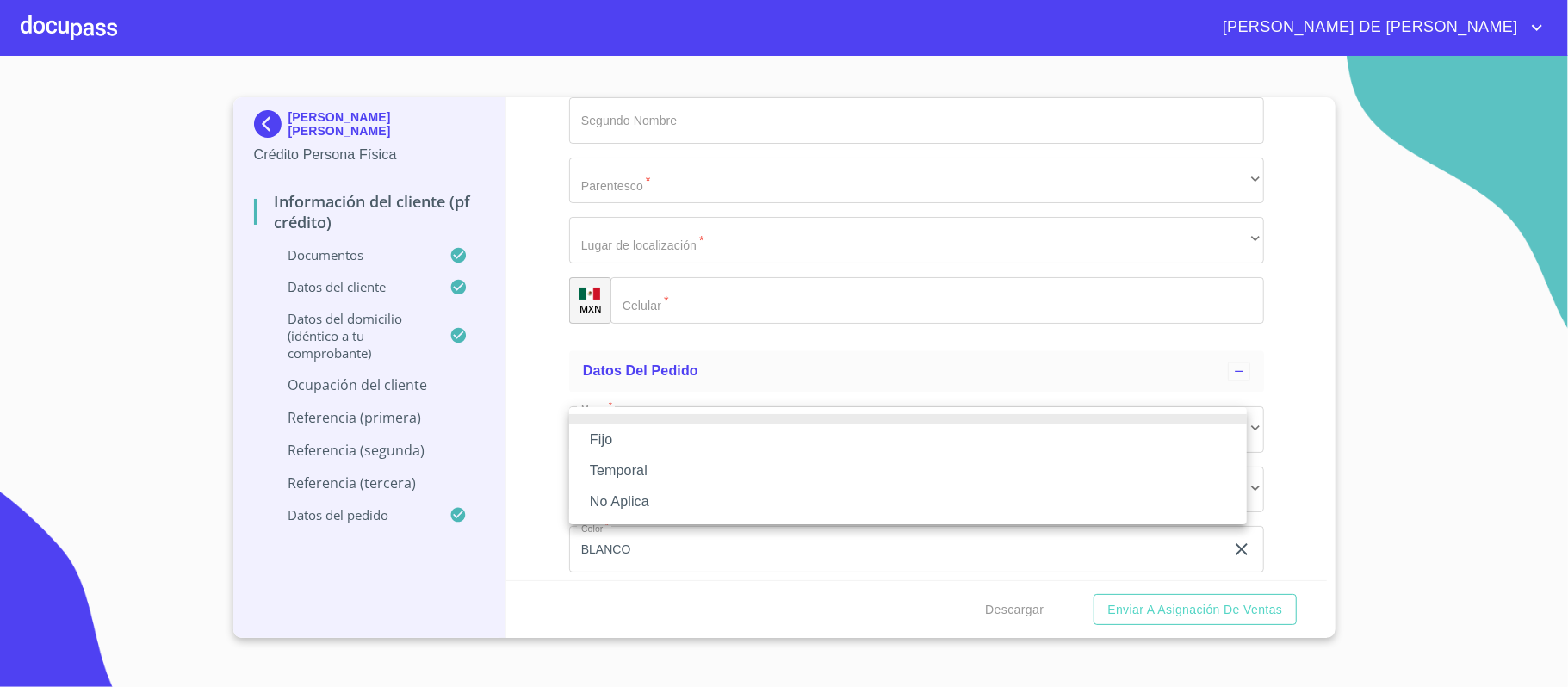
click at [656, 432] on li "Fijo" at bounding box center [908, 439] width 678 height 31
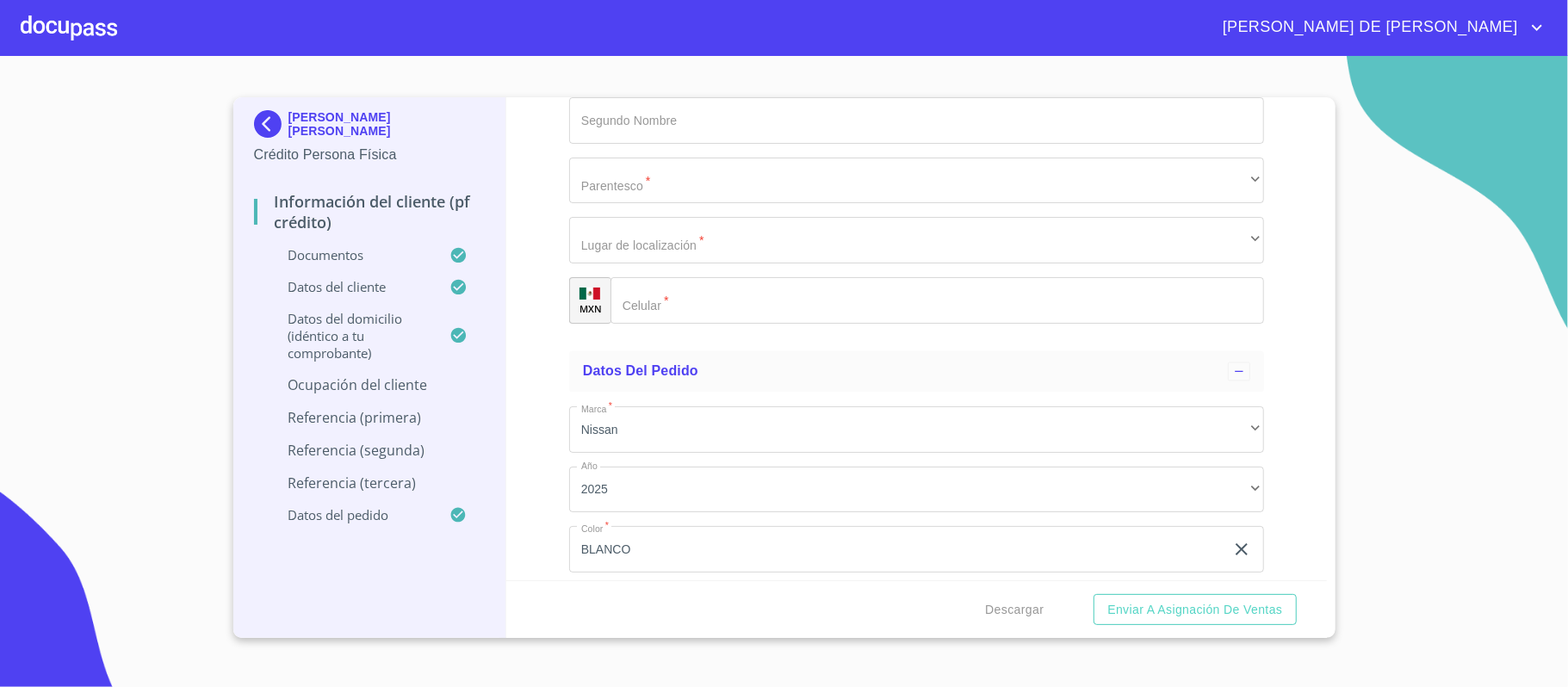
type input "12000"
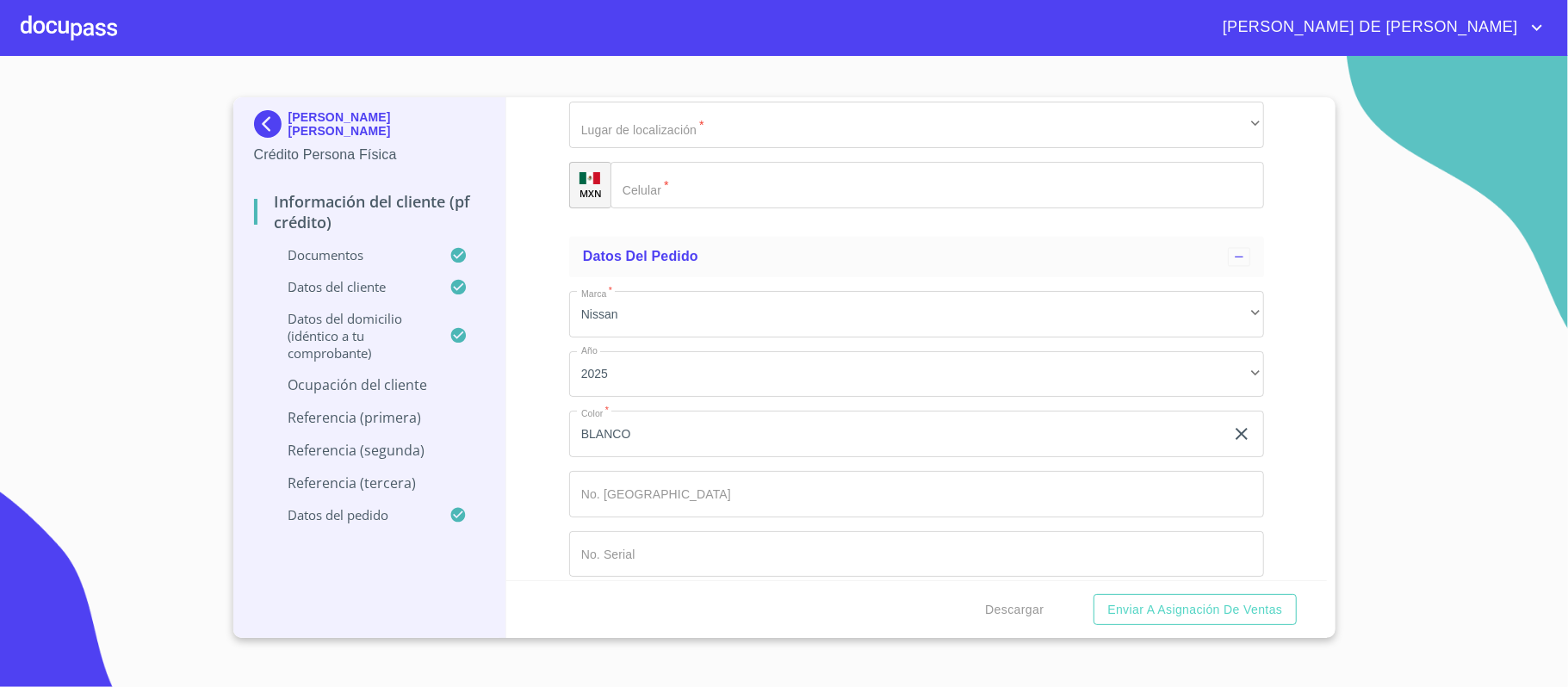
scroll to position [7300, 0]
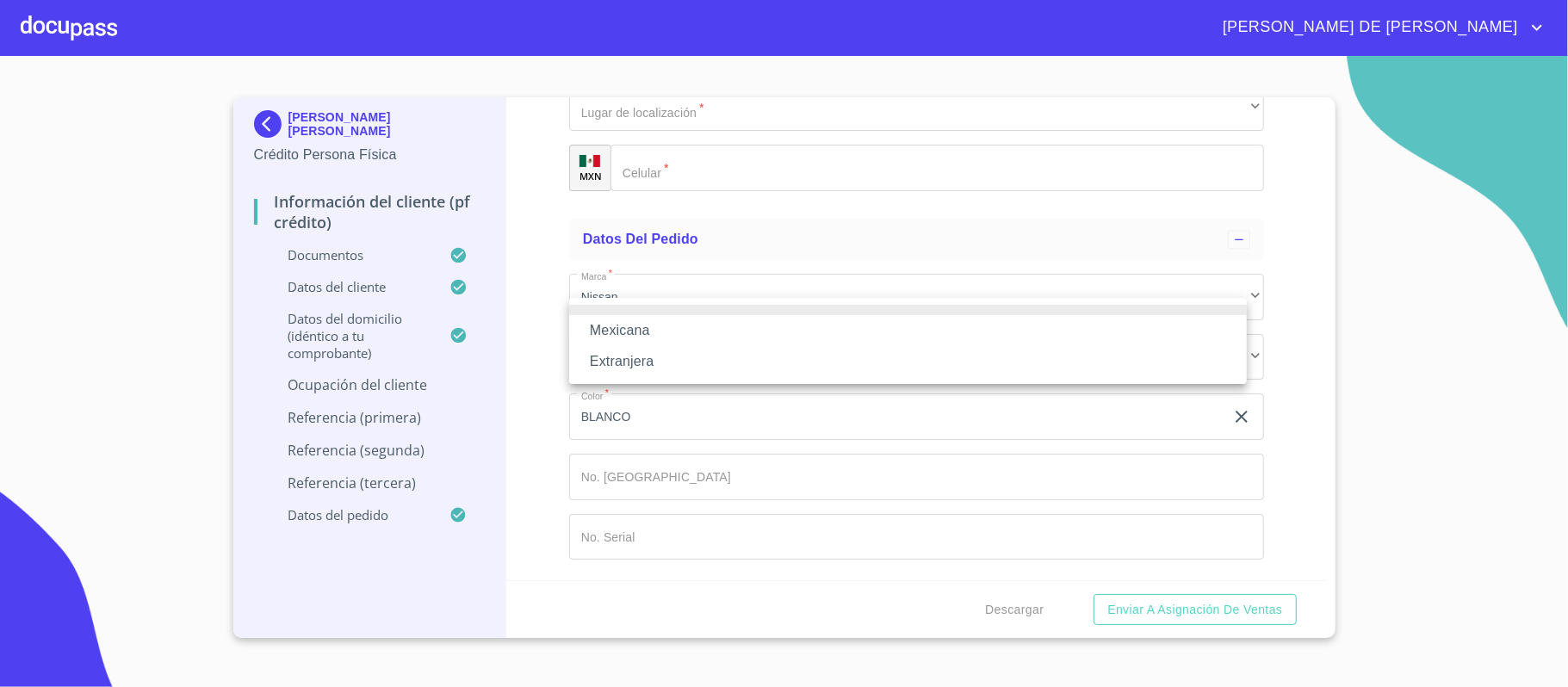
click at [709, 322] on li "Mexicana" at bounding box center [908, 330] width 678 height 31
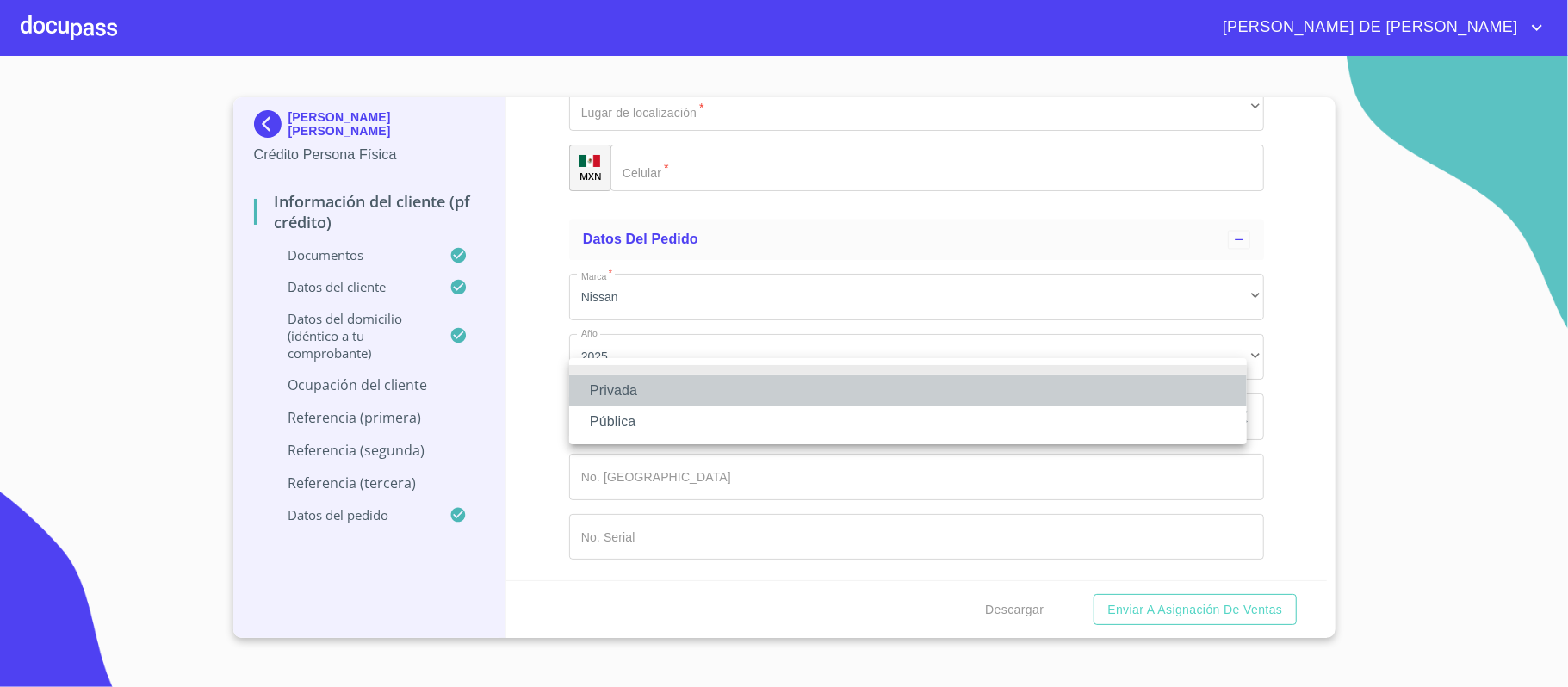
click at [715, 392] on li "Privada" at bounding box center [908, 391] width 678 height 31
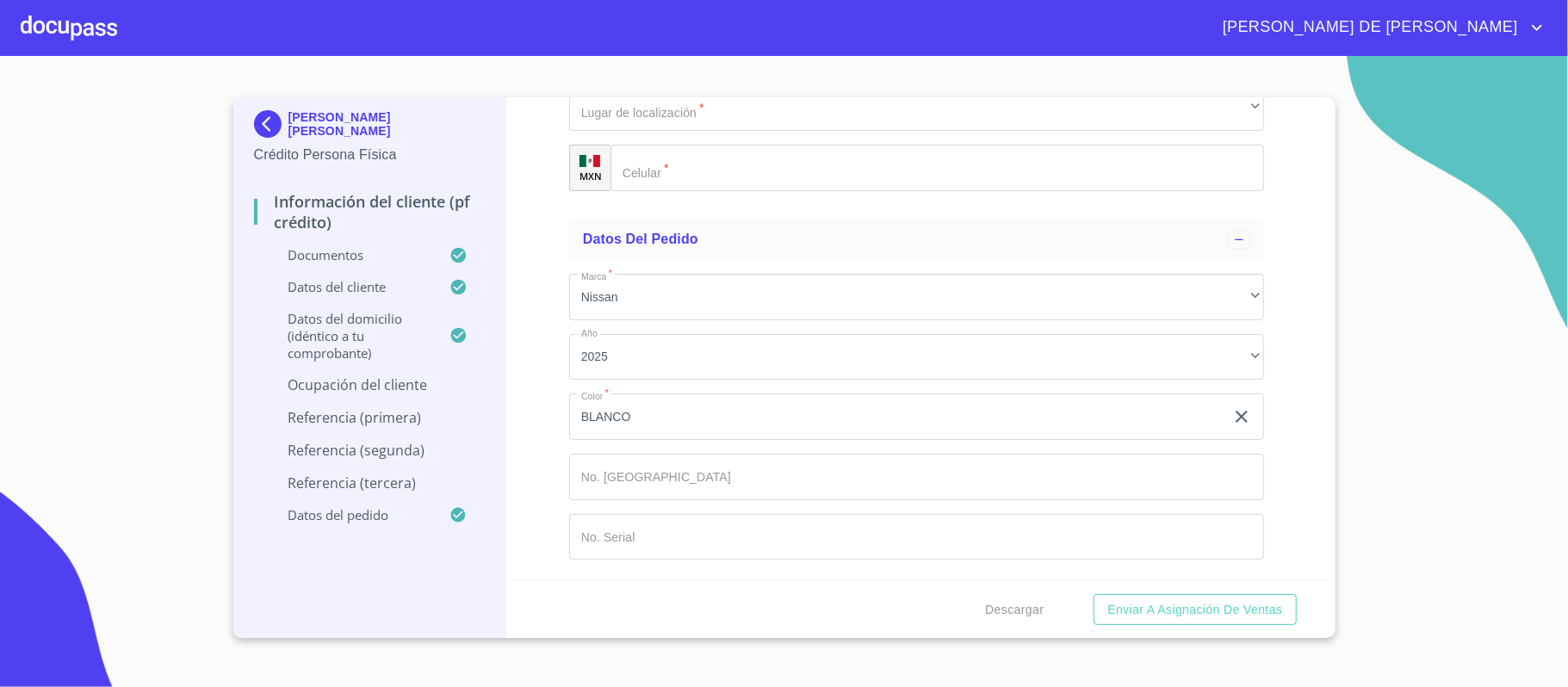
type input "MANUFACTURA Y PRODUCCION DE PRODUCTOS DE INTERCONEXION ELECTRONICA"
type input "[PHONE_NUMBER]"
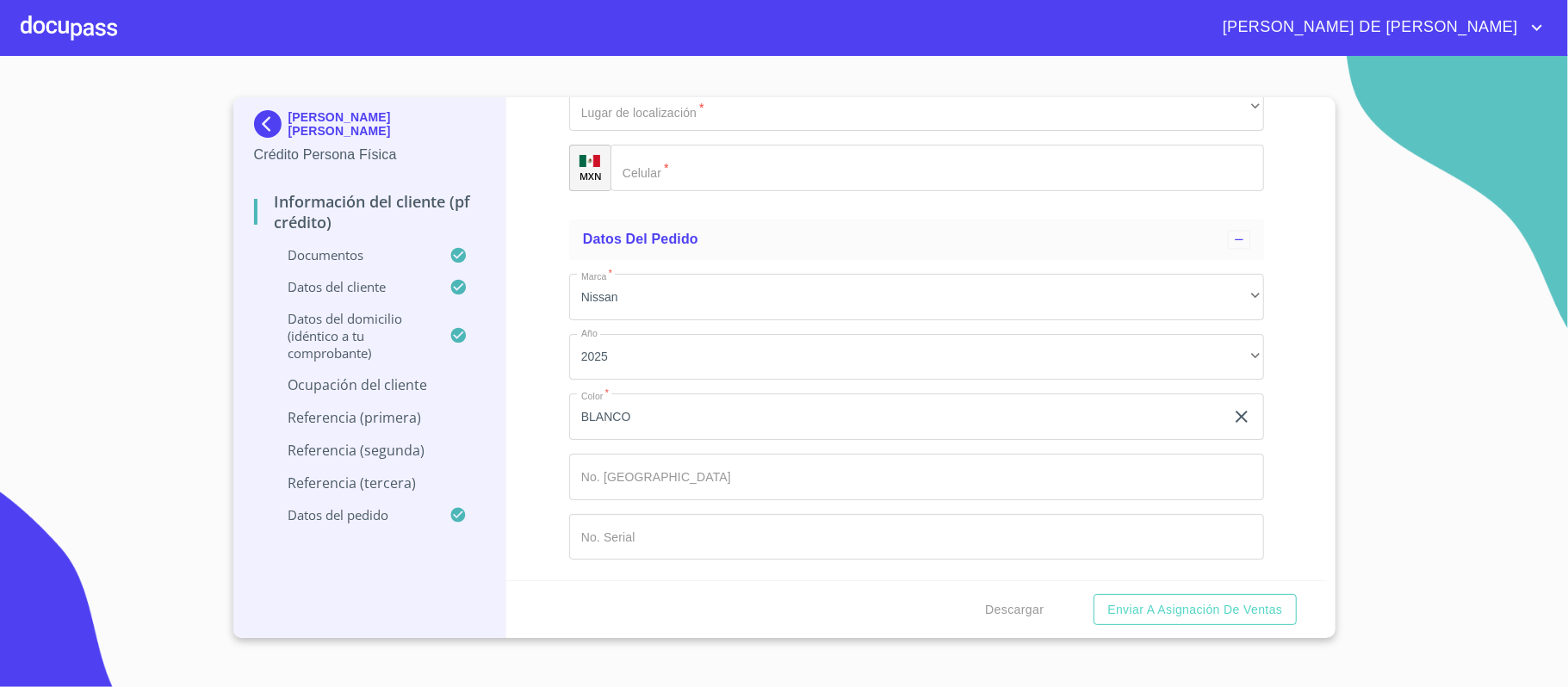
type input "PRODUCTIVIDAD ORIENTE"
type input "305"
type input "[GEOGRAPHIC_DATA]"
type input "45690"
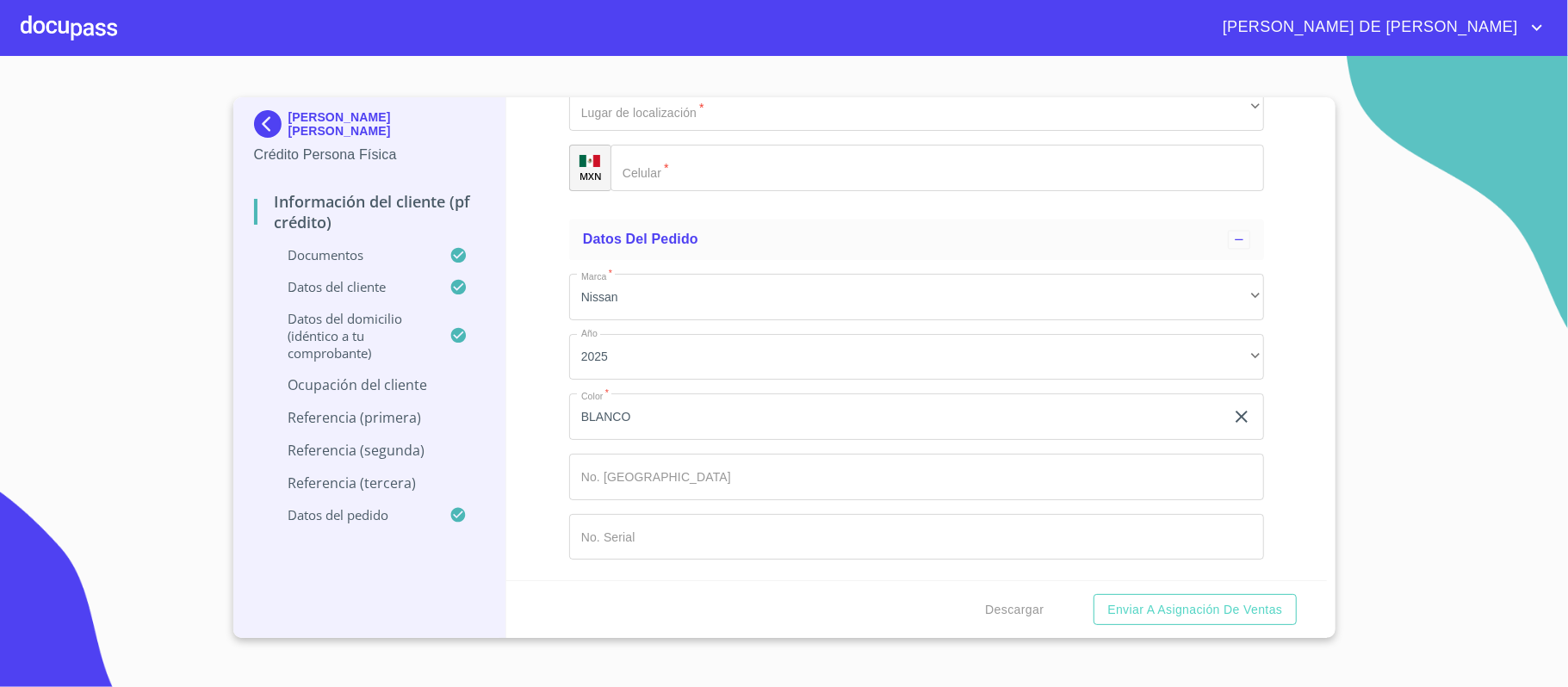
type input "LAS PINTAS"
drag, startPoint x: 720, startPoint y: 436, endPoint x: 724, endPoint y: 444, distance: 8.9
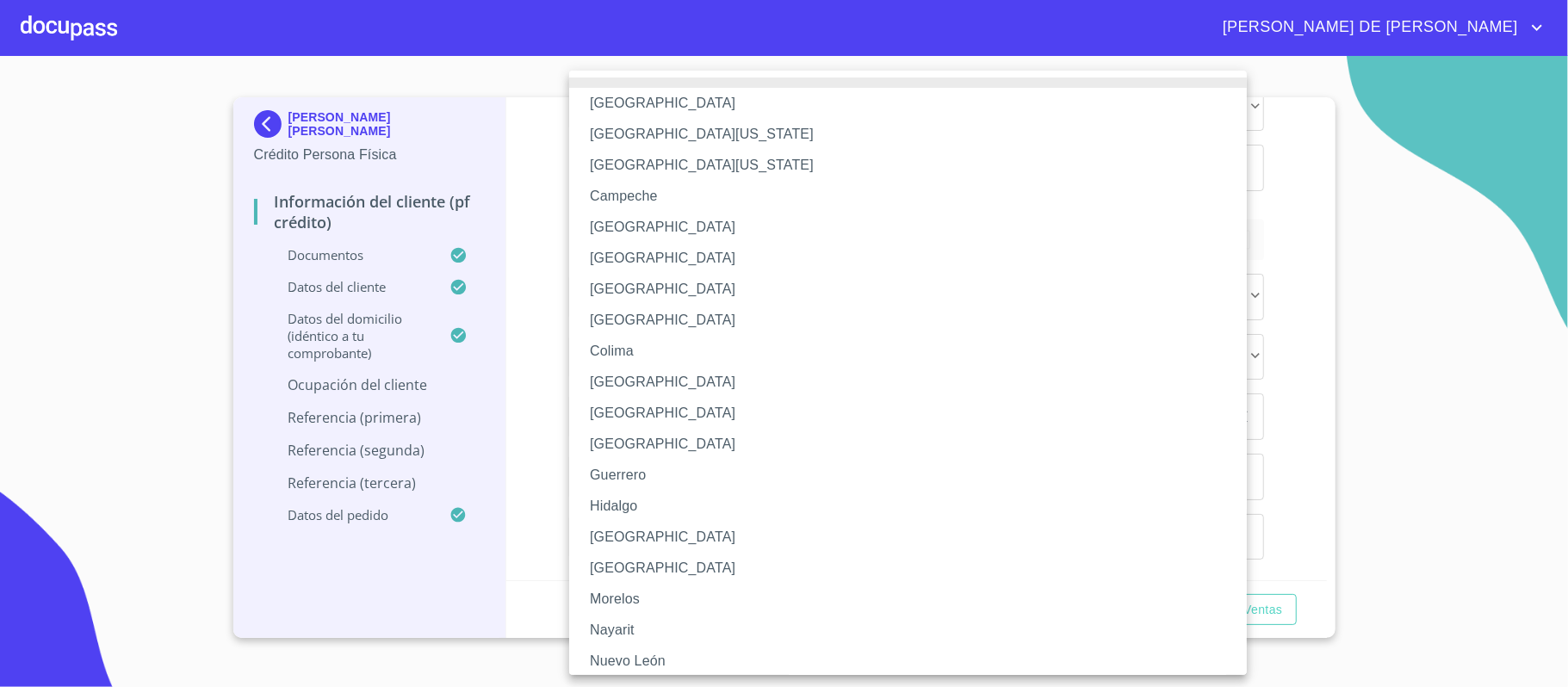
click at [669, 538] on li "[GEOGRAPHIC_DATA]" at bounding box center [917, 536] width 695 height 31
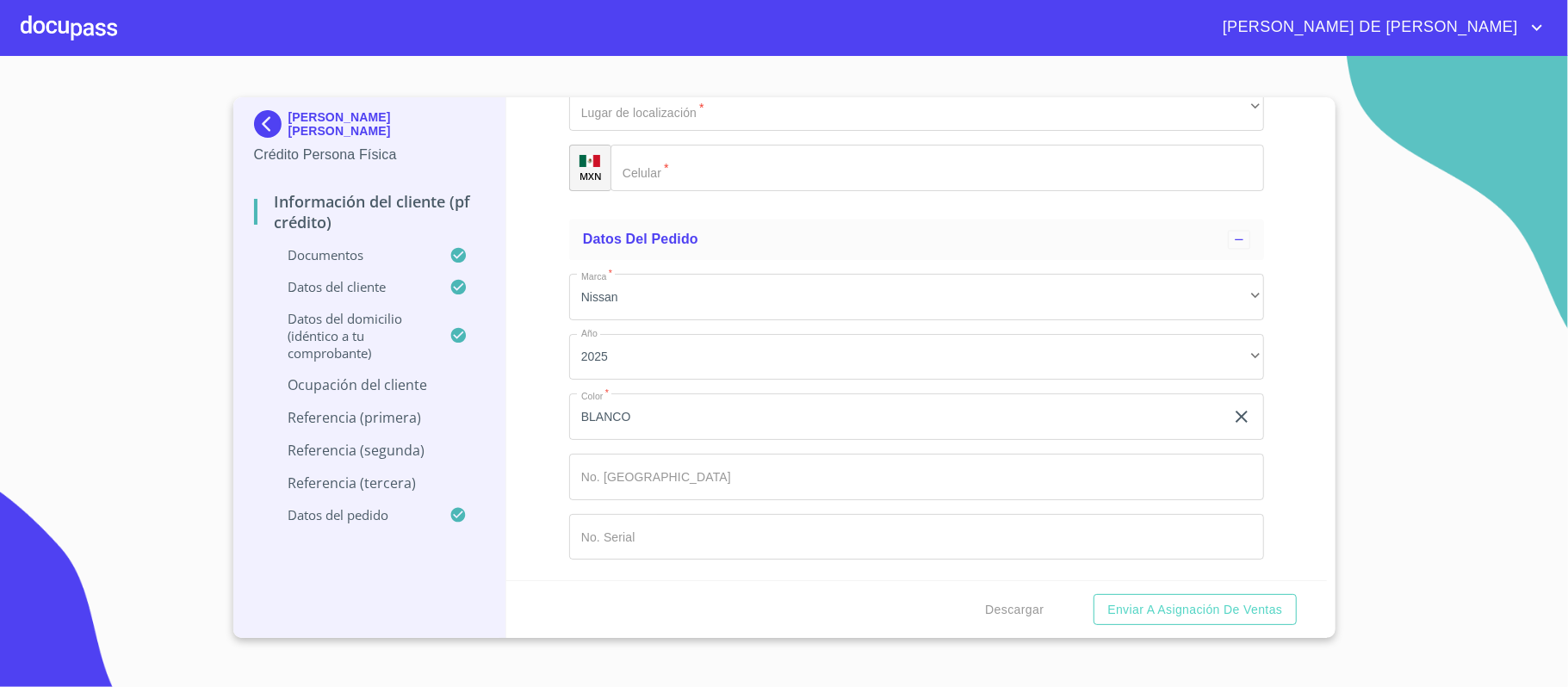
type input "[PERSON_NAME] [PERSON_NAME]"
type input "TECNICO"
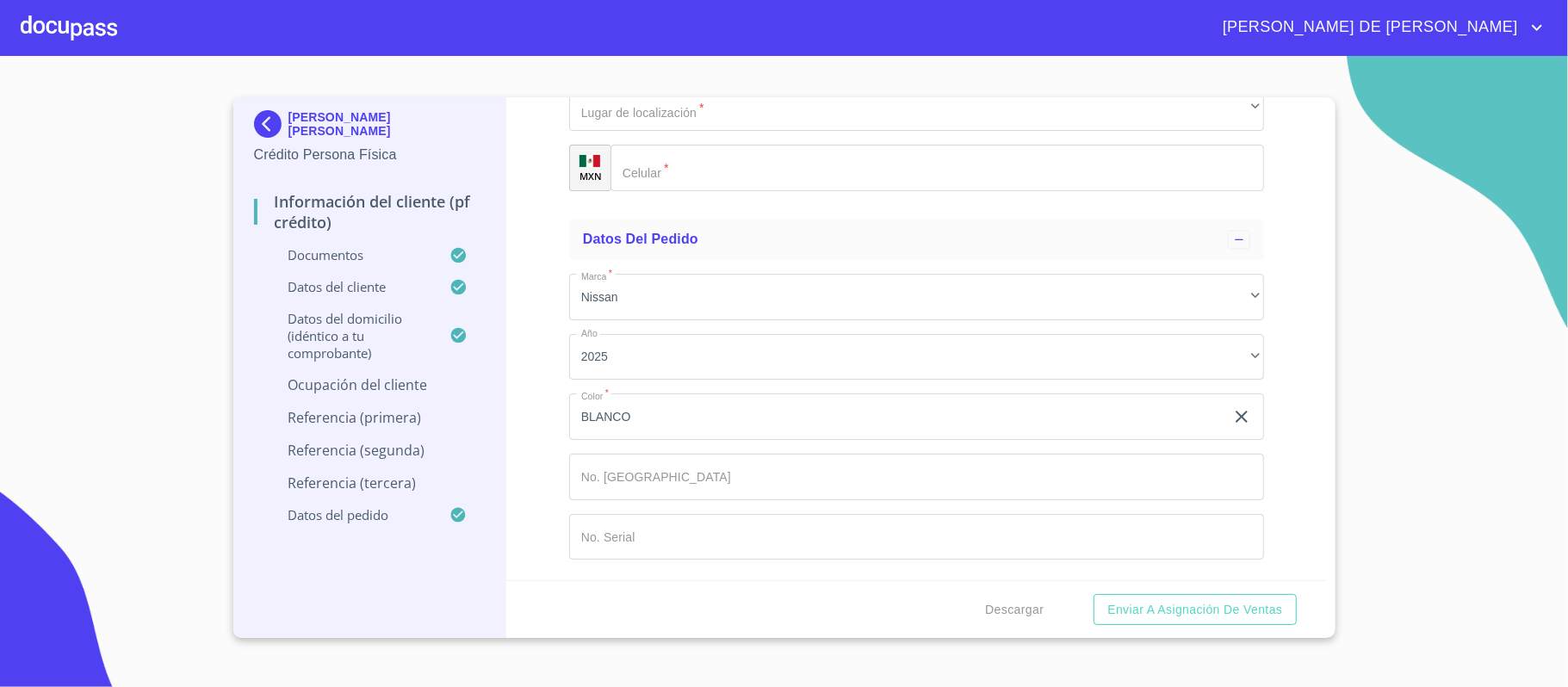
type input "[PHONE_NUMBER]"
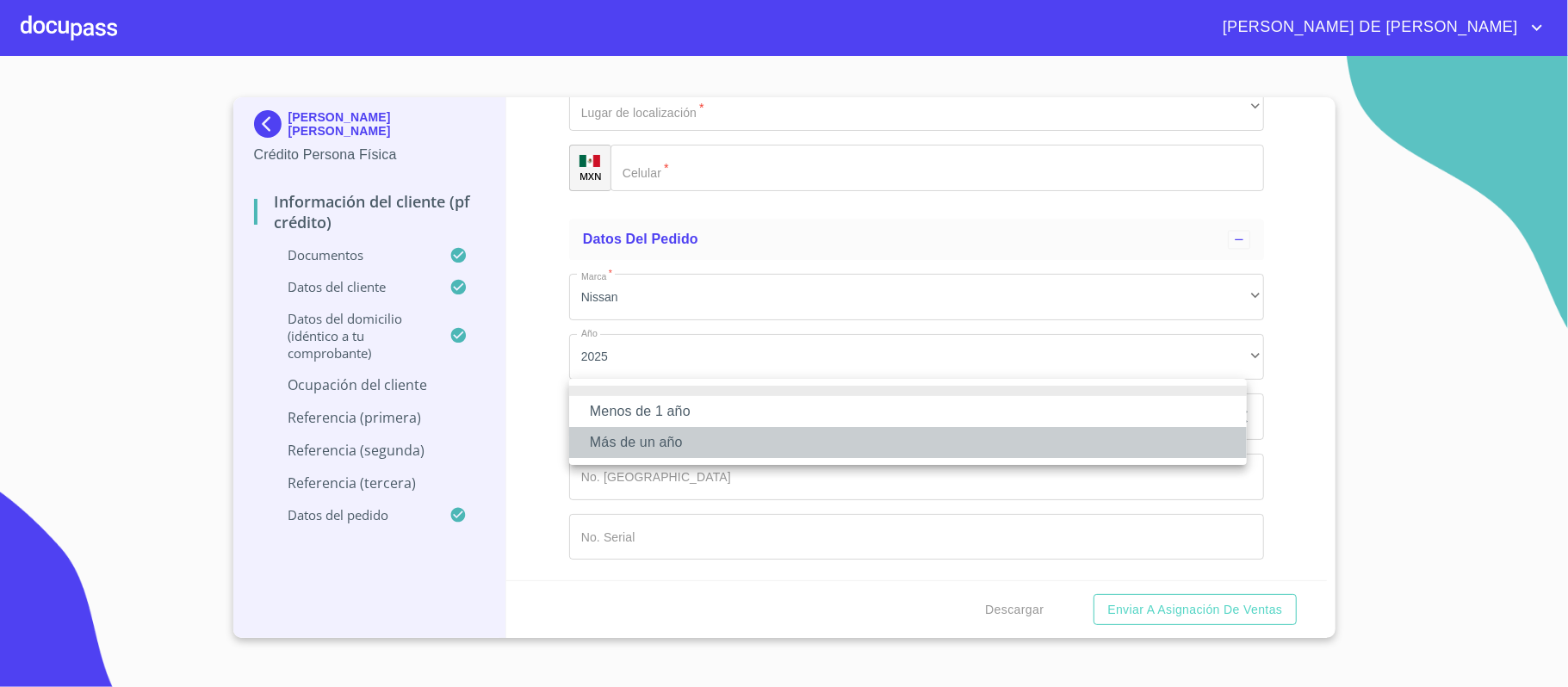
click at [665, 445] on li "Más de un año" at bounding box center [908, 442] width 678 height 31
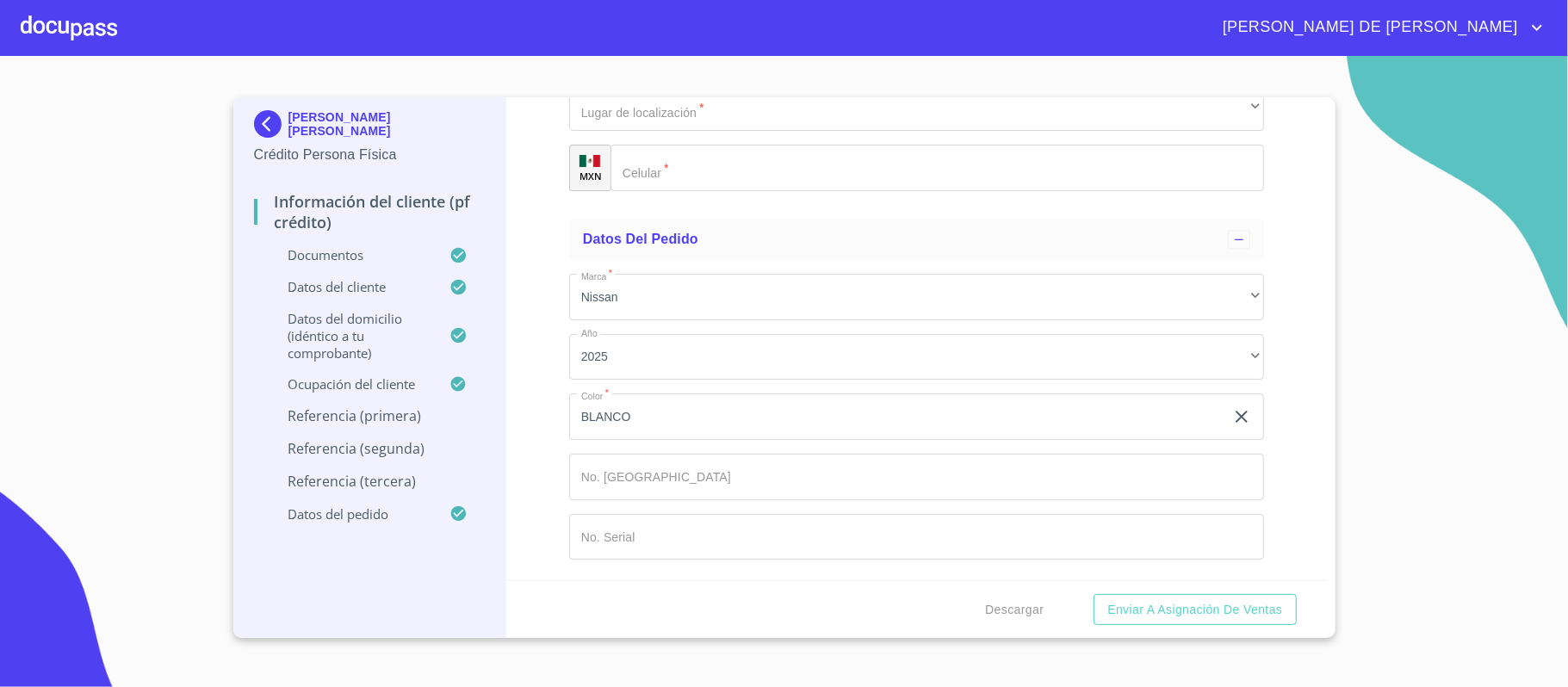
scroll to position [8288, 0]
type input "AVILA"
type input "[PERSON_NAME]"
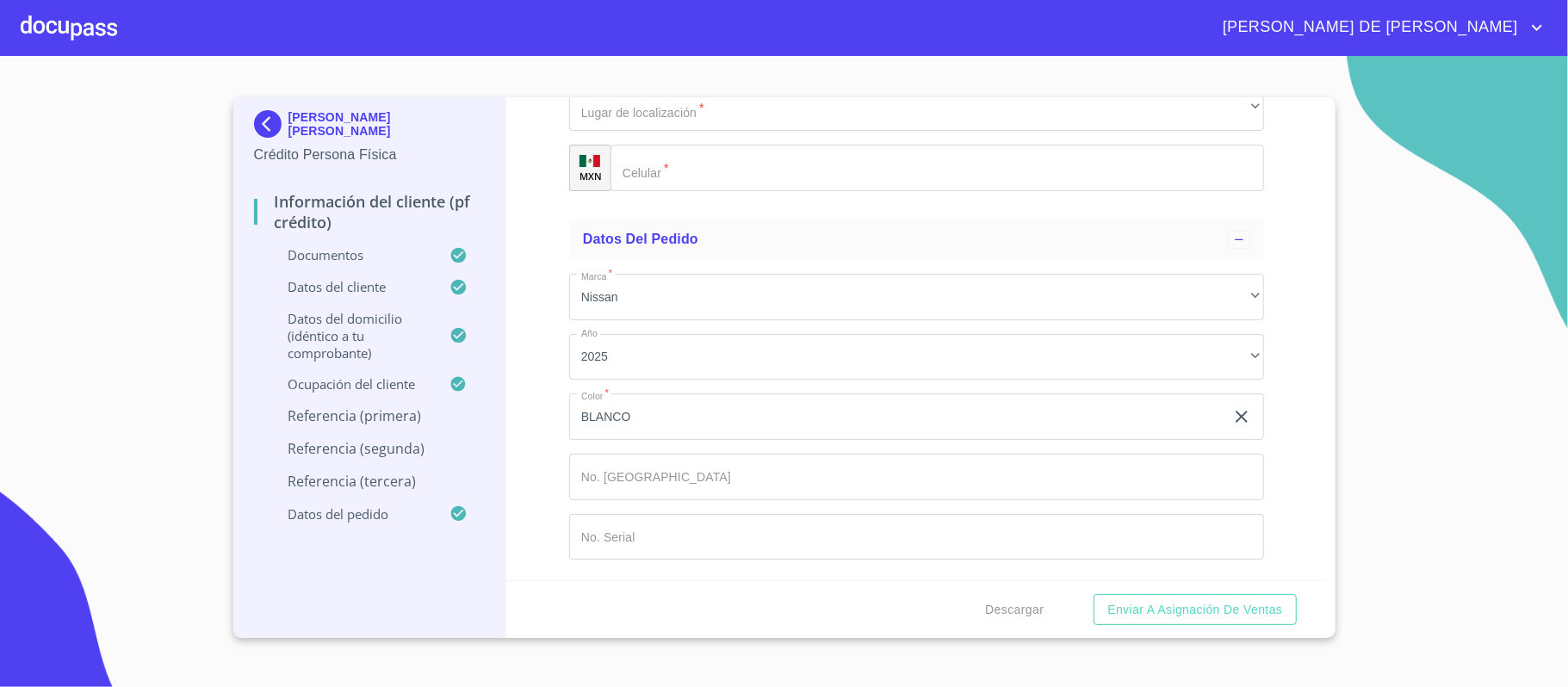
scroll to position [8633, 0]
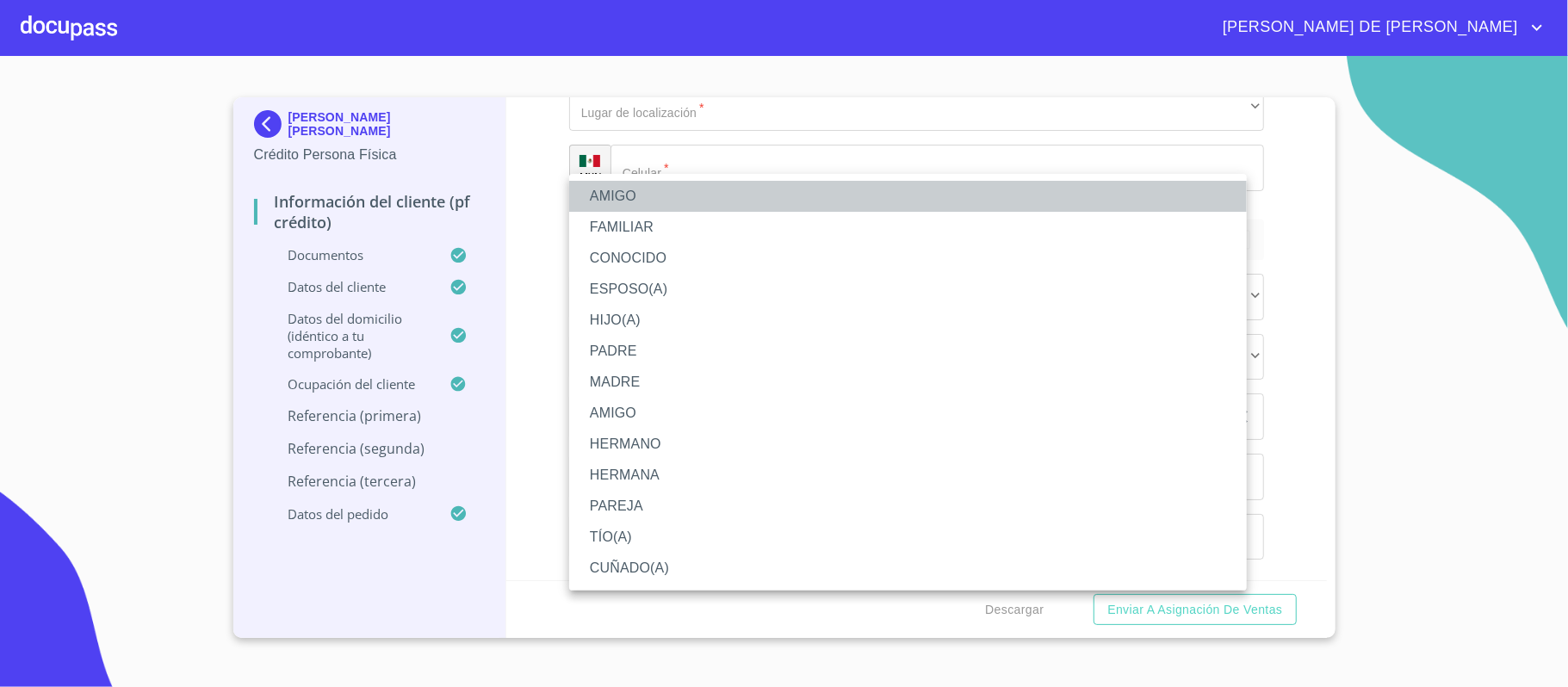
click at [694, 198] on li "AMIGO" at bounding box center [908, 196] width 678 height 31
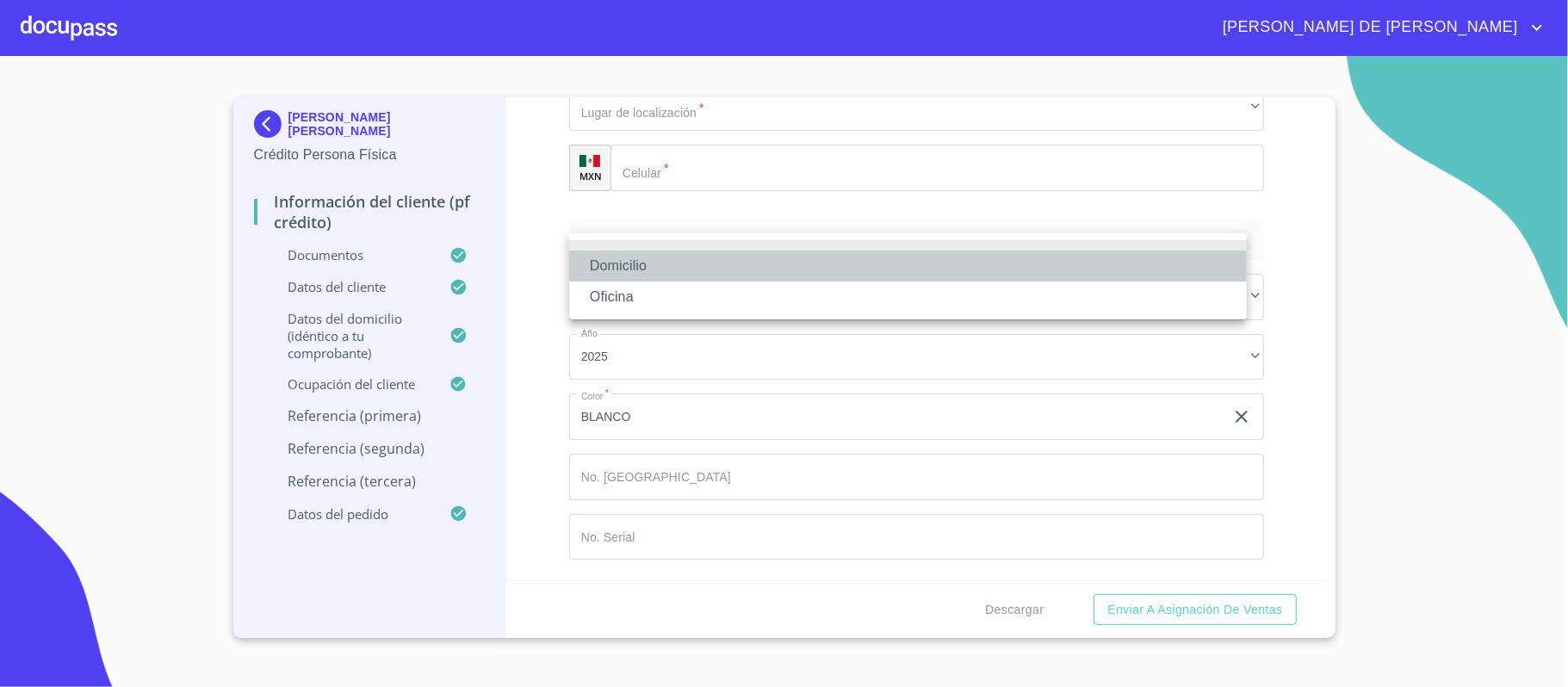
click at [720, 265] on li "Domicilio" at bounding box center [908, 265] width 678 height 31
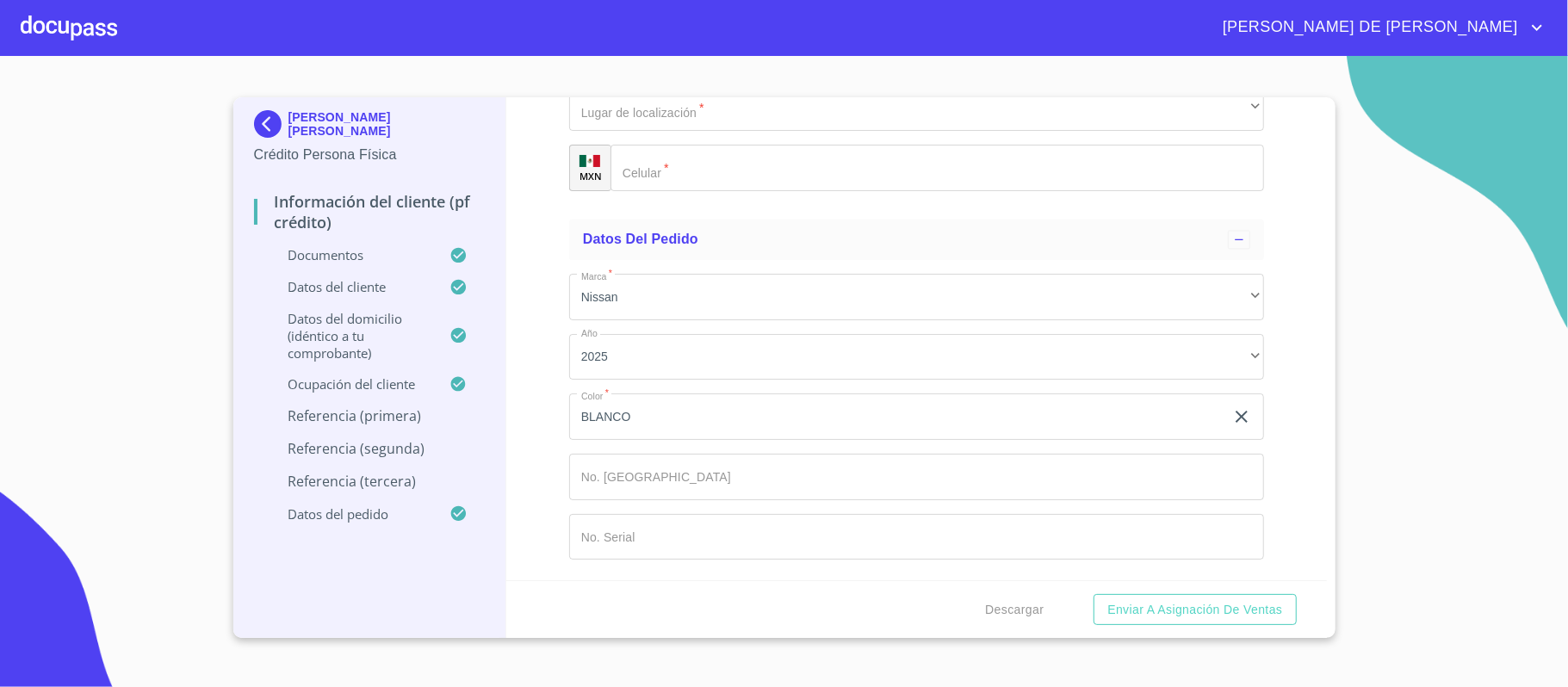
type input "[PHONE_NUMBER]"
type input "[PERSON_NAME]"
type input "GUTIERREZ"
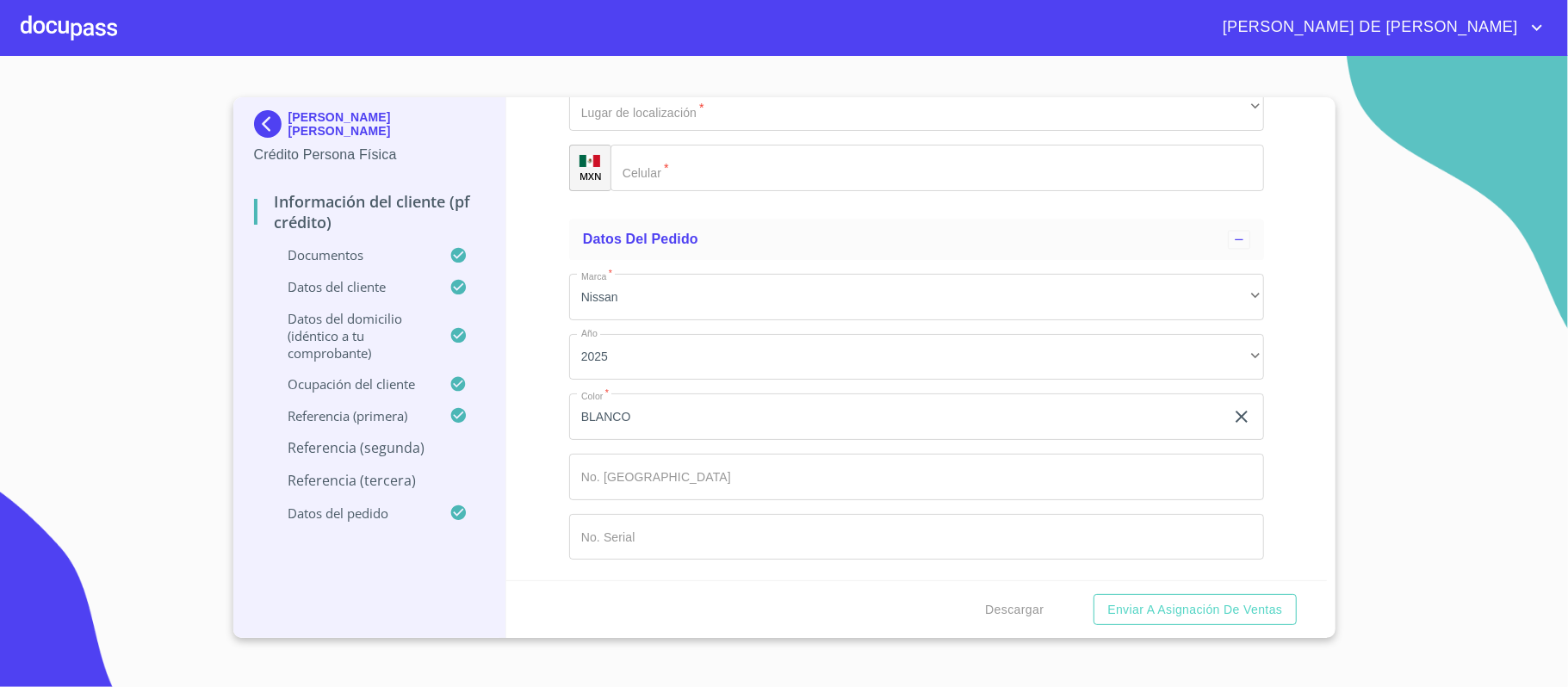
scroll to position [8639, 0]
type input "[PERSON_NAME]"
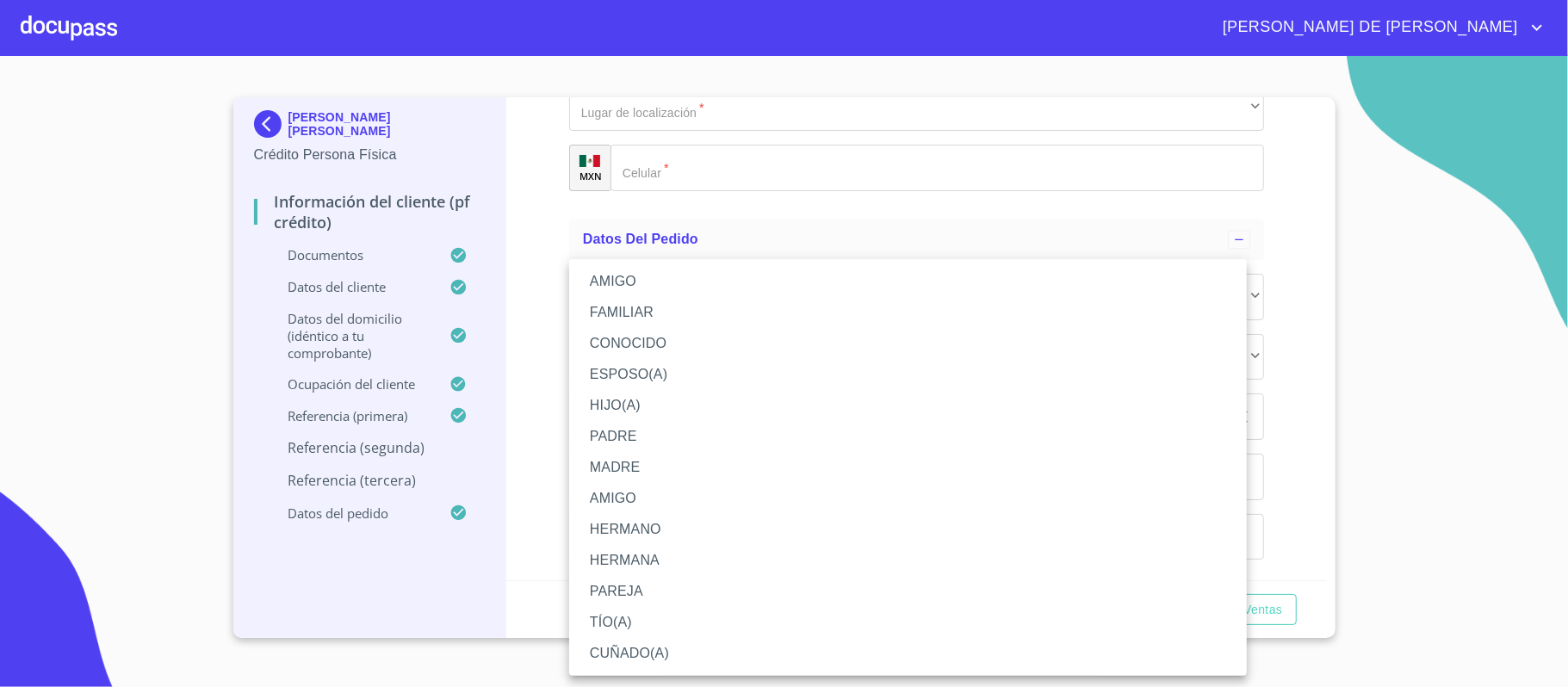
click at [649, 408] on li "HIJO(A)" at bounding box center [908, 405] width 678 height 31
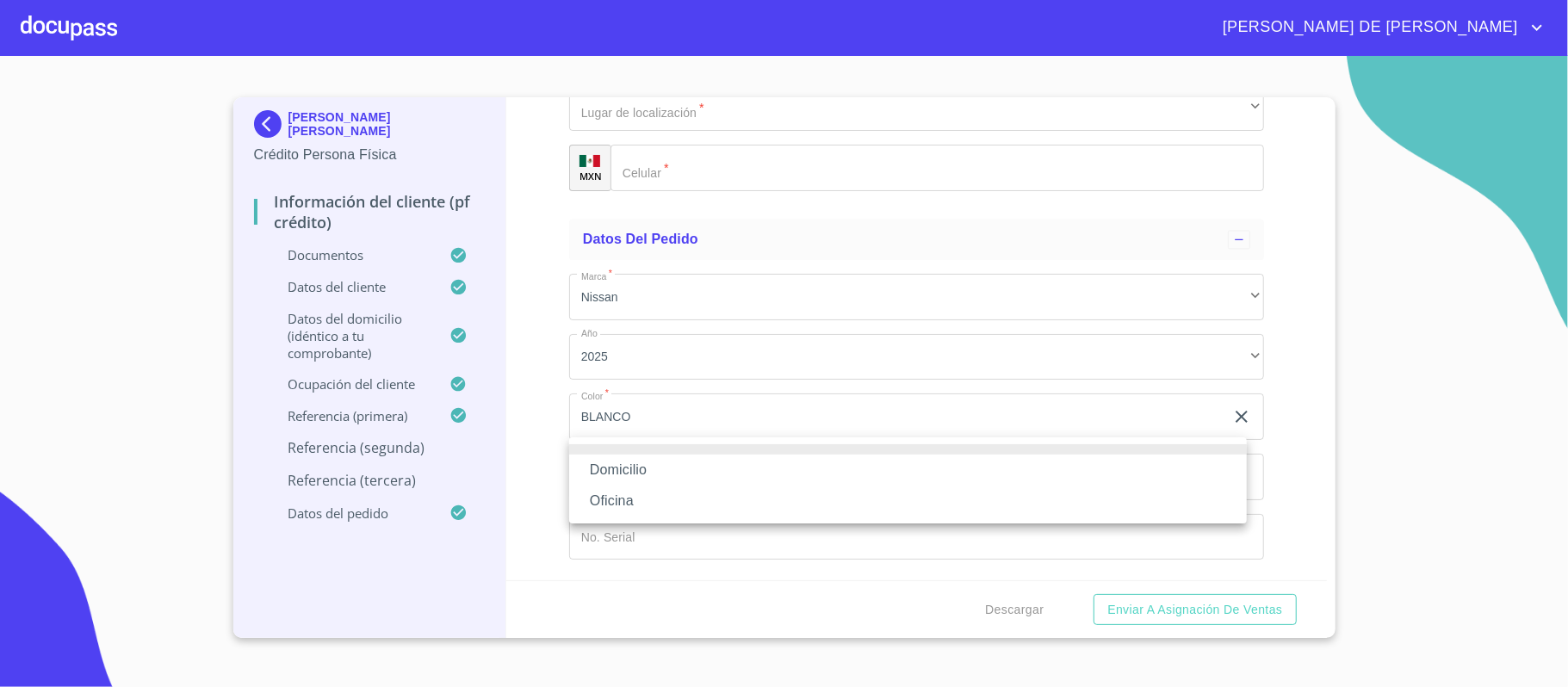
click at [675, 463] on li "Domicilio" at bounding box center [908, 469] width 678 height 31
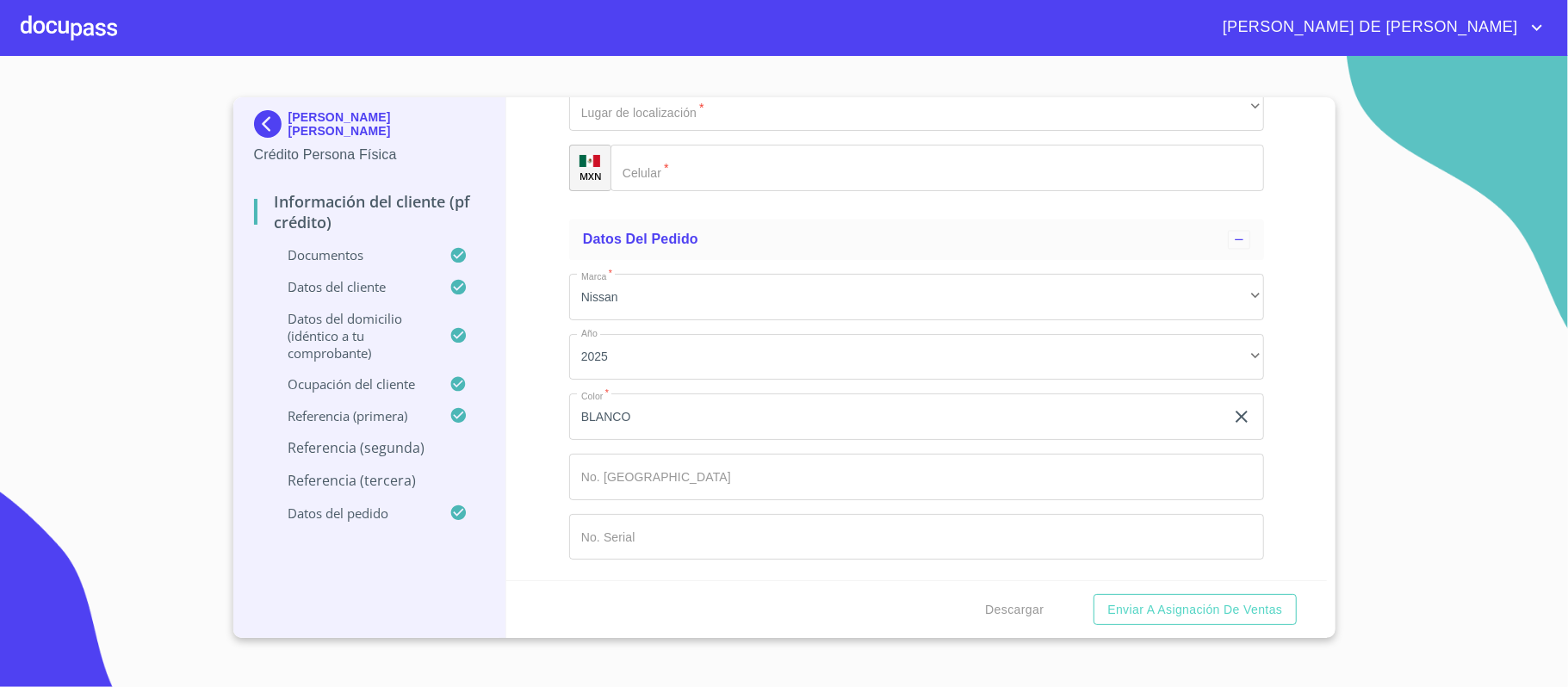
type input "[PHONE_NUMBER]"
type input "[PERSON_NAME]"
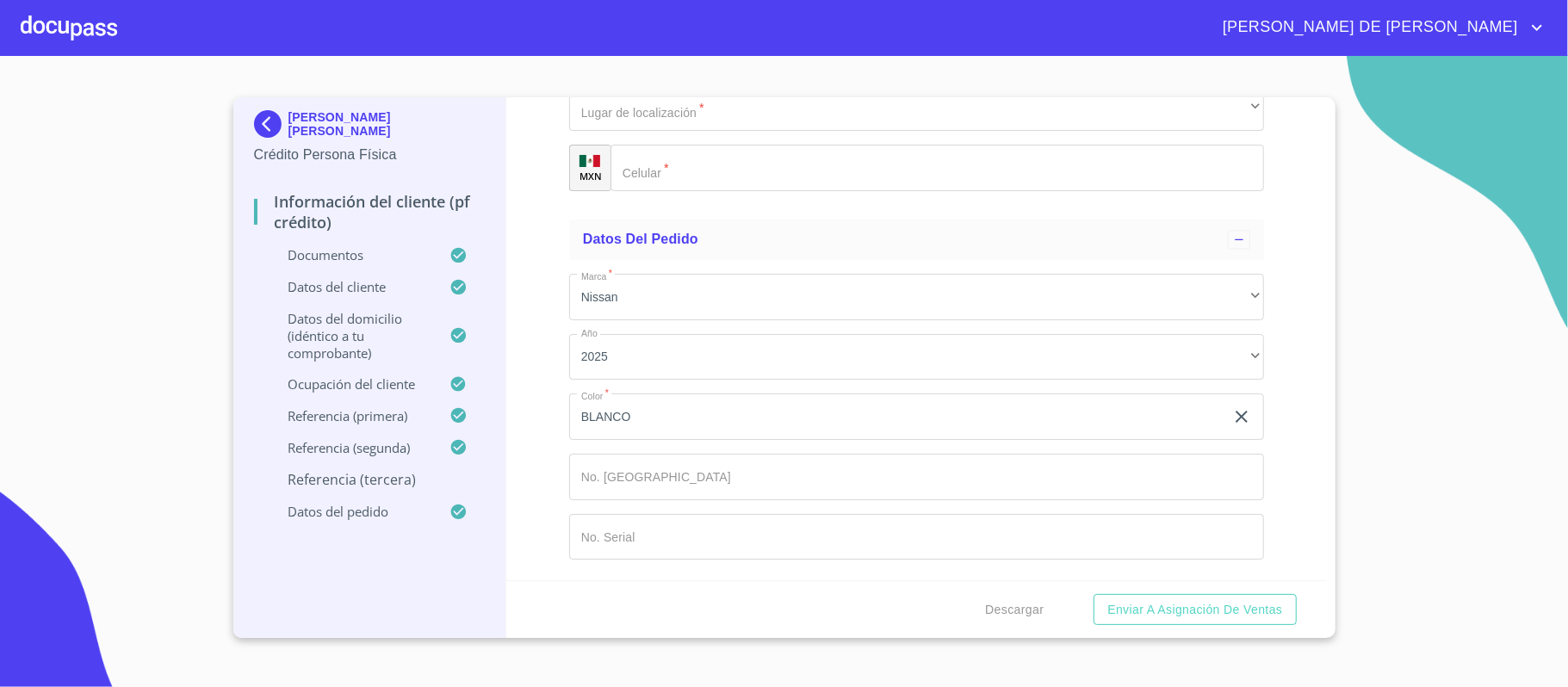
type input "GUTIERREZ"
type input "[PERSON_NAME]"
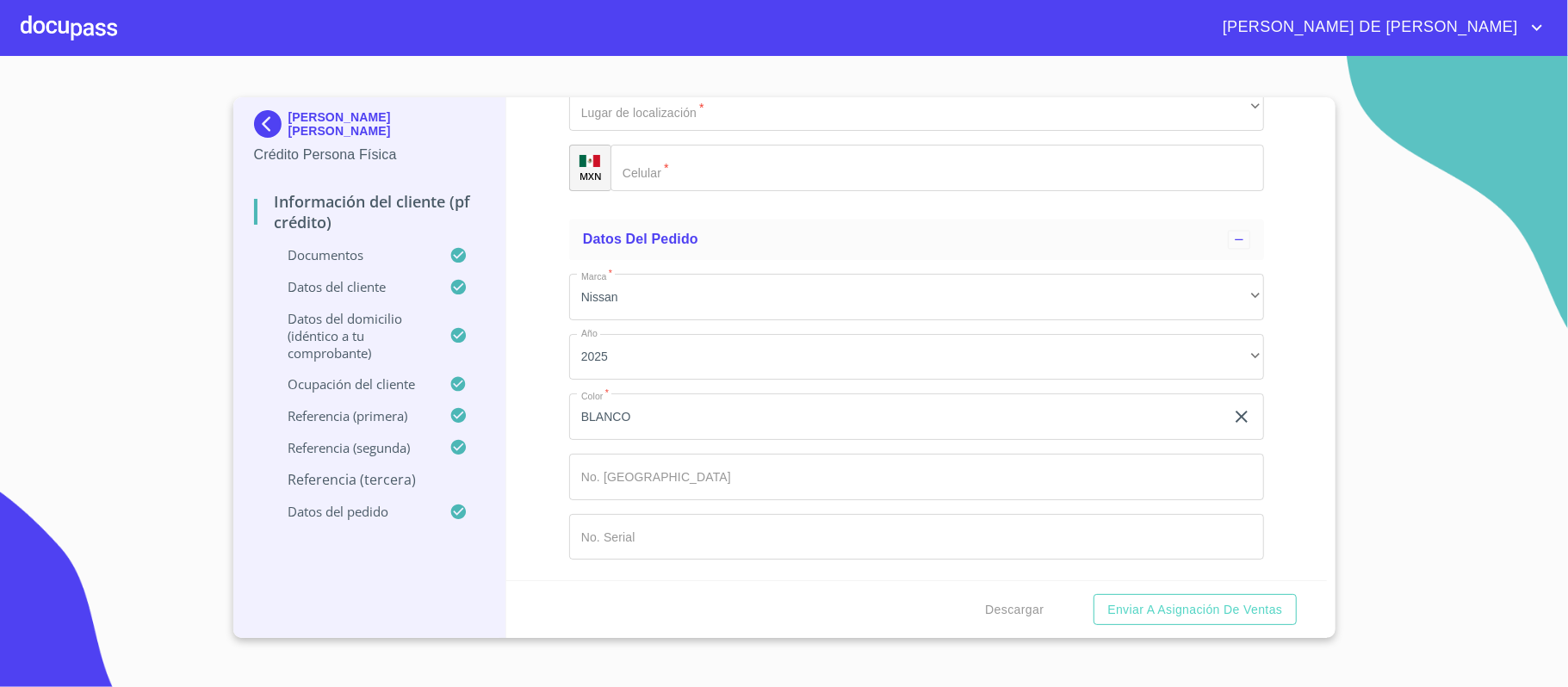
click at [689, 71] on div "​" at bounding box center [917, 48] width 695 height 47
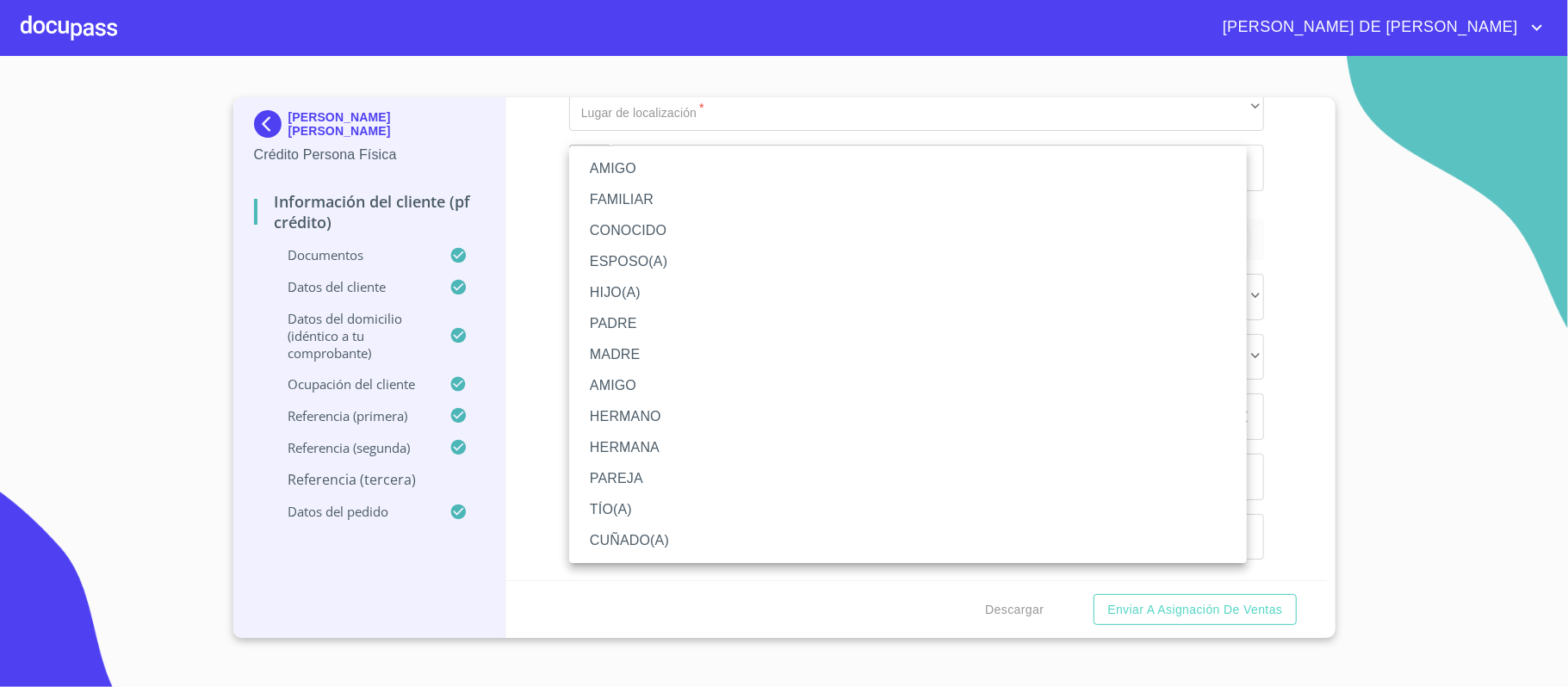
click at [683, 179] on li "AMIGO" at bounding box center [908, 168] width 678 height 31
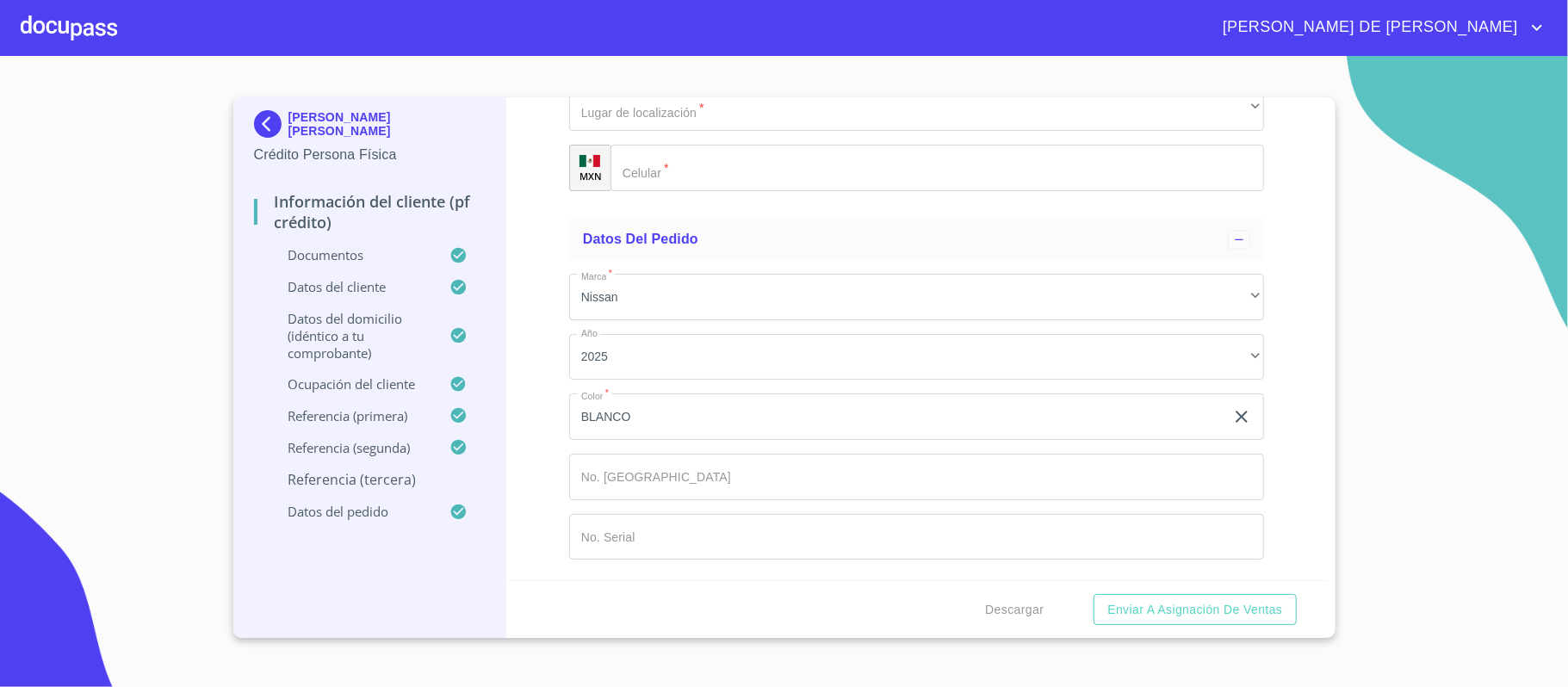
click at [697, 71] on div "AMIGO" at bounding box center [917, 48] width 695 height 47
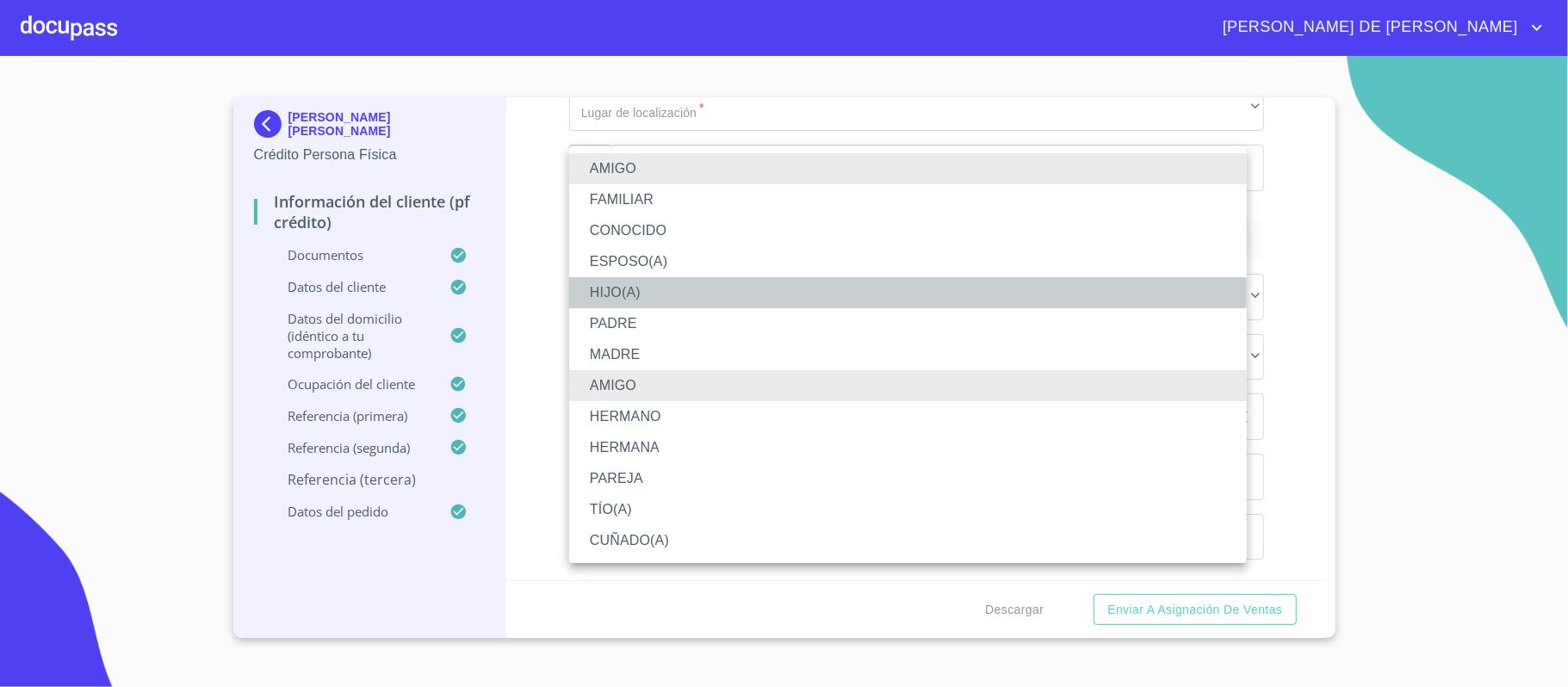
click at [660, 297] on li "HIJO(A)" at bounding box center [908, 292] width 678 height 31
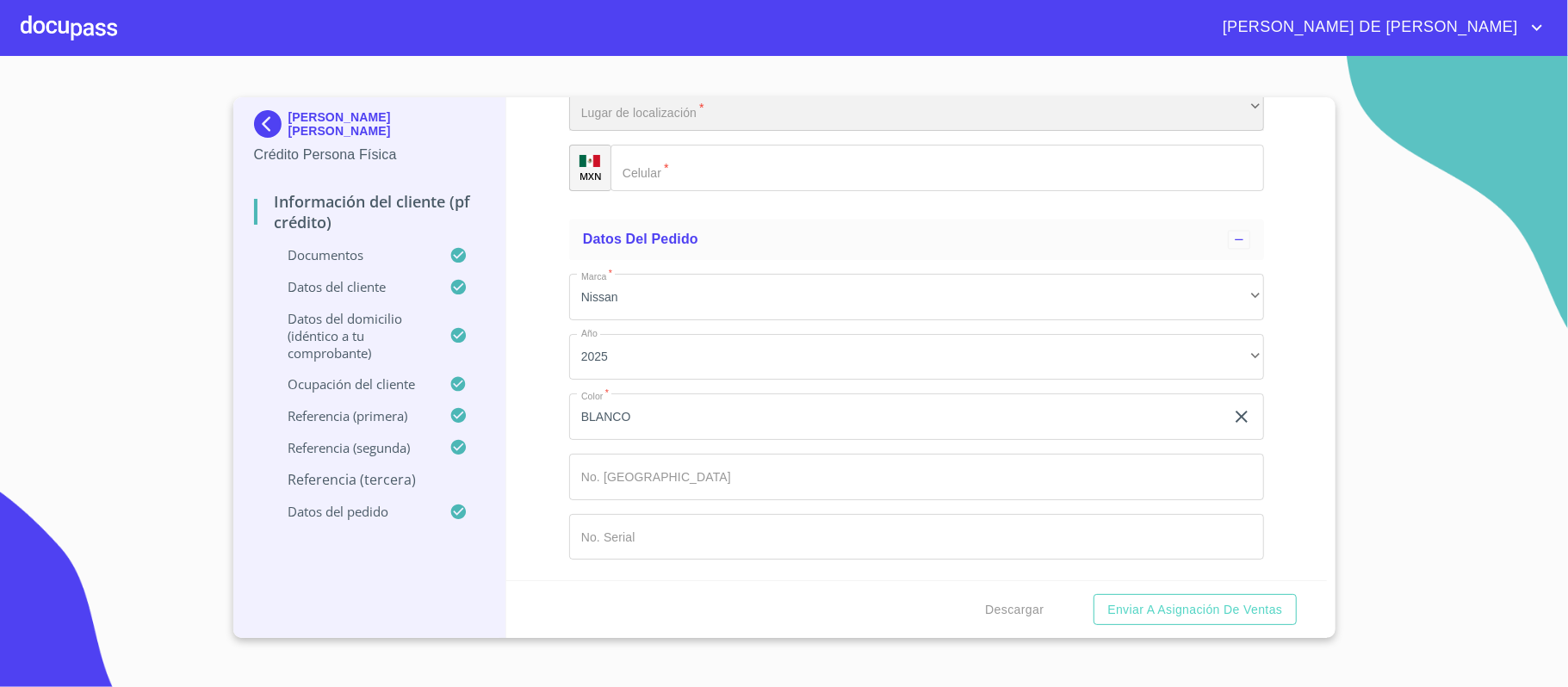
click at [715, 131] on div "​" at bounding box center [917, 108] width 695 height 47
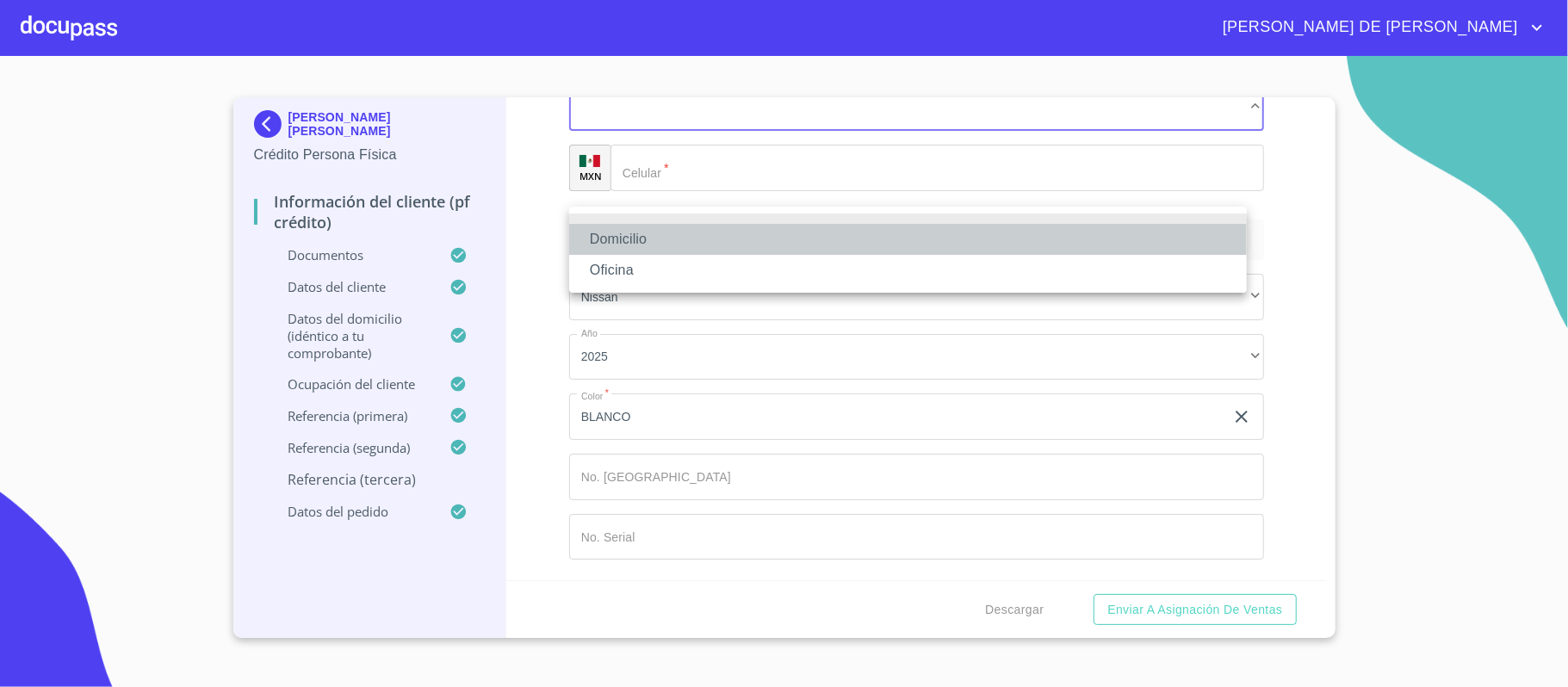
click at [711, 248] on li "Domicilio" at bounding box center [908, 239] width 678 height 31
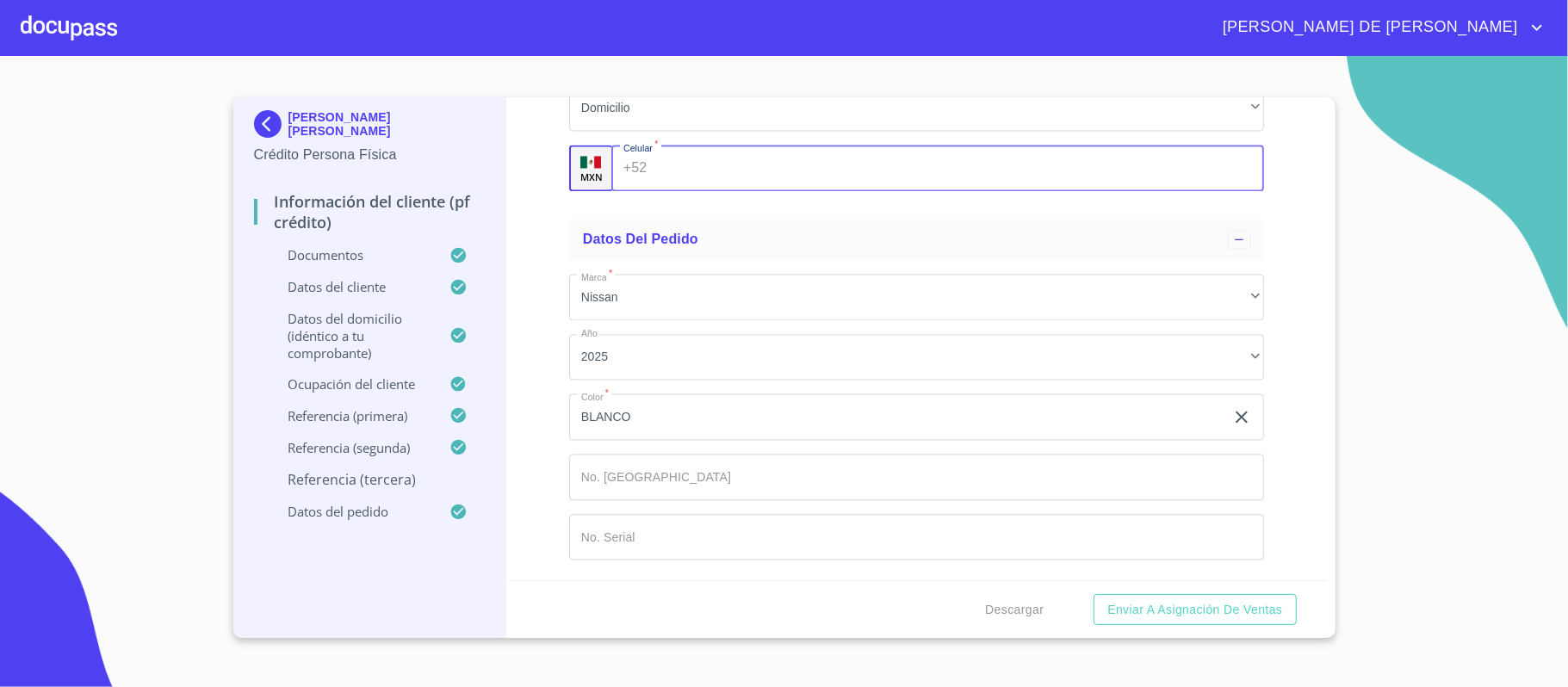
click at [724, 191] on input "Documento de identificación.   *" at bounding box center [958, 168] width 610 height 47
type input "[PHONE_NUMBER]"
click at [1166, 613] on span "Enviar a Asignación de Ventas" at bounding box center [1195, 609] width 175 height 21
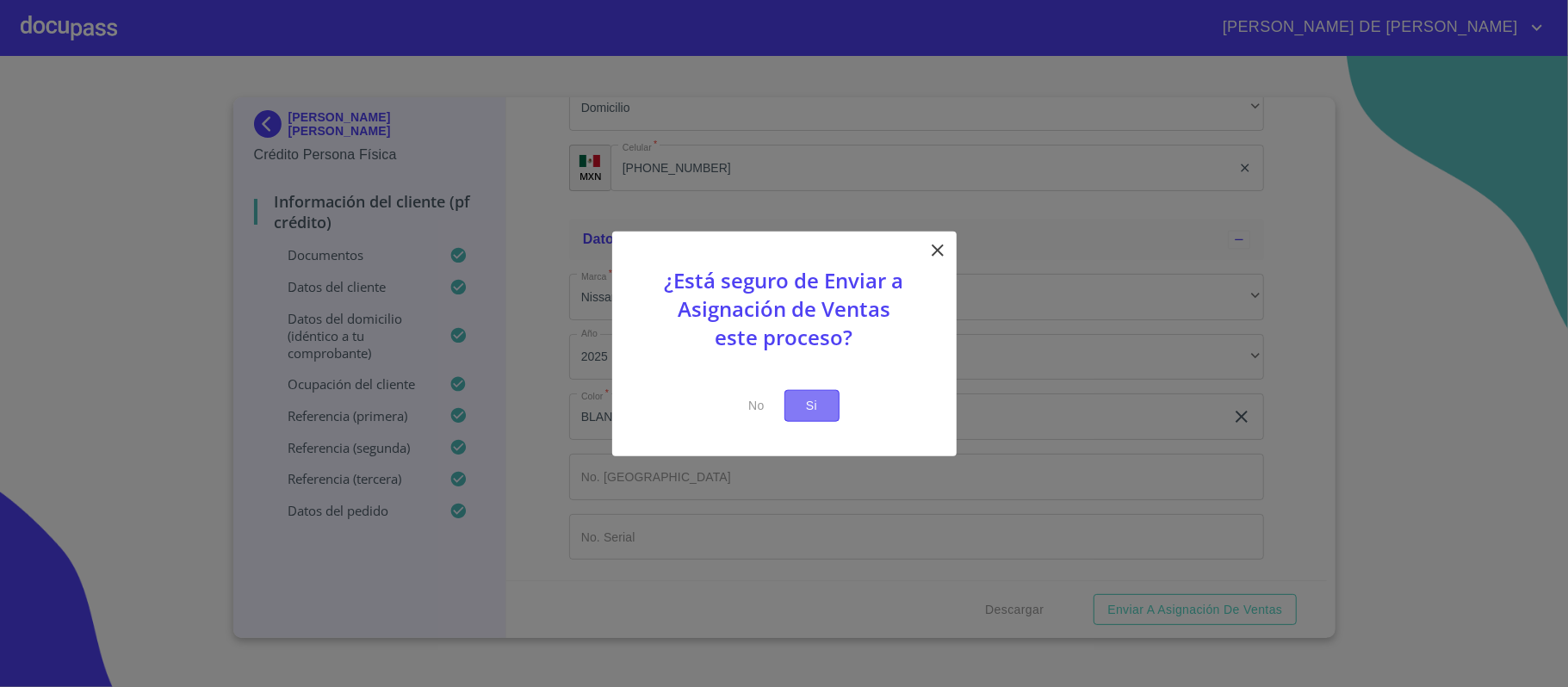
click at [817, 398] on span "Si" at bounding box center [812, 406] width 27 height 21
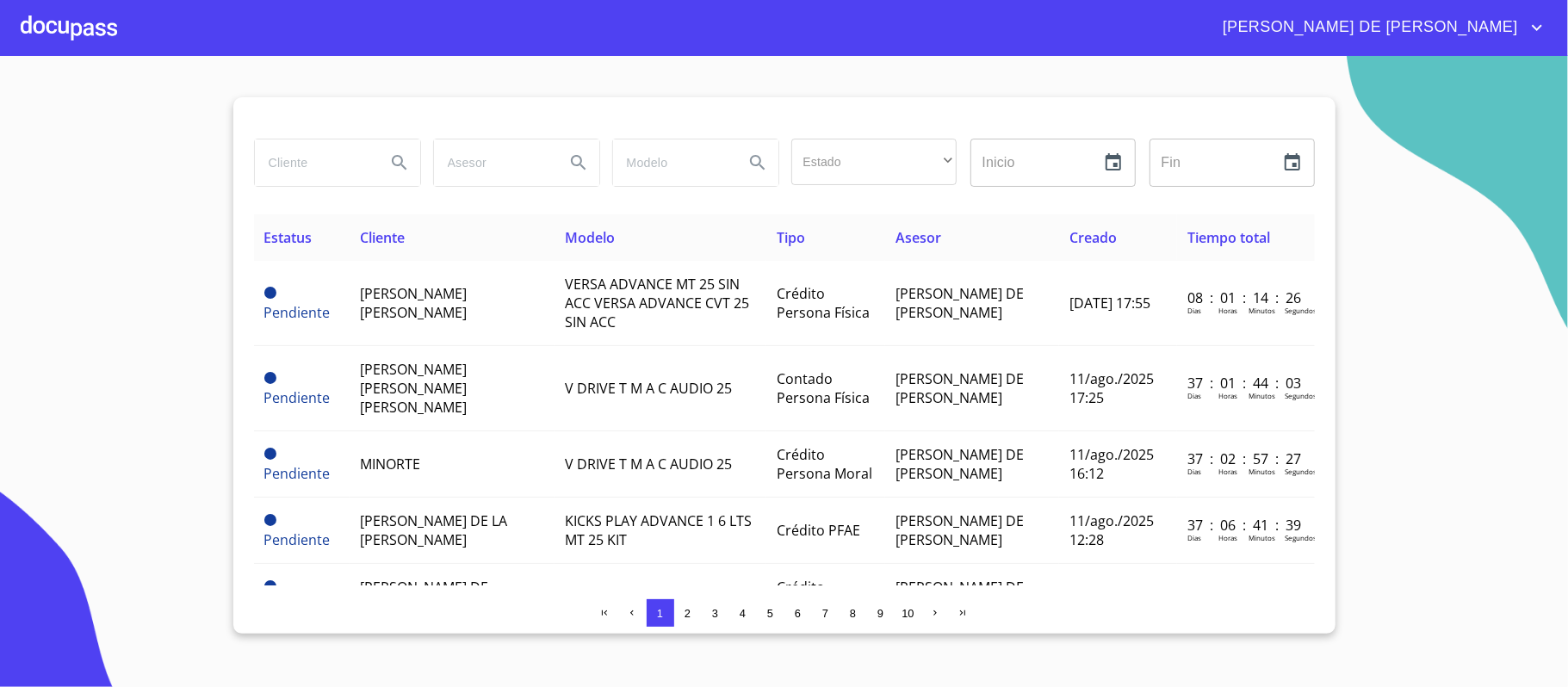
click at [329, 170] on input "search" at bounding box center [313, 162] width 117 height 47
type input "[PERSON_NAME]"
click at [394, 167] on icon "Search" at bounding box center [399, 162] width 20 height 20
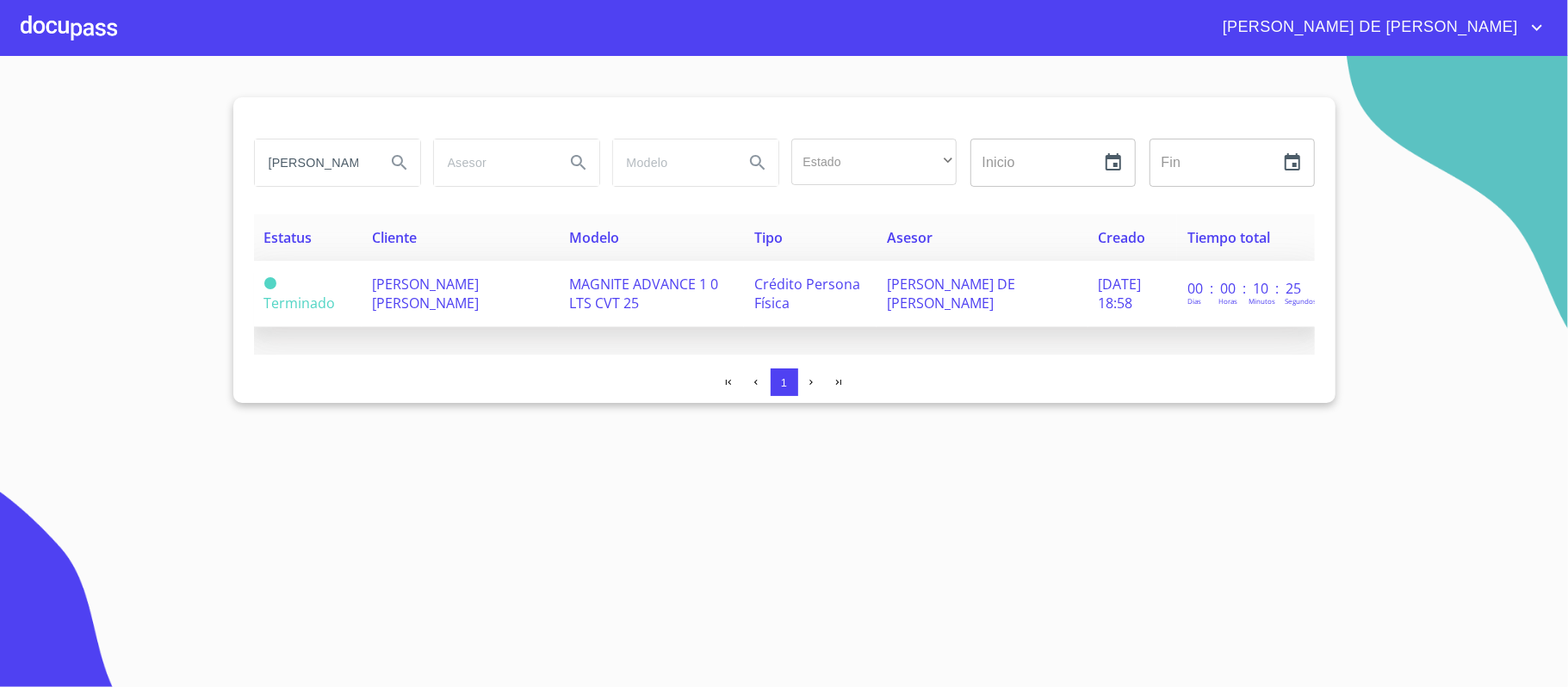
click at [396, 302] on span "[PERSON_NAME] [PERSON_NAME]" at bounding box center [425, 293] width 107 height 38
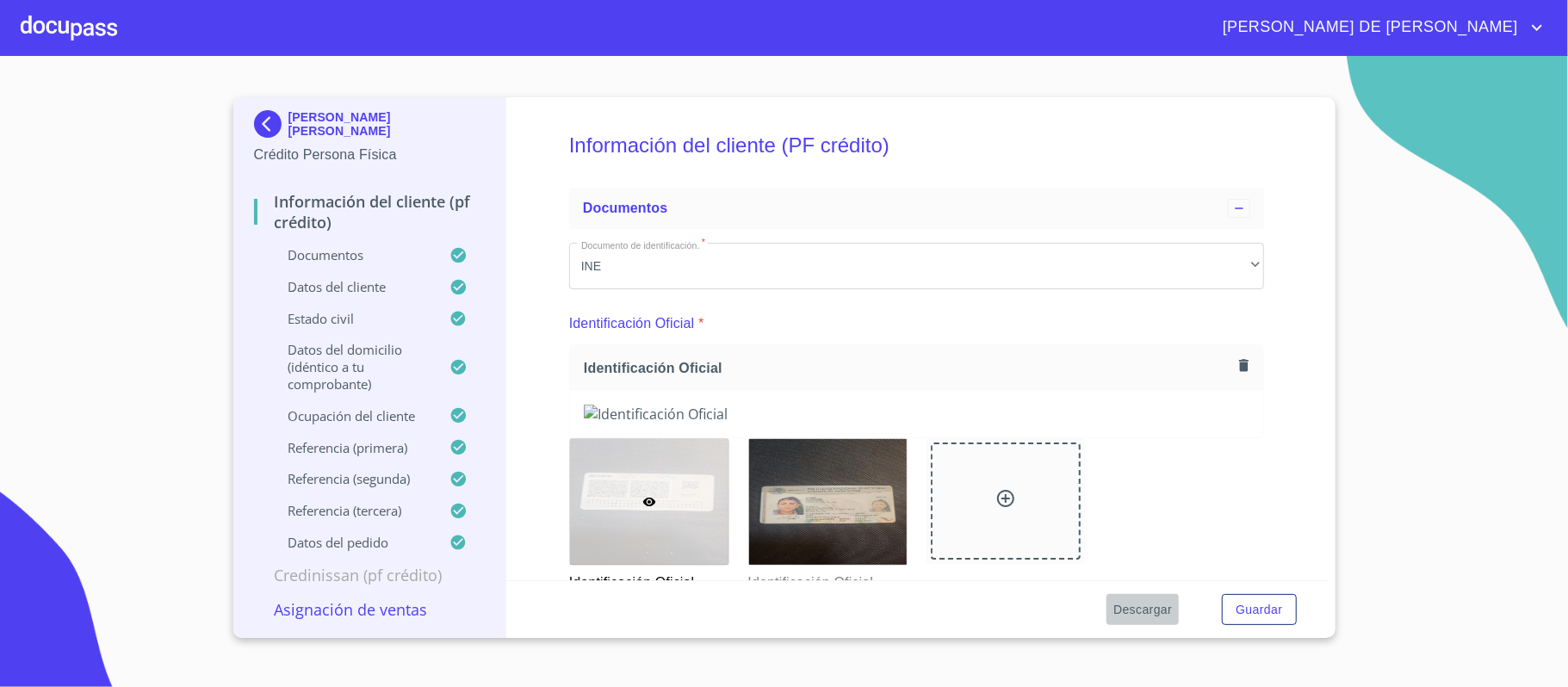
click at [1134, 613] on span "Descargar" at bounding box center [1143, 609] width 58 height 21
